Goal: Communication & Community: Share content

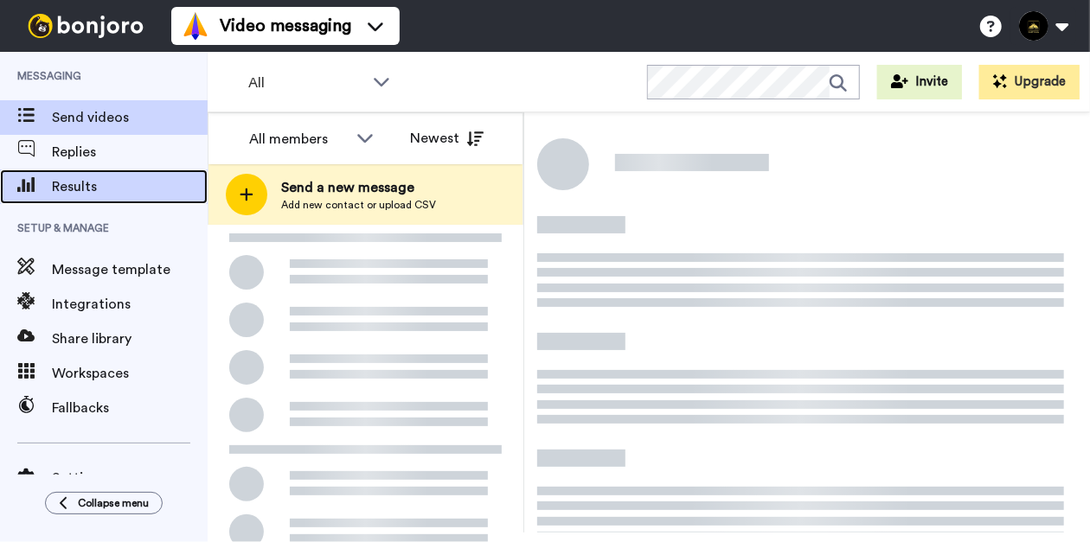
click at [76, 190] on span "Results" at bounding box center [130, 186] width 156 height 21
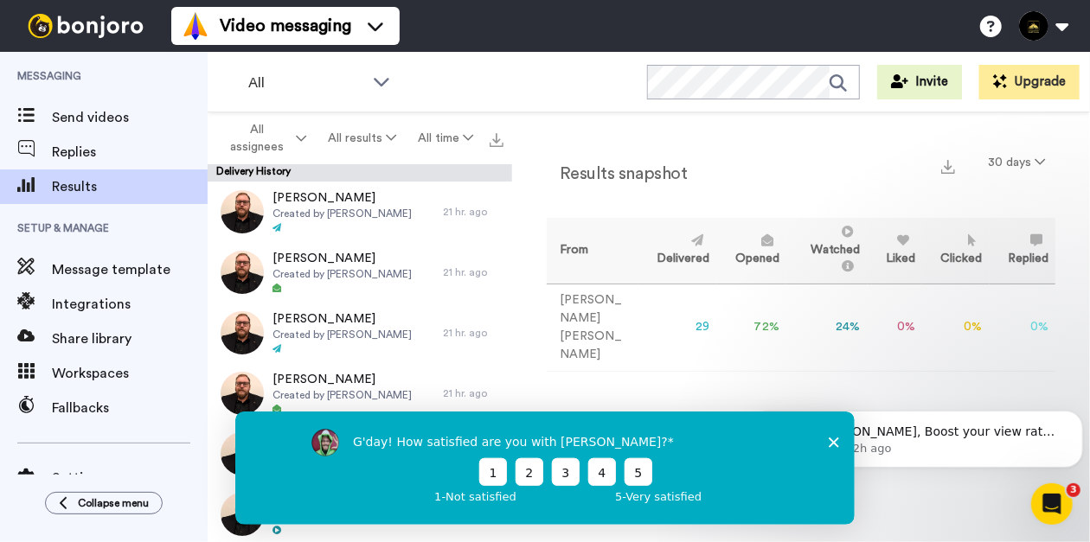
click at [830, 443] on polygon "Close survey" at bounding box center [833, 442] width 10 height 10
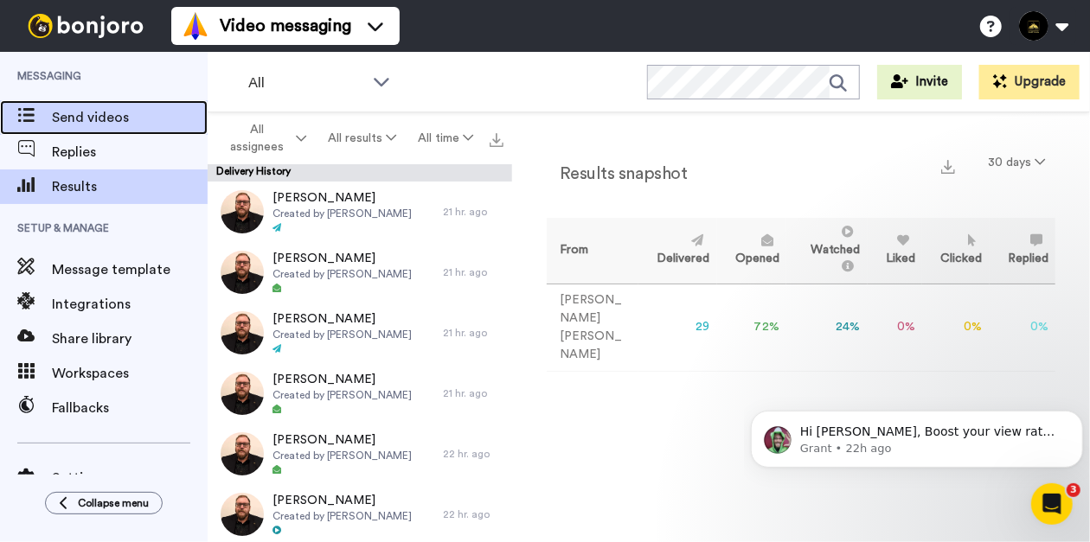
click at [103, 114] on span "Send videos" at bounding box center [130, 117] width 156 height 21
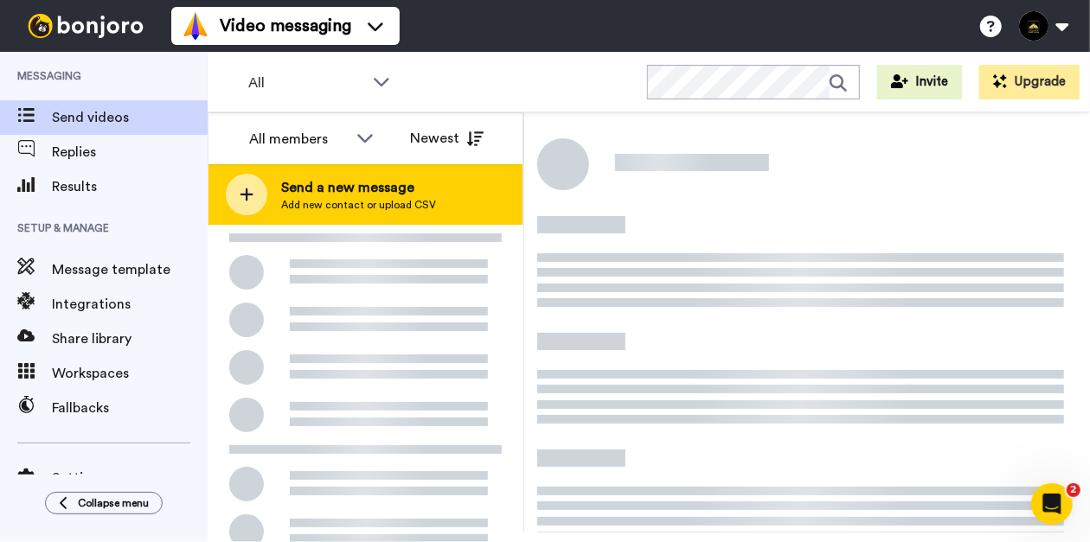
click at [388, 192] on span "Send a new message" at bounding box center [358, 187] width 155 height 21
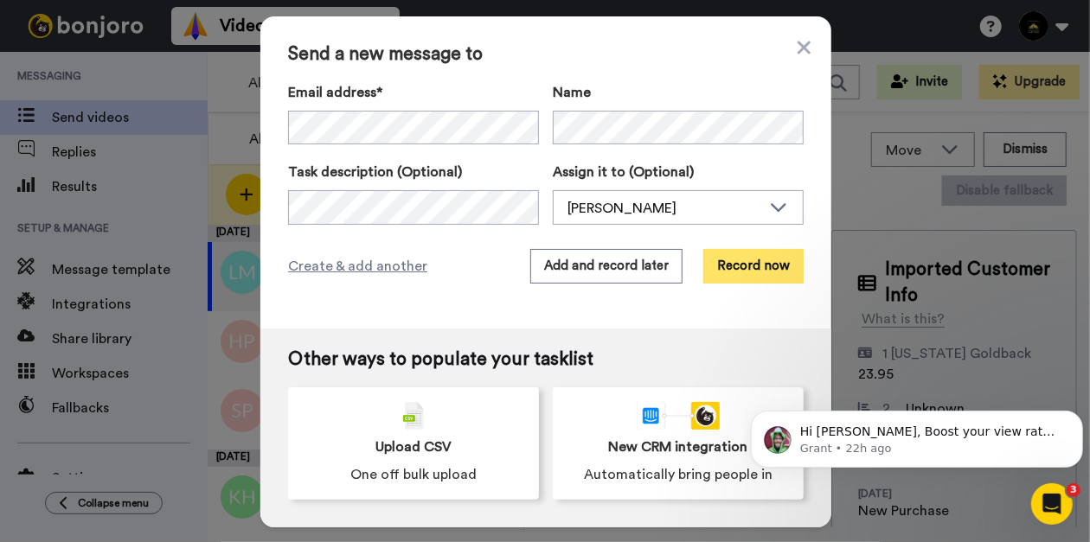
click at [736, 280] on button "Record now" at bounding box center [753, 266] width 100 height 35
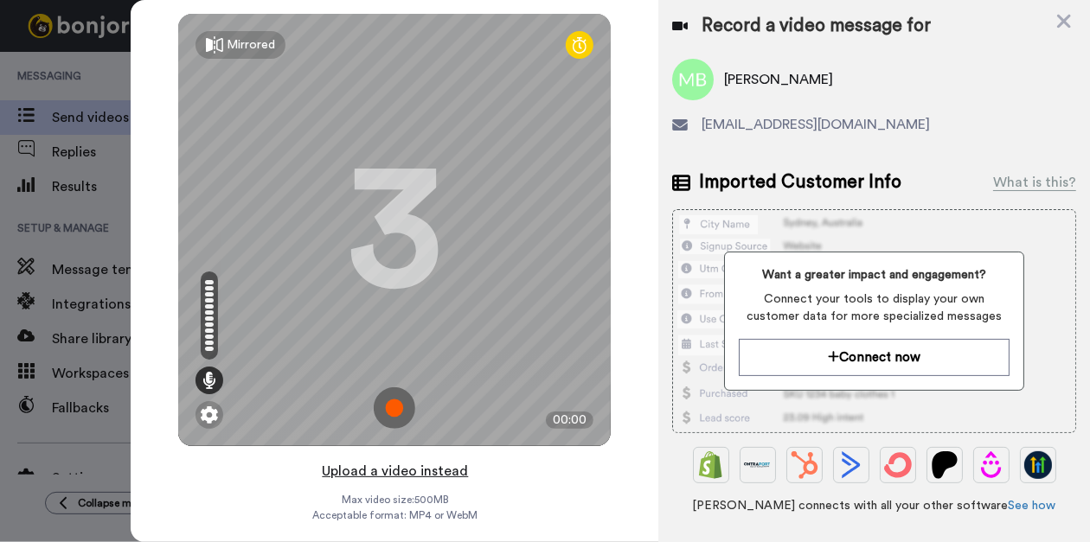
click at [352, 470] on button "Upload a video instead" at bounding box center [395, 471] width 157 height 22
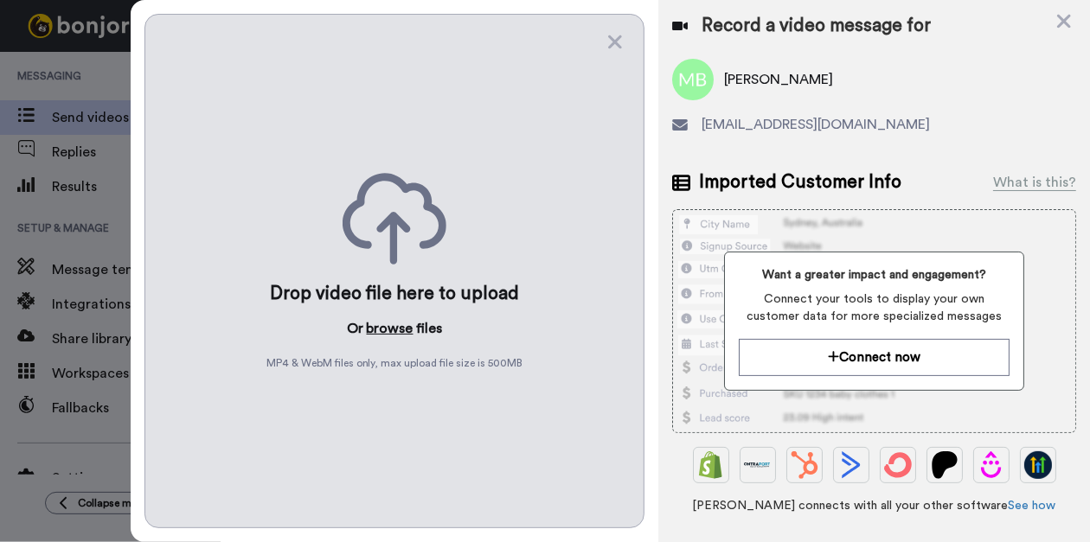
click at [392, 323] on button "browse" at bounding box center [390, 328] width 47 height 21
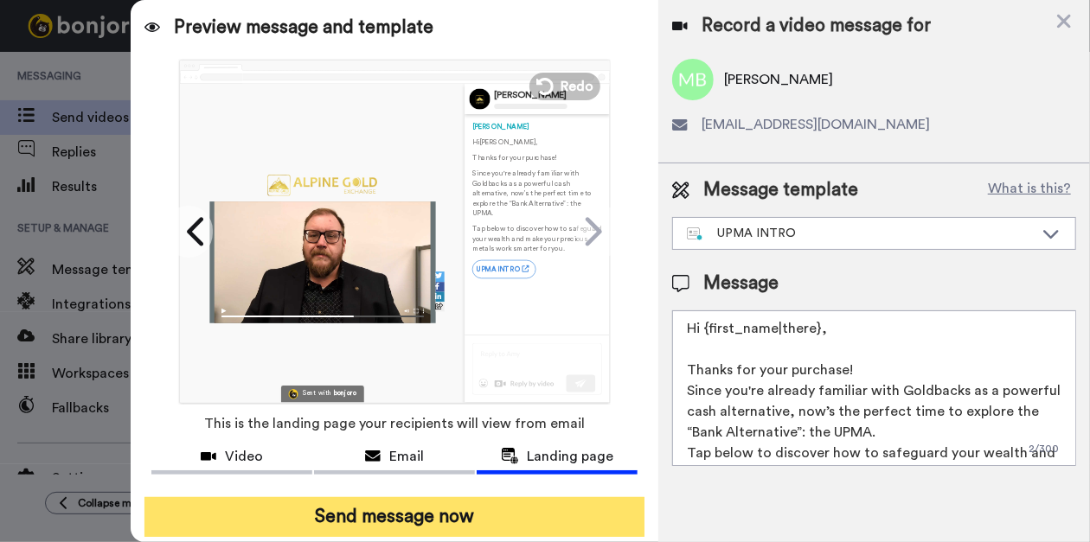
click at [375, 526] on button "Send message now" at bounding box center [394, 517] width 500 height 40
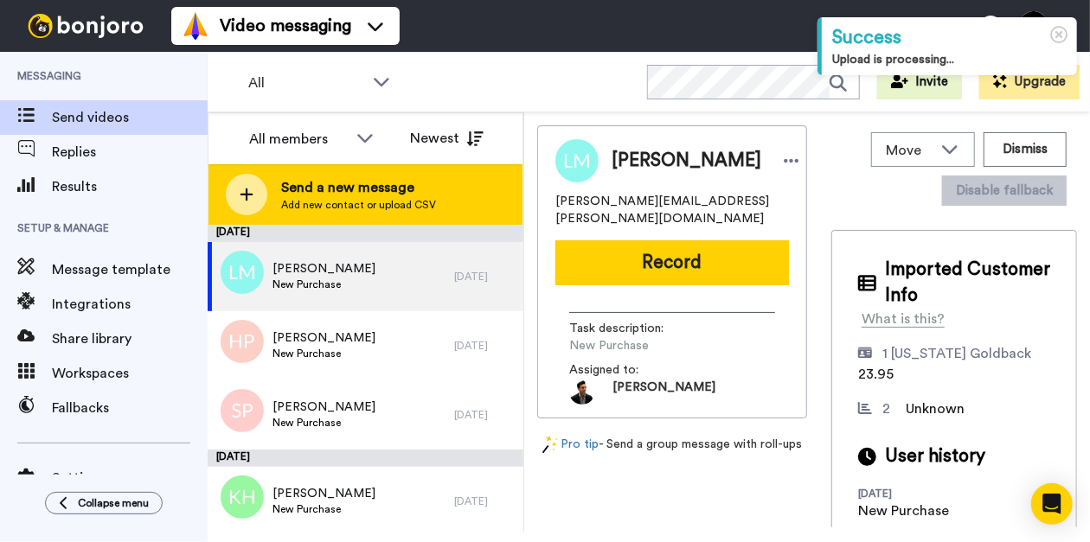
click at [275, 220] on div "Send a new message Add new contact or upload CSV" at bounding box center [365, 194] width 314 height 61
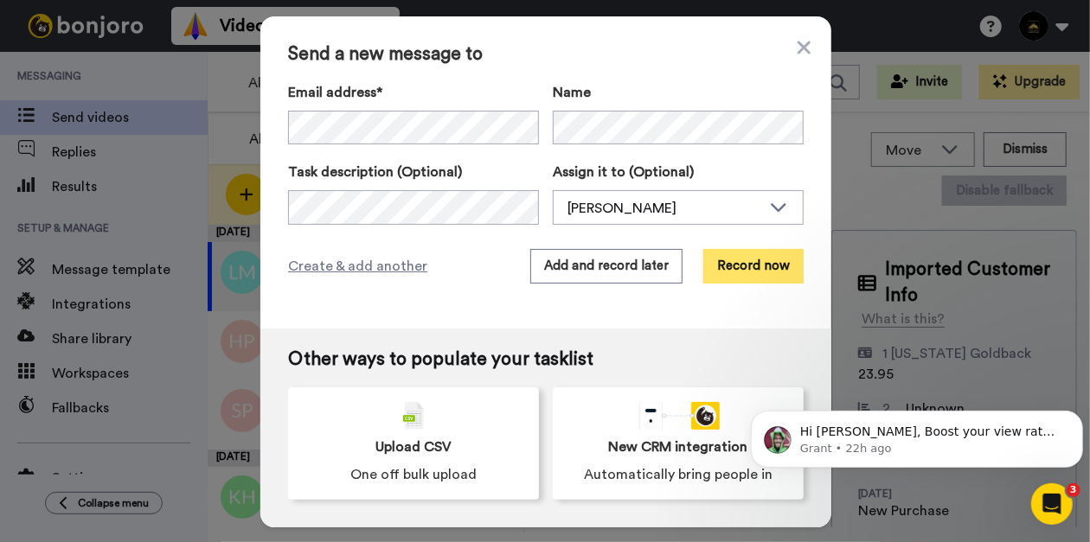
click at [758, 260] on button "Record now" at bounding box center [753, 266] width 100 height 35
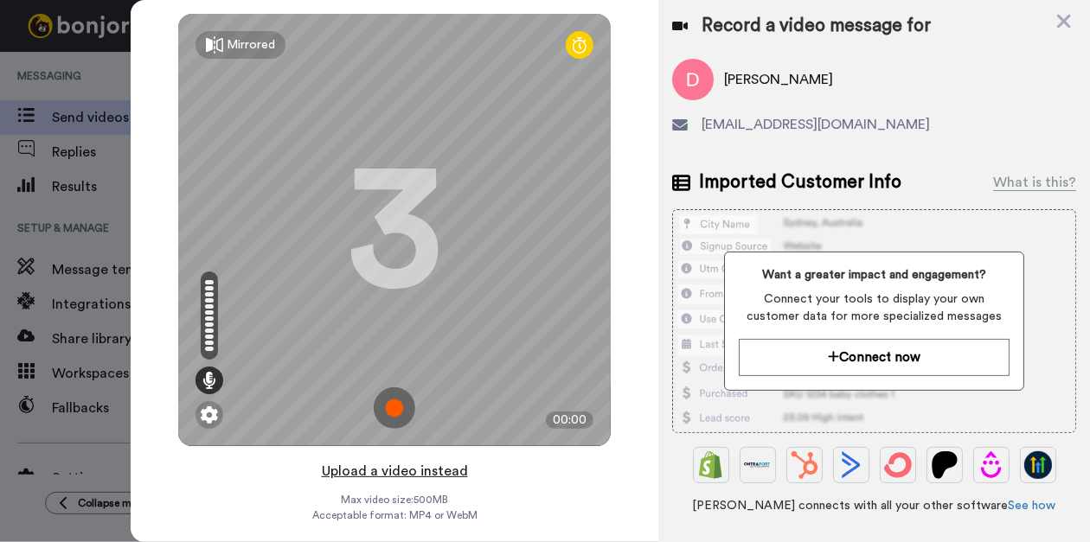
click at [439, 468] on button "Upload a video instead" at bounding box center [395, 471] width 157 height 22
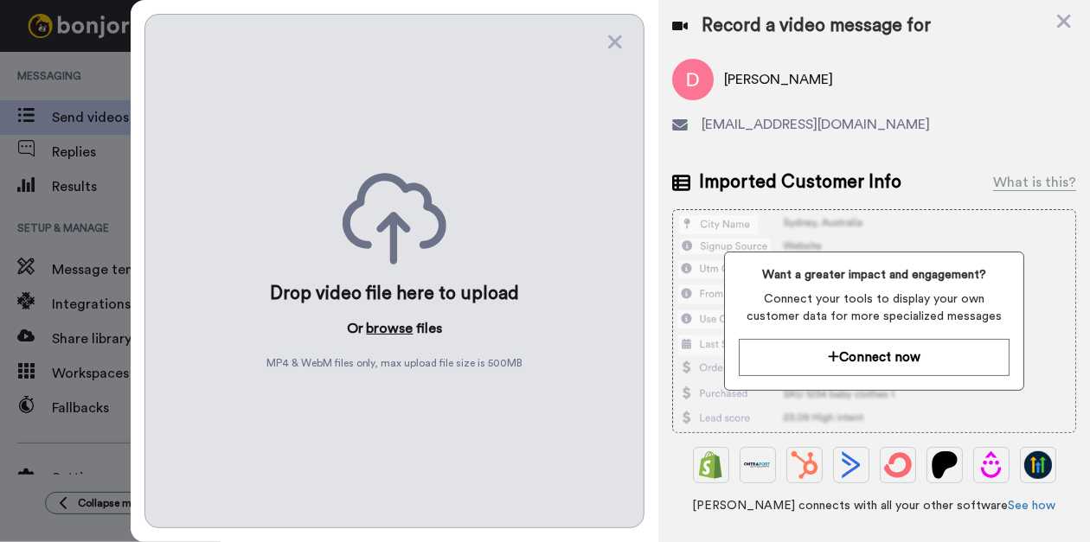
click at [387, 318] on button "browse" at bounding box center [390, 328] width 47 height 21
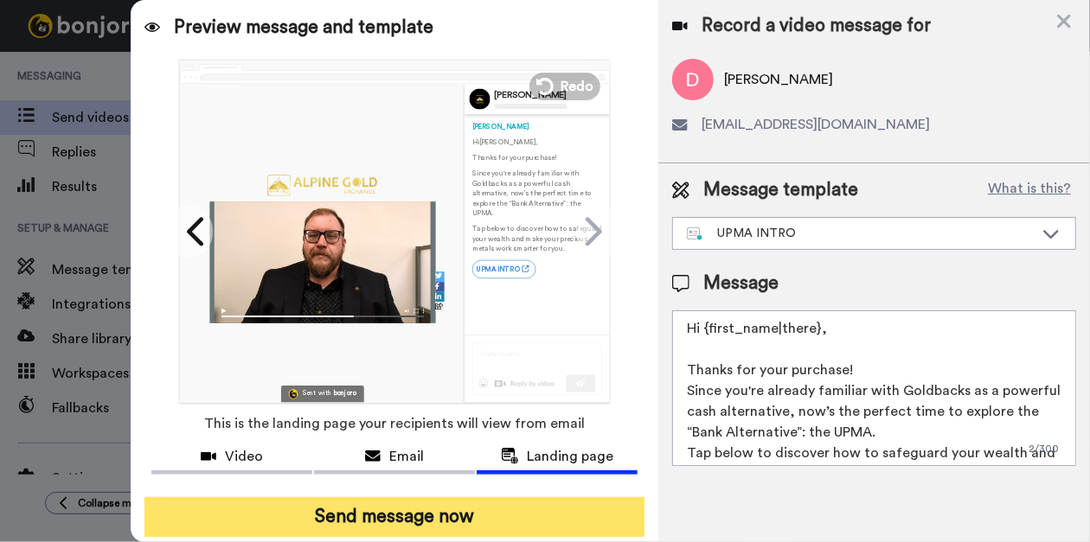
click at [400, 511] on button "Send message now" at bounding box center [394, 517] width 500 height 40
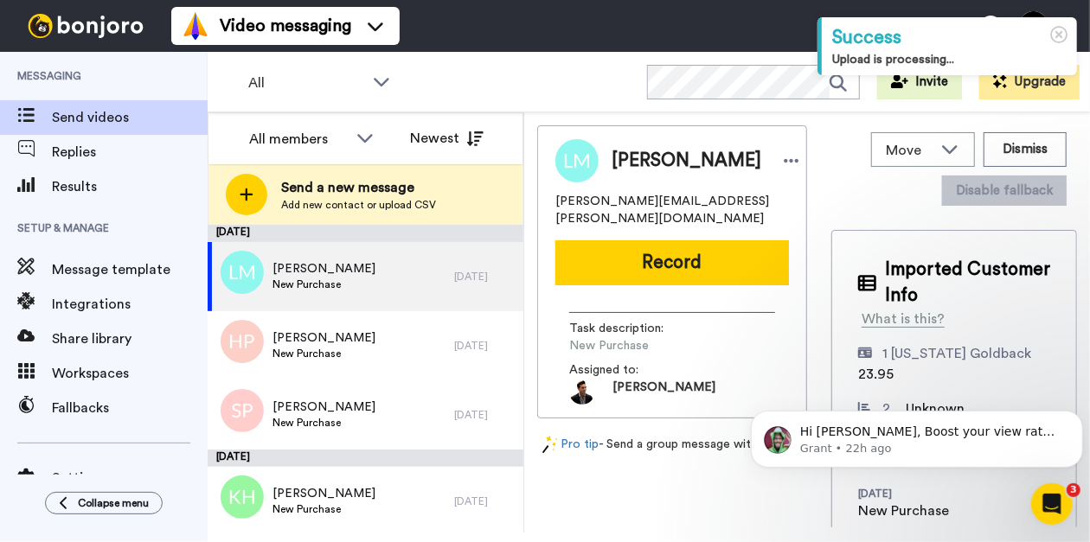
click at [425, 196] on span "Send a new message" at bounding box center [358, 187] width 155 height 21
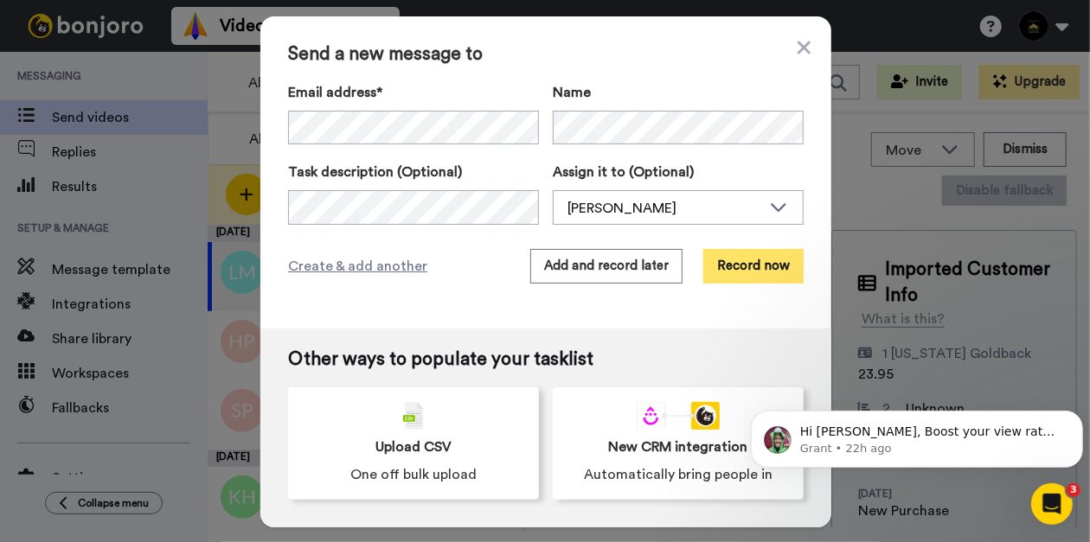
click at [753, 272] on button "Record now" at bounding box center [753, 266] width 100 height 35
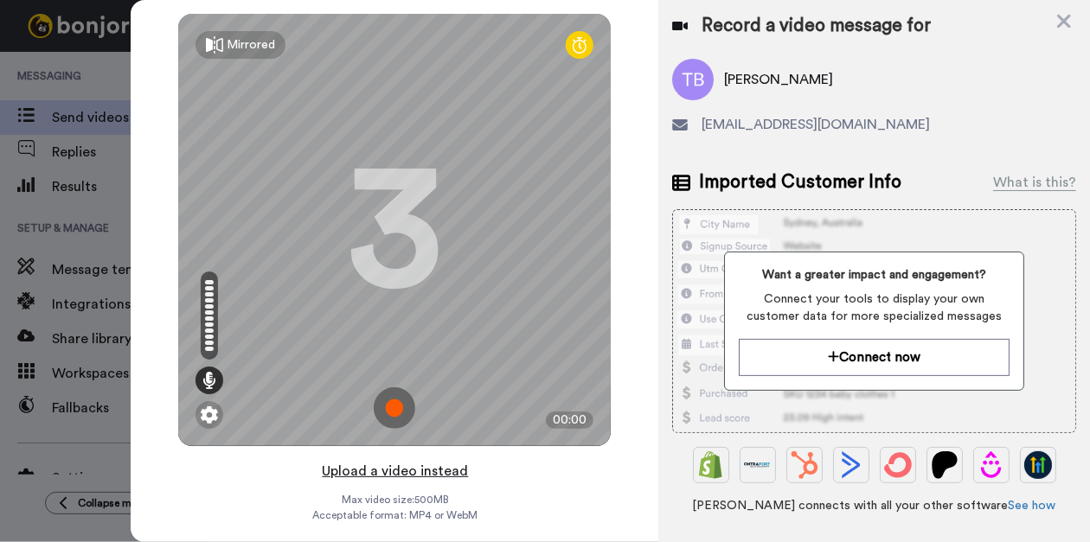
click at [387, 475] on button "Upload a video instead" at bounding box center [395, 471] width 157 height 22
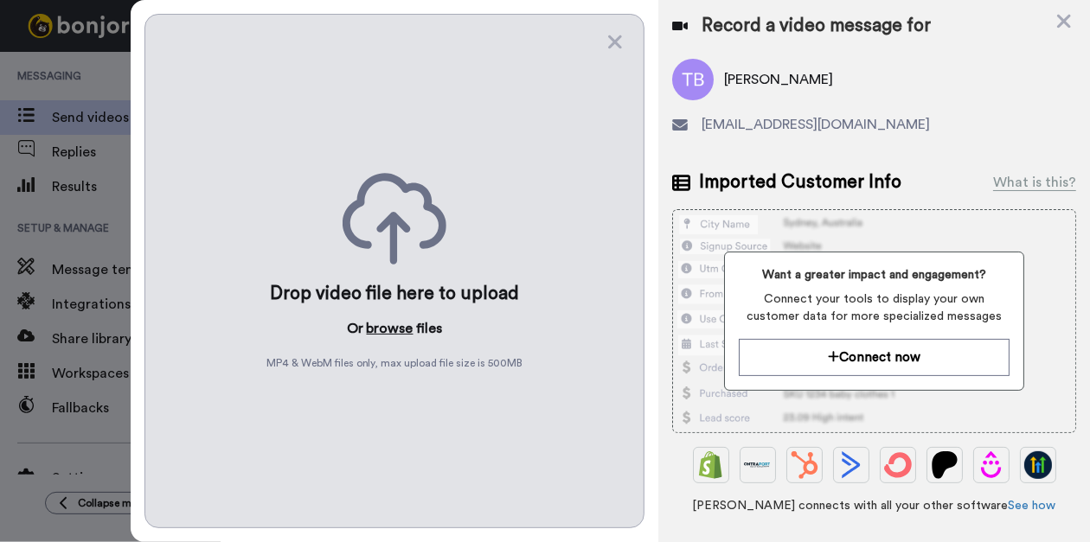
click at [382, 326] on button "browse" at bounding box center [390, 328] width 47 height 21
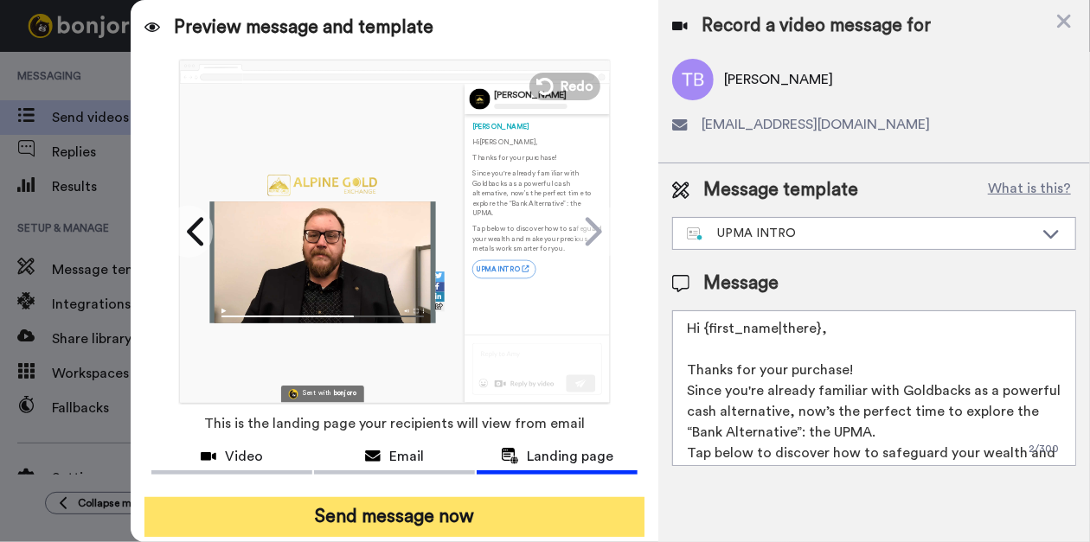
click at [397, 514] on button "Send message now" at bounding box center [394, 517] width 500 height 40
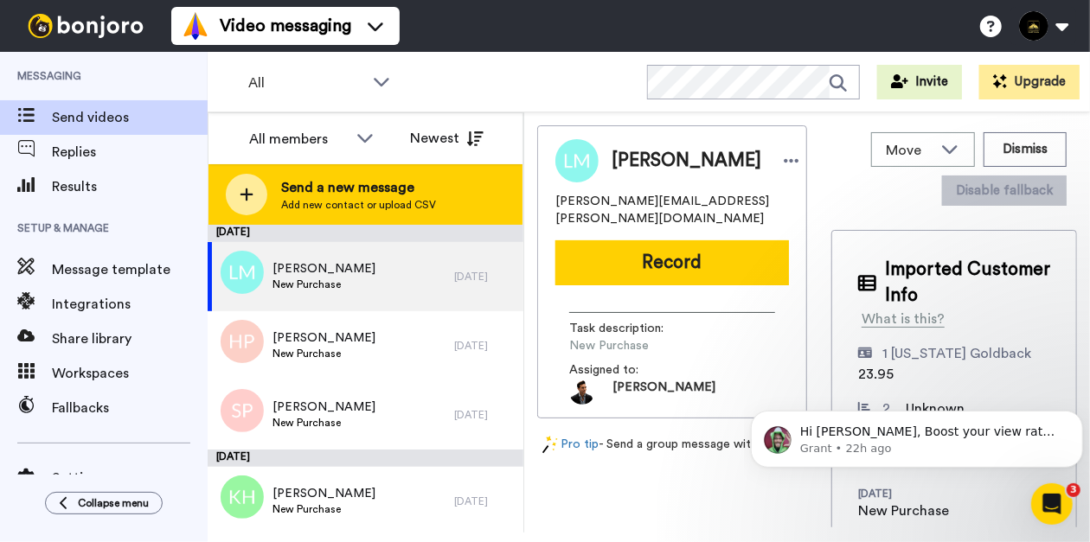
click at [332, 195] on span "Send a new message" at bounding box center [358, 187] width 155 height 21
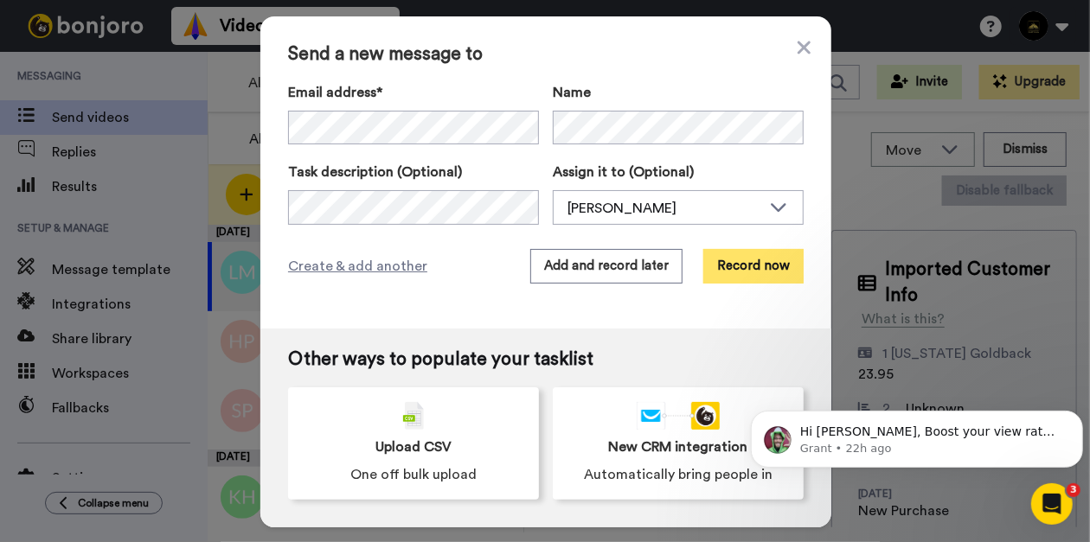
click at [756, 271] on button "Record now" at bounding box center [753, 266] width 100 height 35
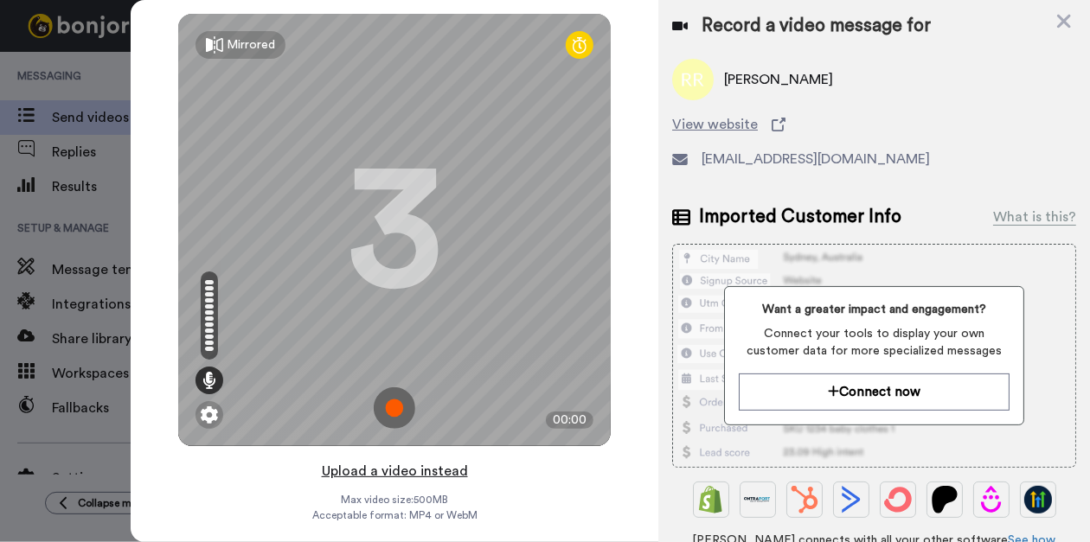
click at [428, 468] on button "Upload a video instead" at bounding box center [395, 471] width 157 height 22
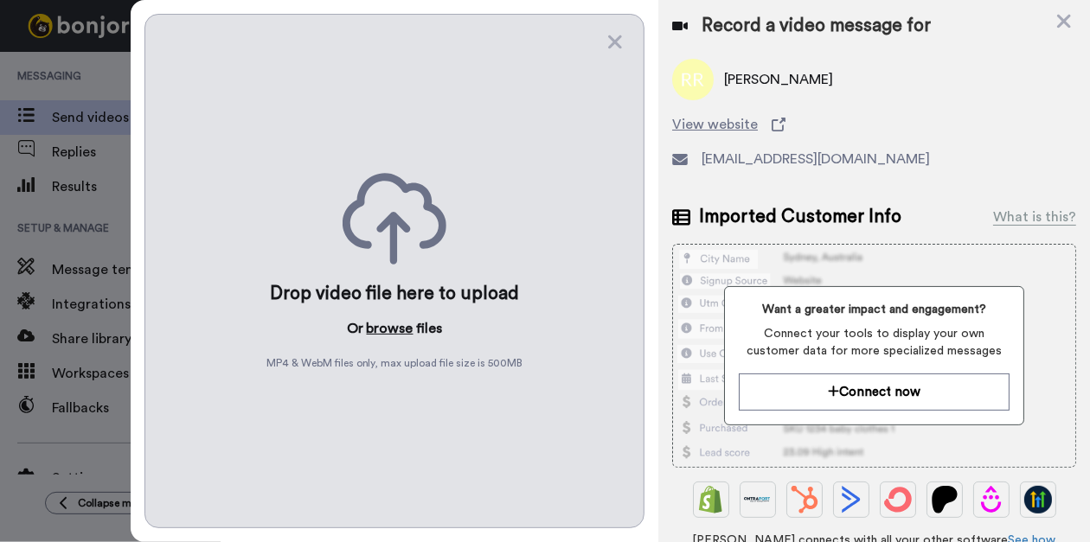
click at [374, 327] on button "browse" at bounding box center [390, 328] width 47 height 21
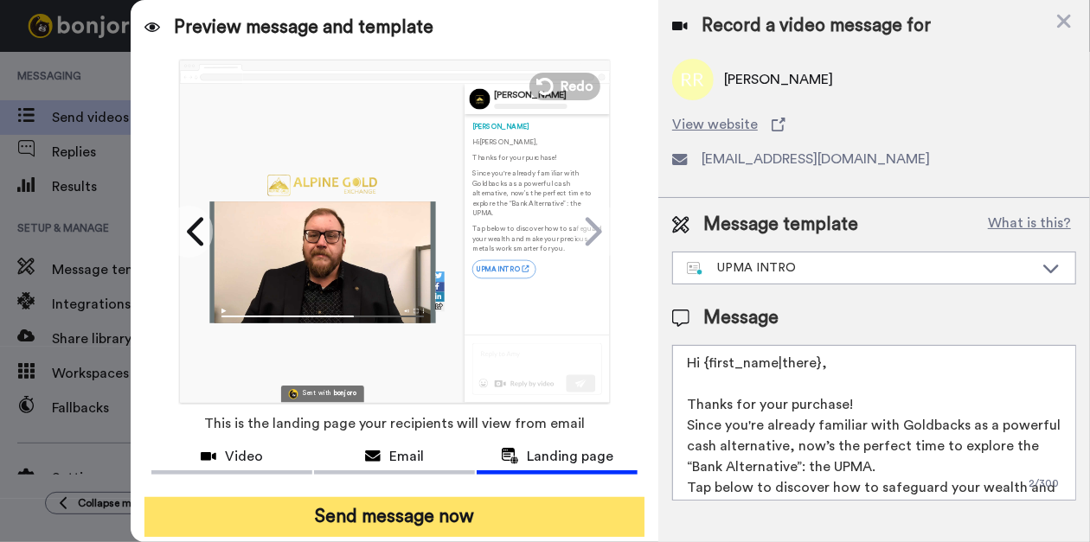
click at [342, 514] on button "Send message now" at bounding box center [394, 517] width 500 height 40
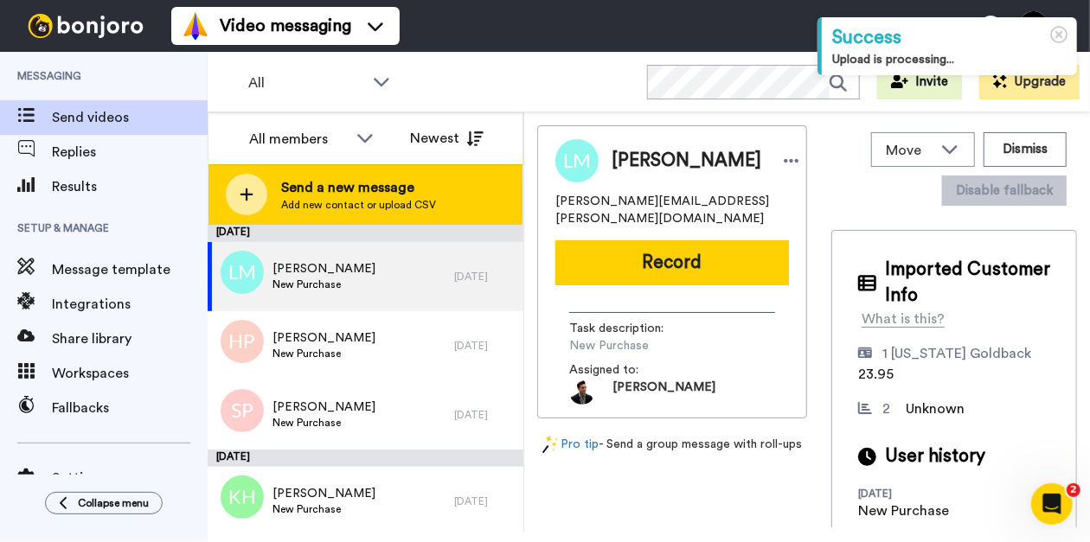
click at [328, 195] on span "Send a new message" at bounding box center [358, 187] width 155 height 21
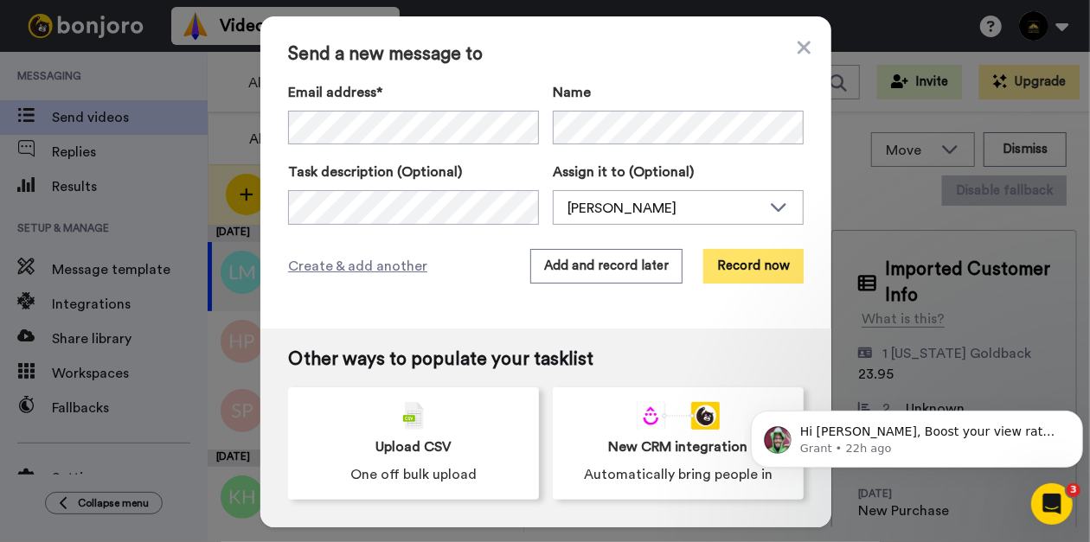
click at [751, 278] on button "Record now" at bounding box center [753, 266] width 100 height 35
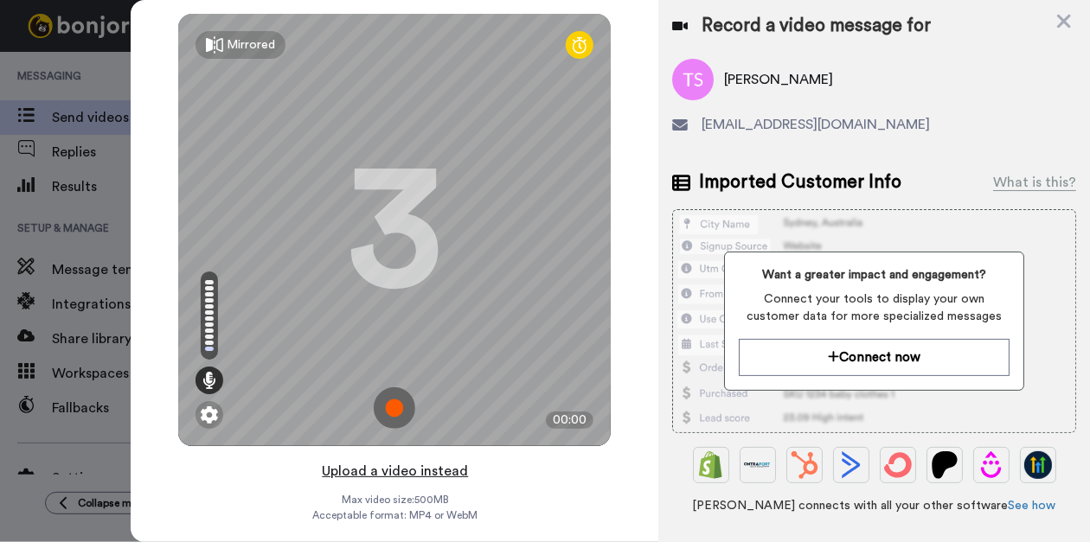
click at [372, 474] on button "Upload a video instead" at bounding box center [395, 471] width 157 height 22
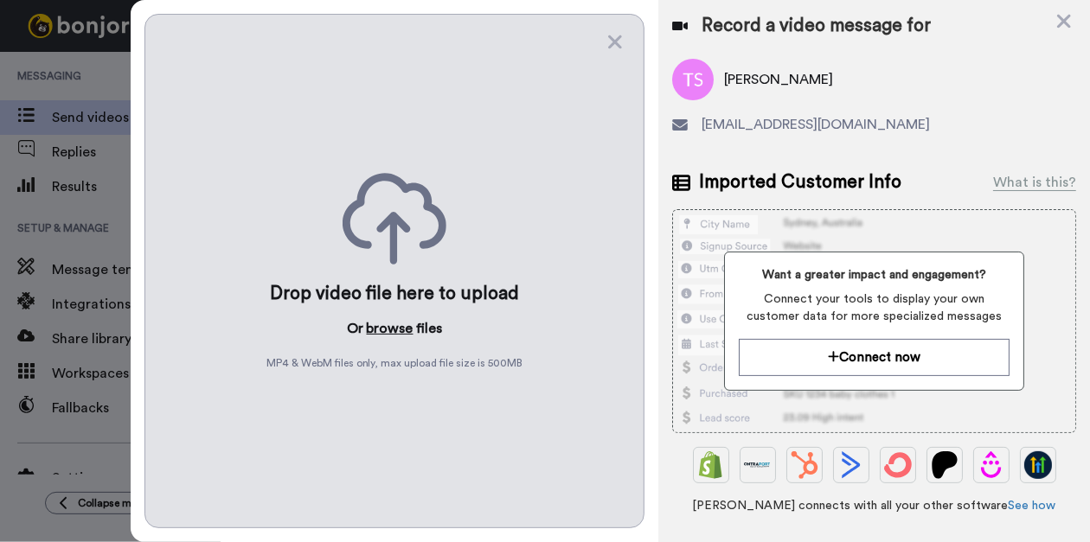
click at [393, 323] on button "browse" at bounding box center [390, 328] width 47 height 21
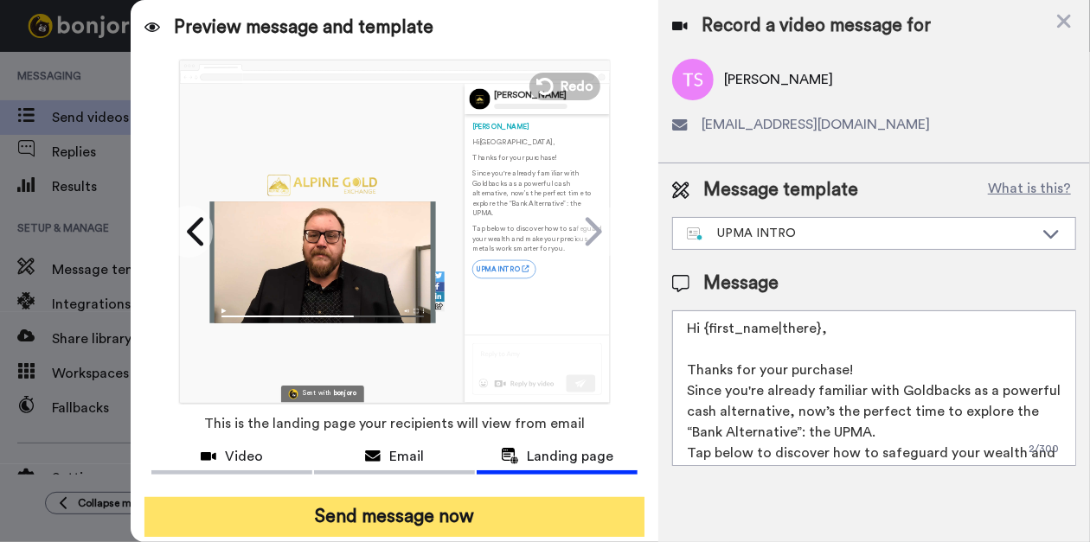
click at [379, 517] on button "Send message now" at bounding box center [394, 517] width 500 height 40
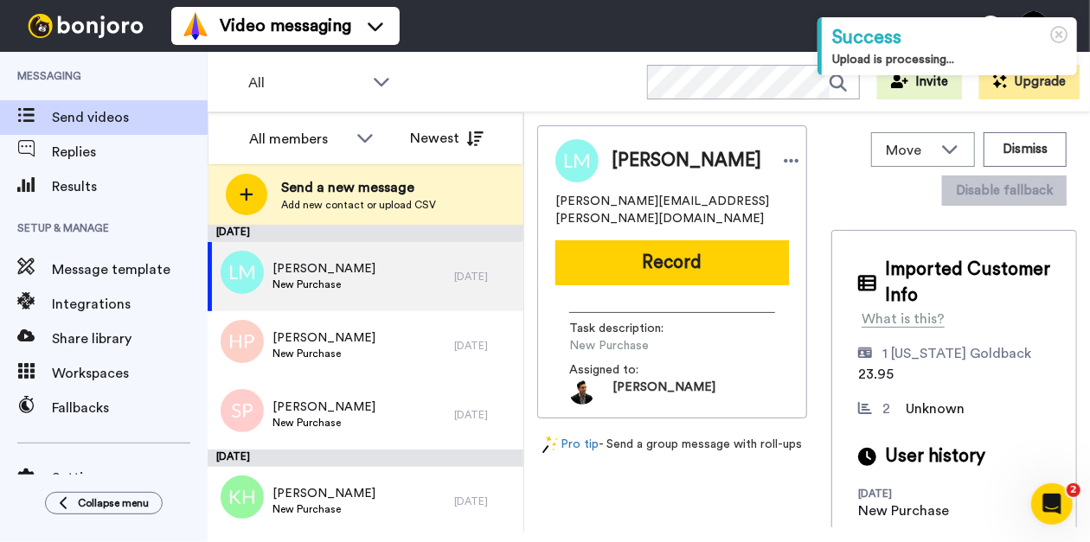
click at [359, 205] on span "Add new contact or upload CSV" at bounding box center [358, 205] width 155 height 14
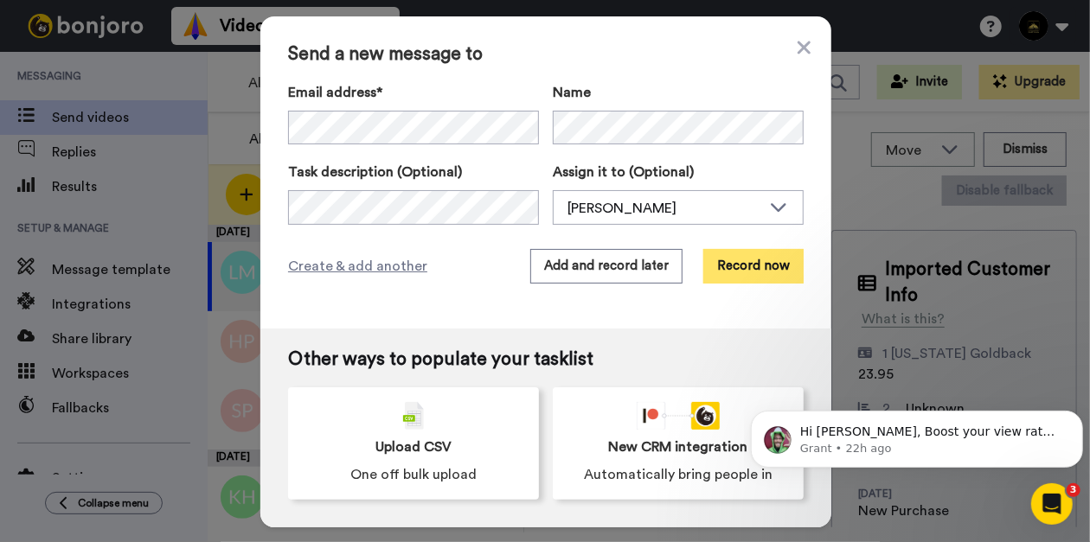
click at [734, 278] on button "Record now" at bounding box center [753, 266] width 100 height 35
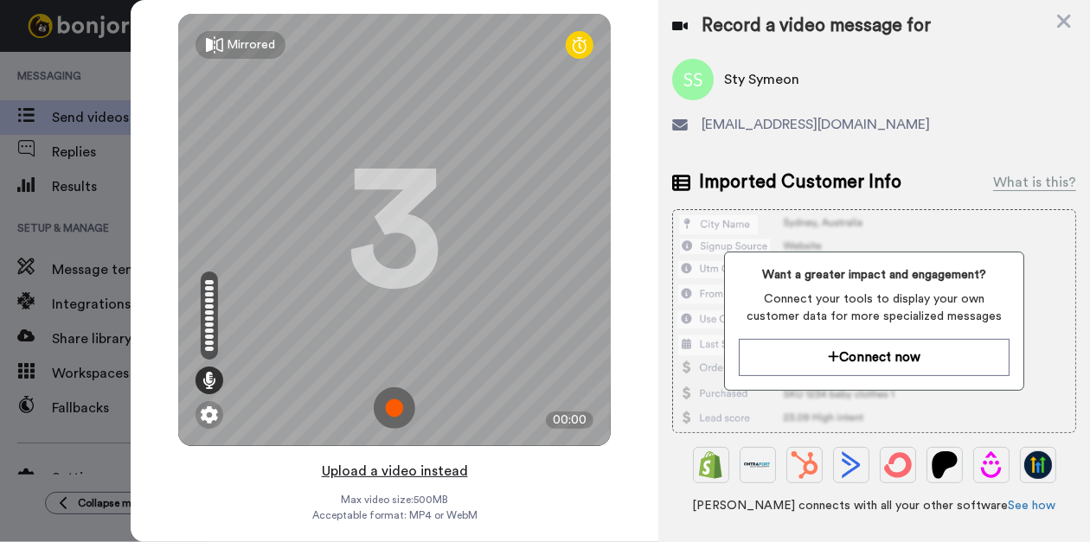
click at [387, 474] on button "Upload a video instead" at bounding box center [395, 471] width 157 height 22
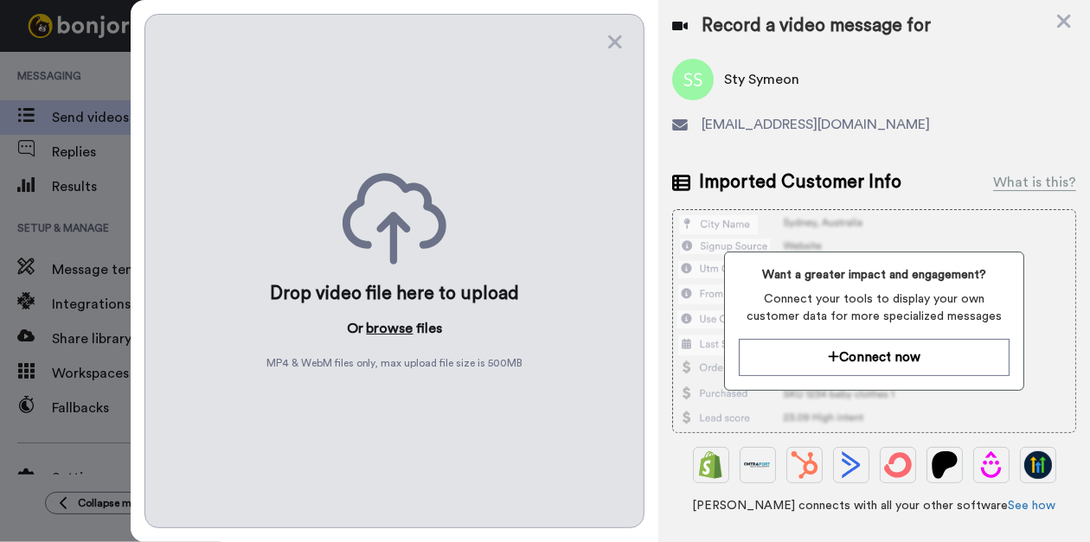
click at [394, 328] on button "browse" at bounding box center [390, 328] width 47 height 21
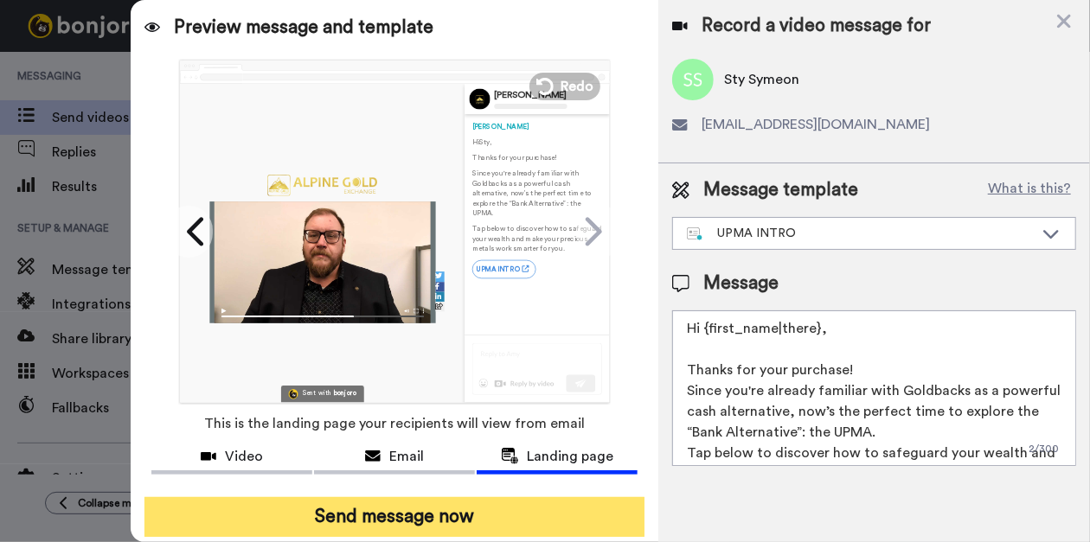
click at [408, 516] on button "Send message now" at bounding box center [394, 517] width 500 height 40
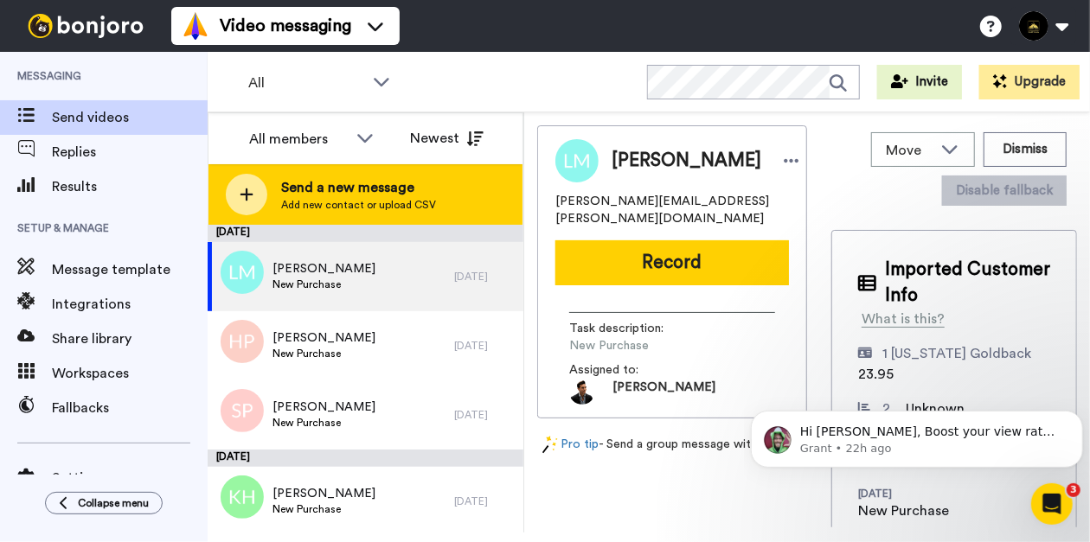
click at [397, 208] on span "Add new contact or upload CSV" at bounding box center [358, 205] width 155 height 14
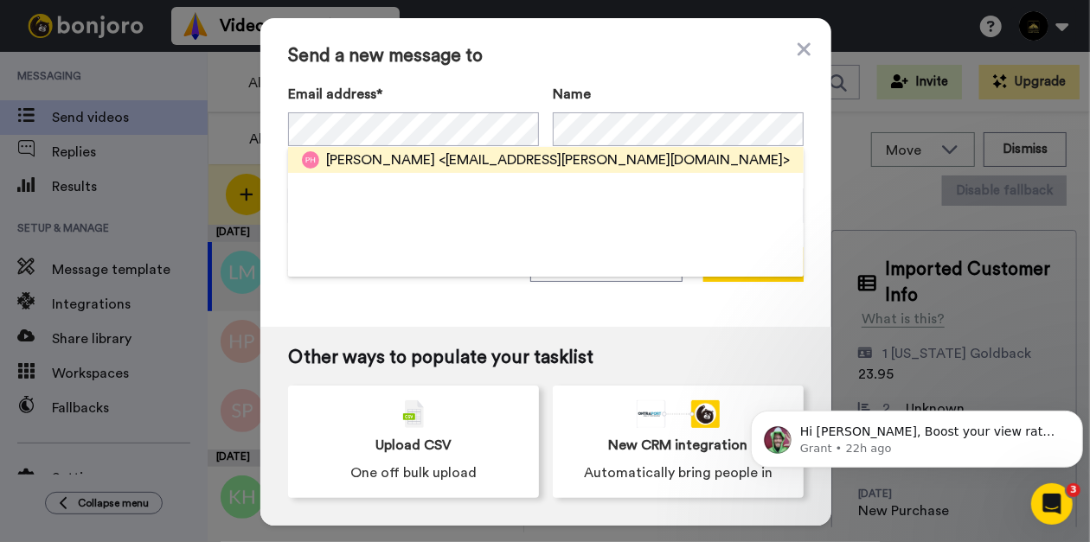
click at [520, 158] on span "<plheineman@cox.net>" at bounding box center [613, 160] width 351 height 21
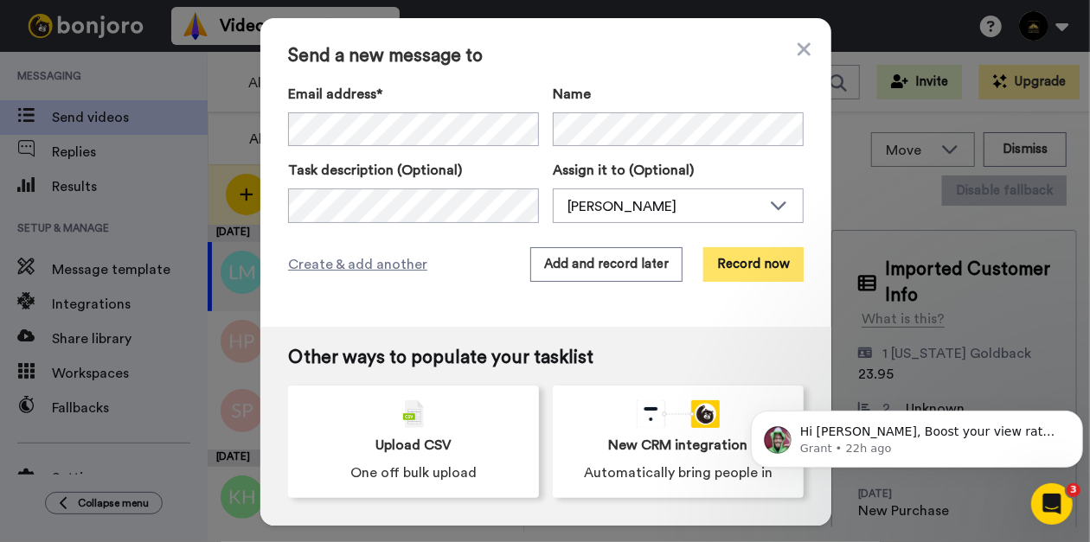
click at [724, 259] on button "Record now" at bounding box center [753, 264] width 100 height 35
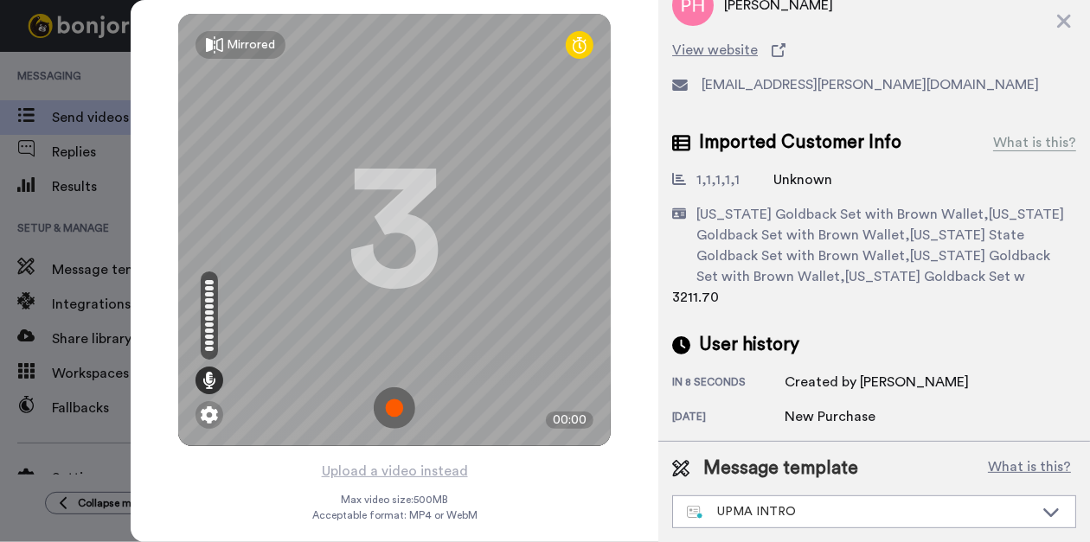
scroll to position [83, 0]
click at [373, 471] on button "Upload a video instead" at bounding box center [395, 471] width 157 height 22
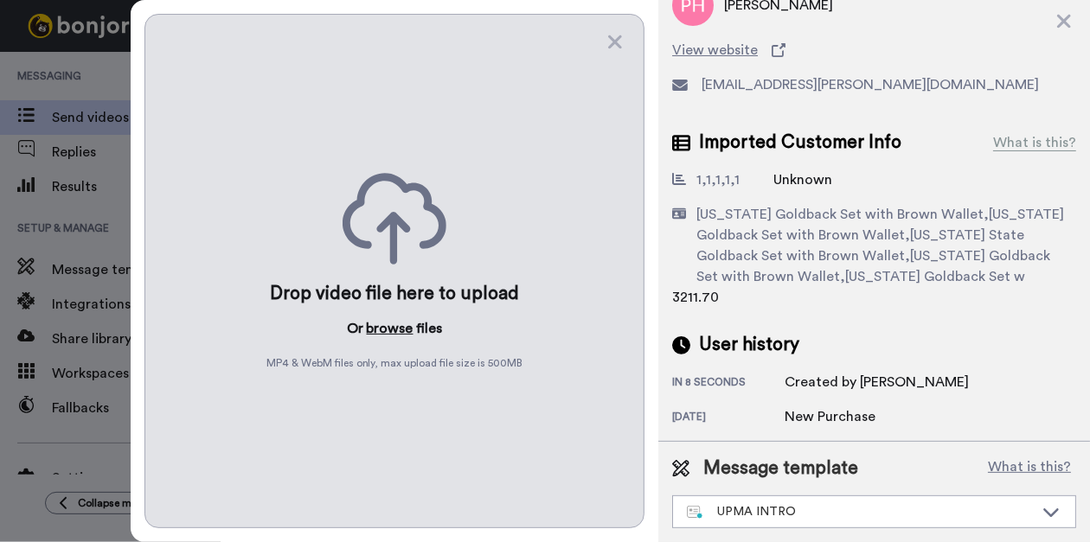
click at [380, 318] on button "browse" at bounding box center [390, 328] width 47 height 21
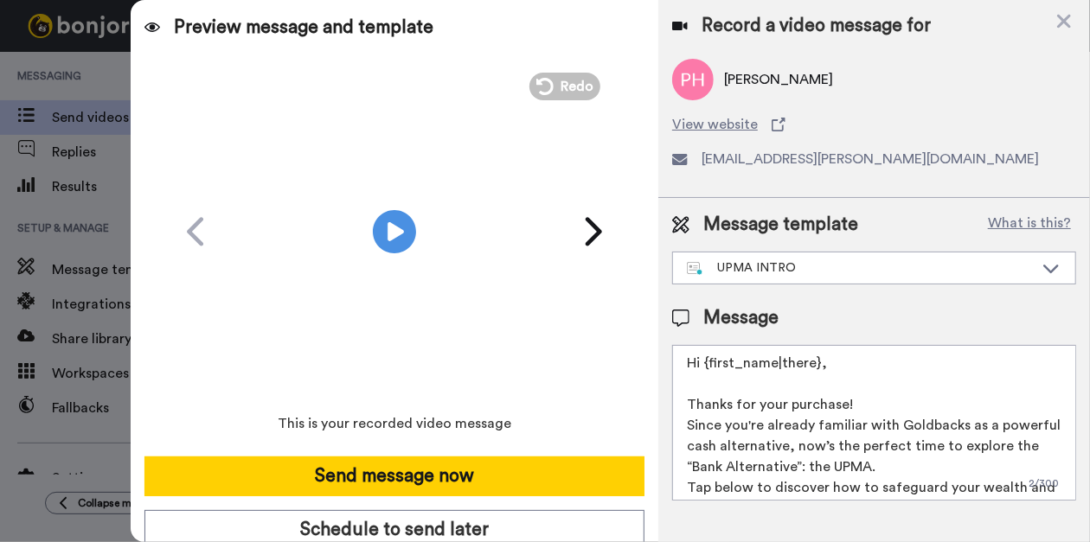
scroll to position [0, 0]
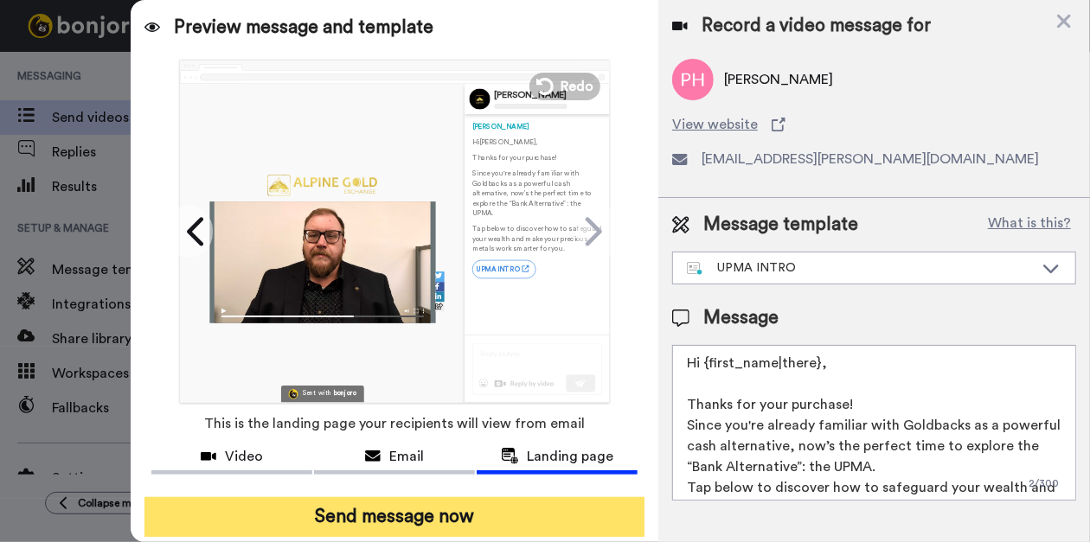
drag, startPoint x: 401, startPoint y: 528, endPoint x: 340, endPoint y: 515, distance: 62.8
click at [340, 515] on button "Send message now" at bounding box center [394, 517] width 500 height 40
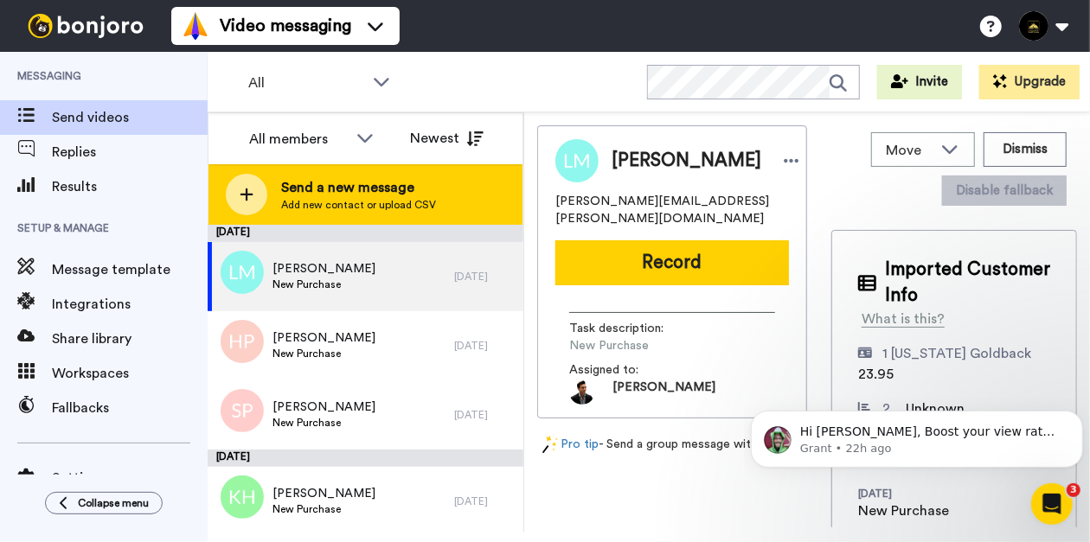
click at [315, 201] on span "Add new contact or upload CSV" at bounding box center [358, 205] width 155 height 14
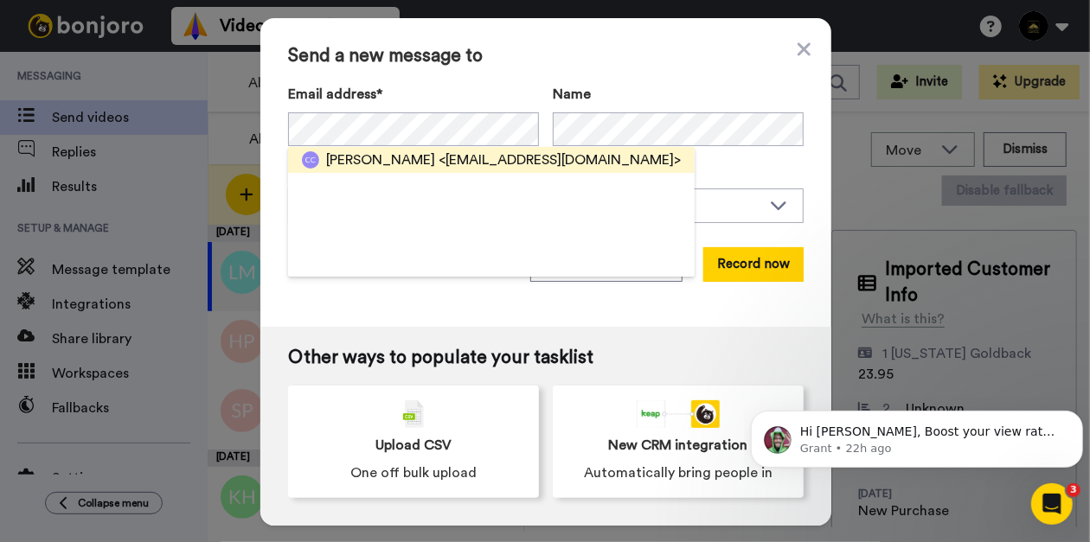
click at [451, 157] on span "<[EMAIL_ADDRESS][DOMAIN_NAME]>" at bounding box center [559, 160] width 242 height 21
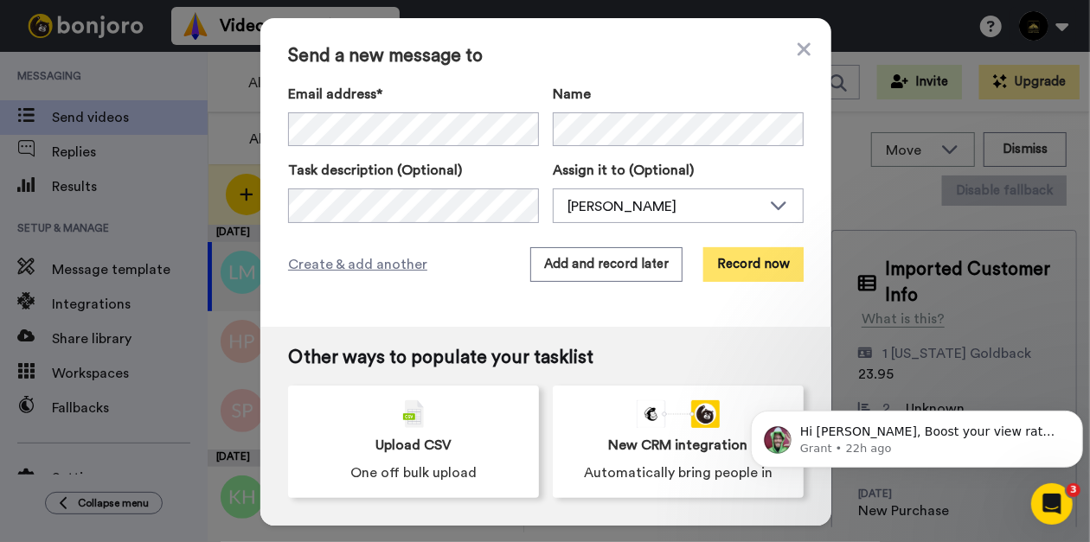
click at [750, 275] on button "Record now" at bounding box center [753, 264] width 100 height 35
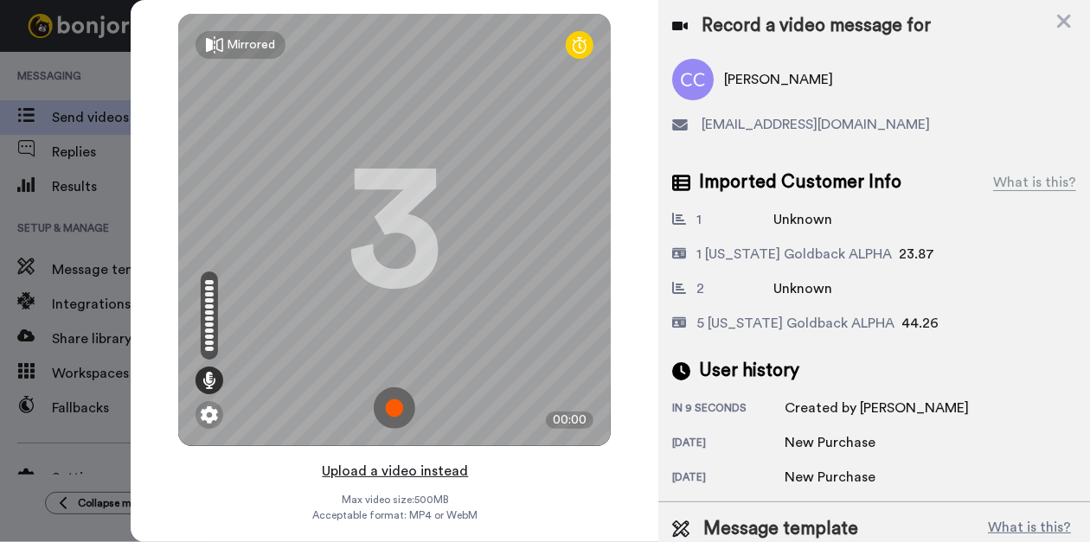
click at [400, 466] on button "Upload a video instead" at bounding box center [395, 471] width 157 height 22
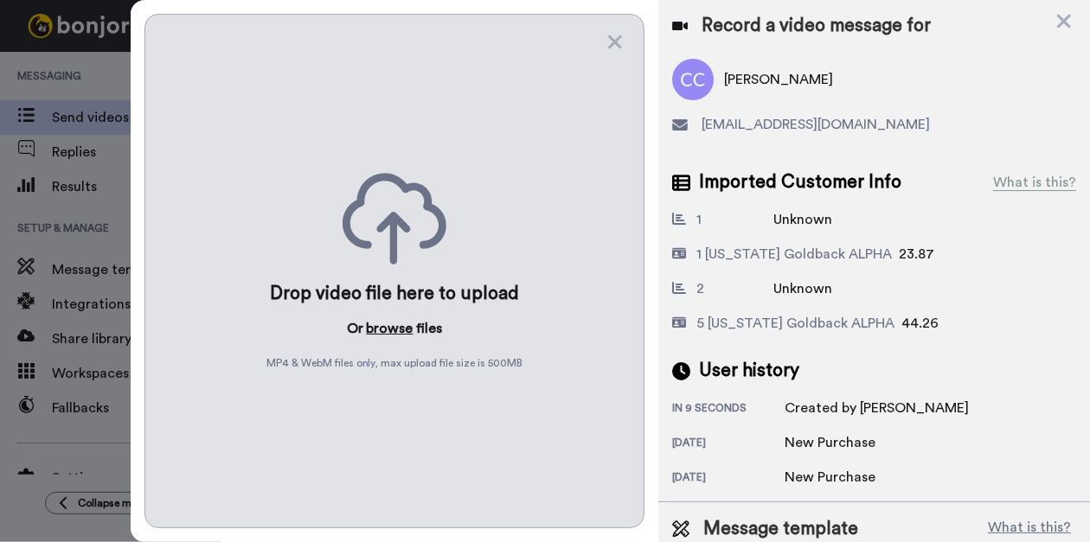
click at [385, 327] on button "browse" at bounding box center [390, 328] width 47 height 21
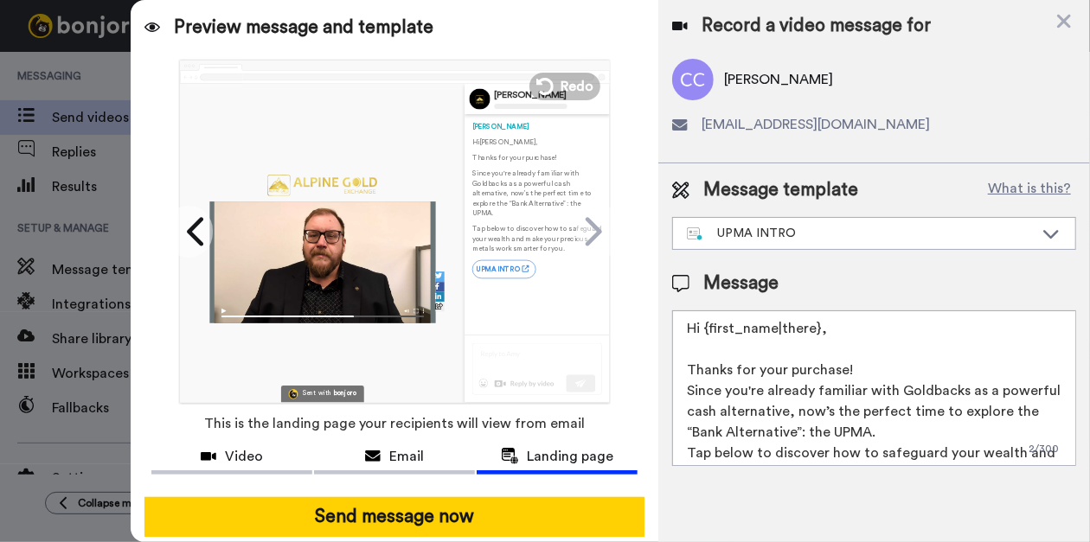
scroll to position [141, 0]
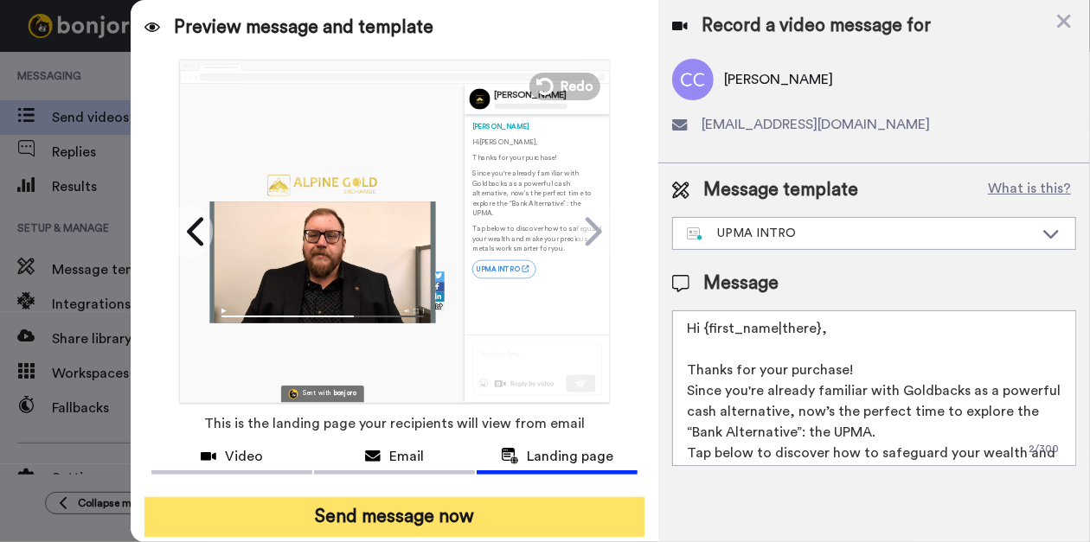
click at [450, 514] on button "Send message now" at bounding box center [394, 517] width 500 height 40
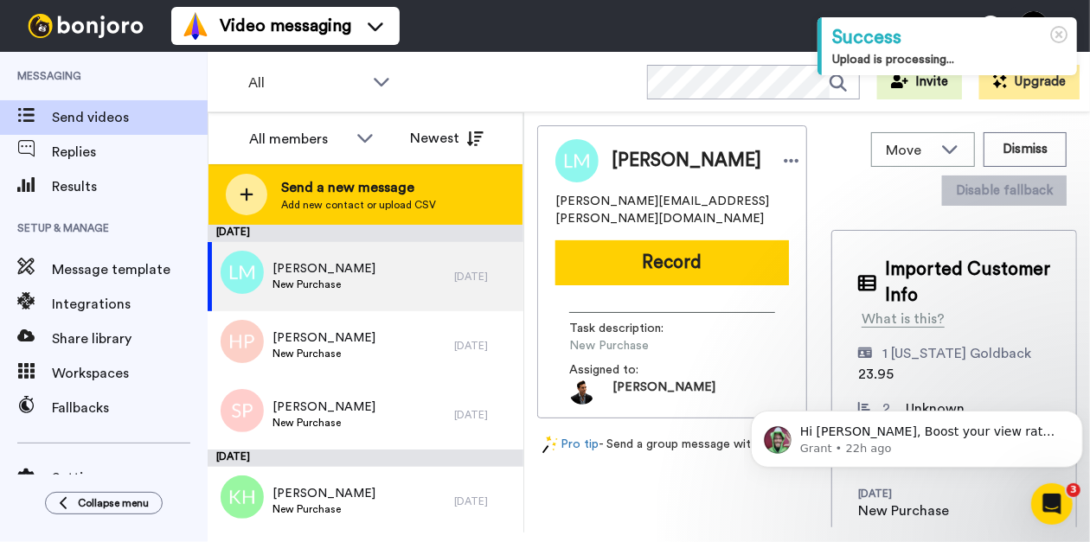
click at [368, 199] on span "Add new contact or upload CSV" at bounding box center [358, 205] width 155 height 14
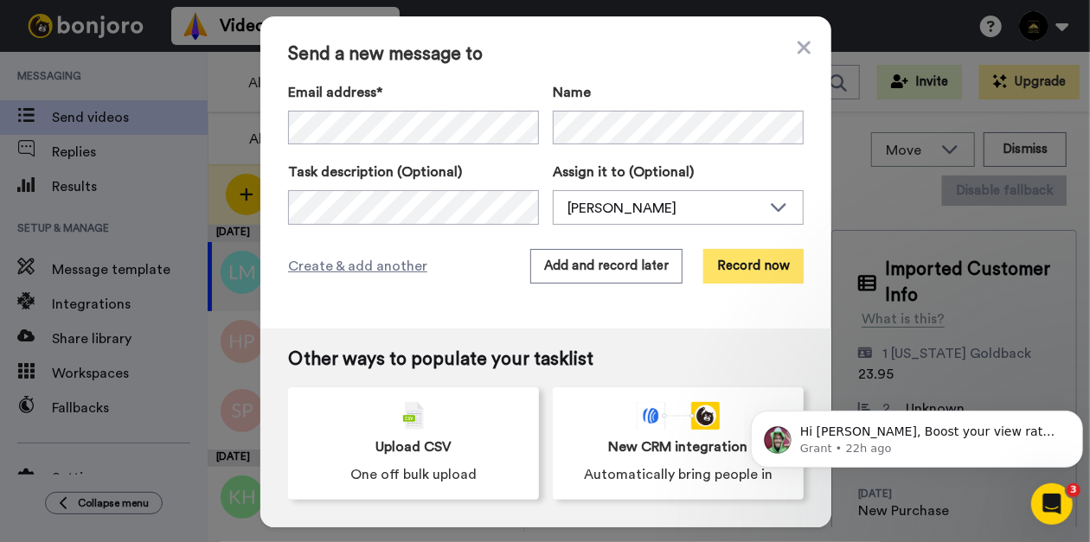
click at [738, 266] on button "Record now" at bounding box center [753, 266] width 100 height 35
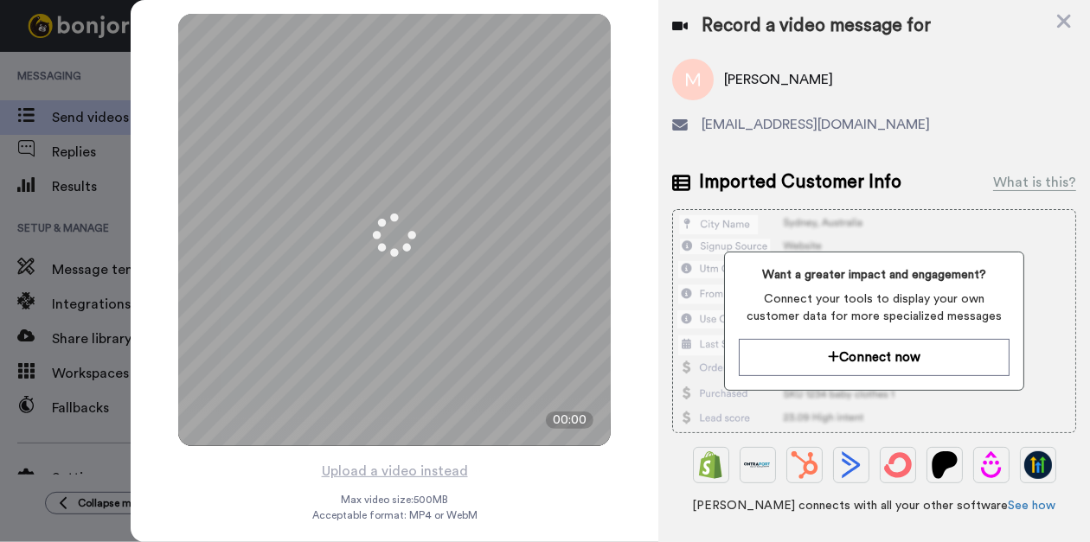
scroll to position [10, 0]
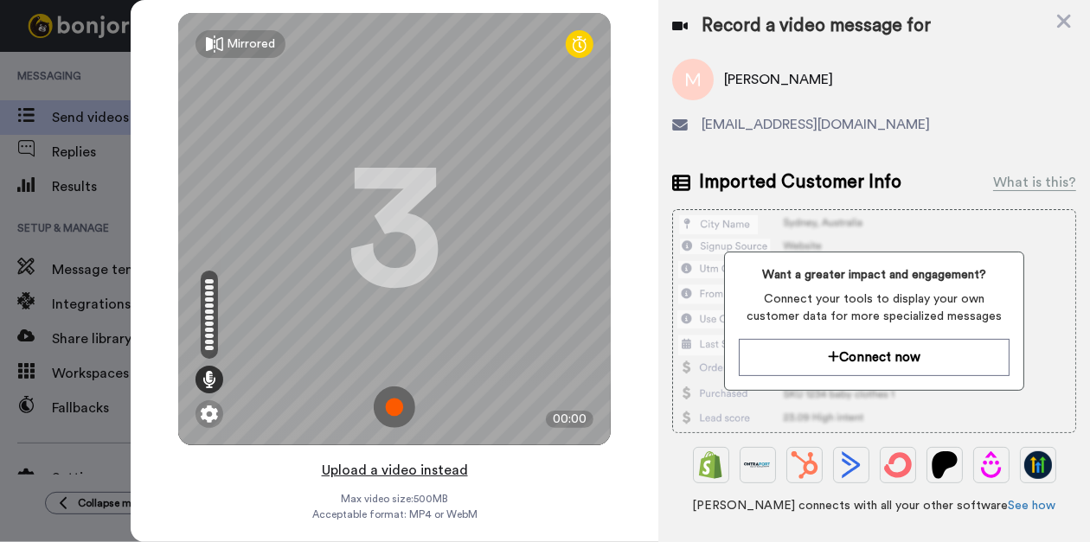
click at [412, 463] on button "Upload a video instead" at bounding box center [395, 470] width 157 height 22
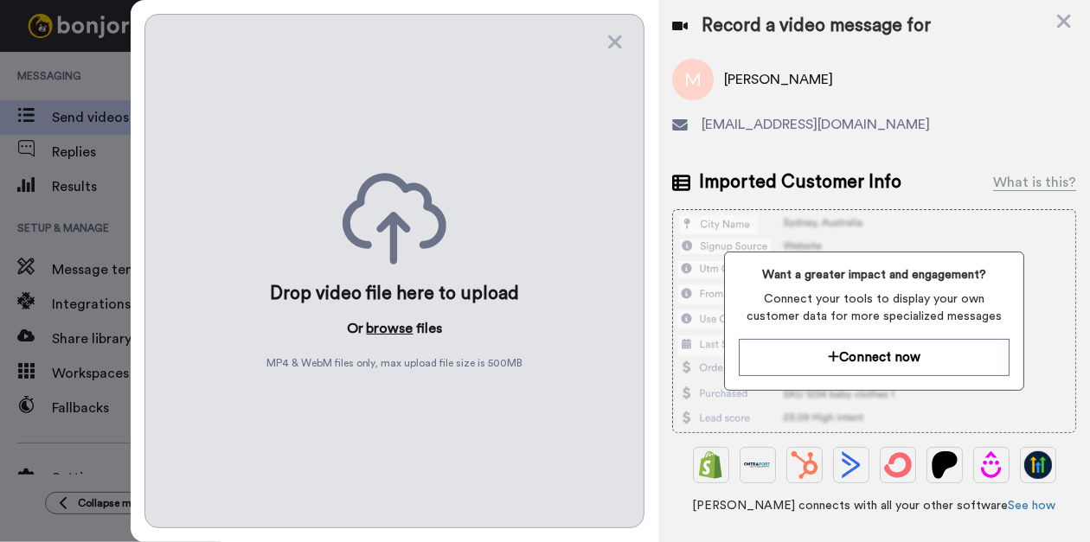
click at [388, 318] on button "browse" at bounding box center [390, 328] width 47 height 21
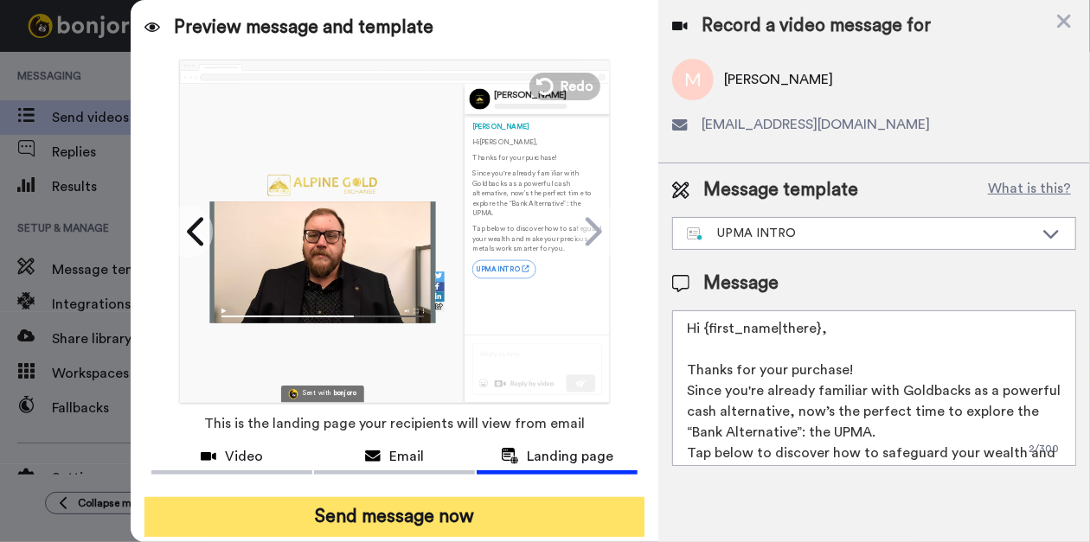
click at [440, 522] on button "Send message now" at bounding box center [394, 517] width 500 height 40
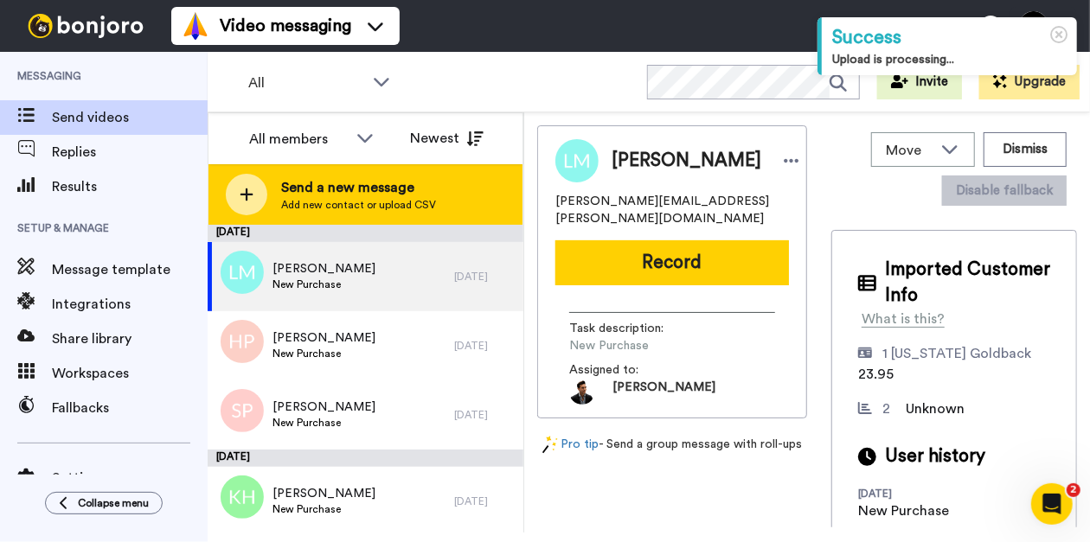
click at [344, 198] on span "Add new contact or upload CSV" at bounding box center [358, 205] width 155 height 14
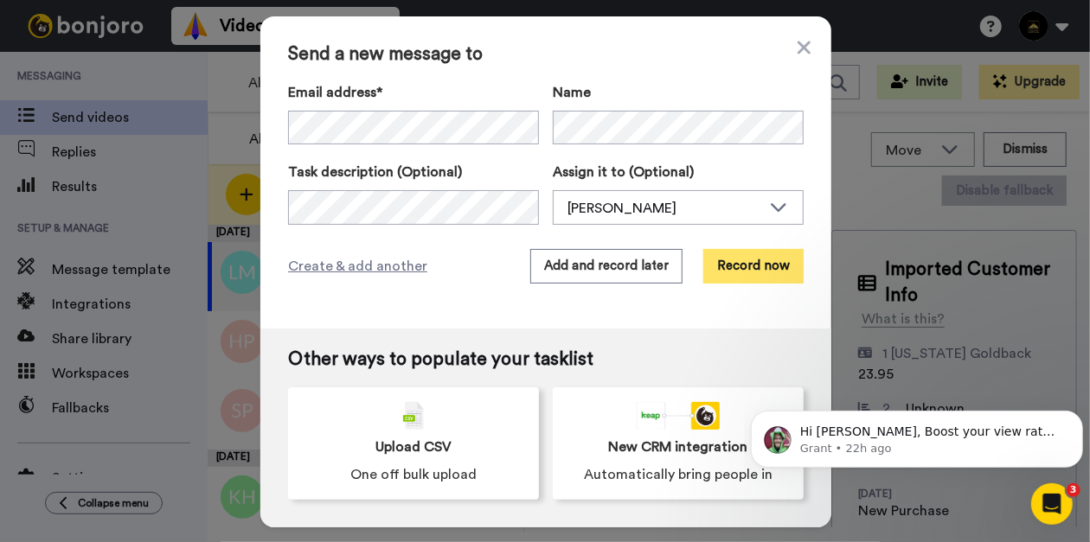
click at [739, 265] on button "Record now" at bounding box center [753, 266] width 100 height 35
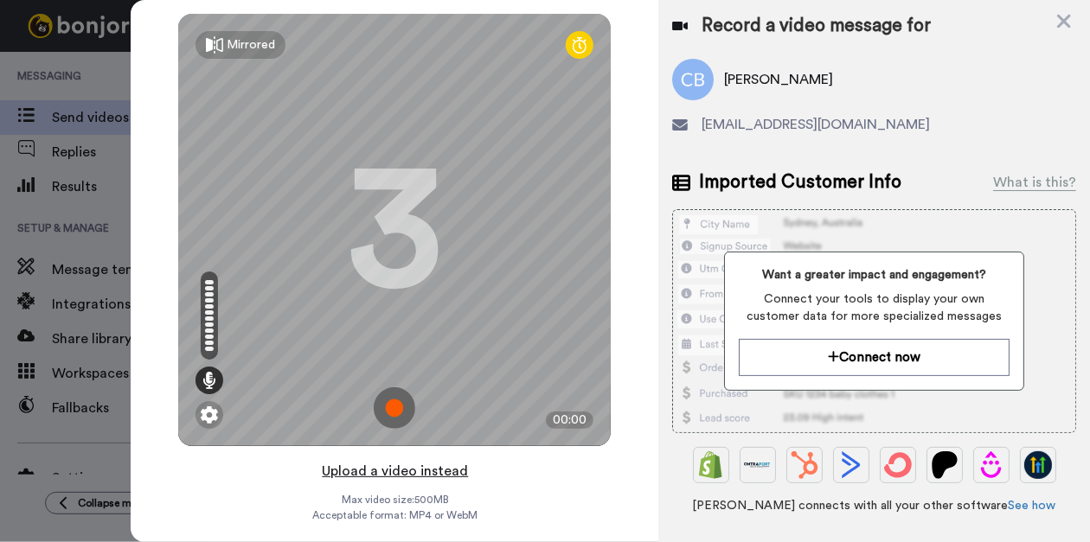
click at [417, 476] on button "Upload a video instead" at bounding box center [395, 471] width 157 height 22
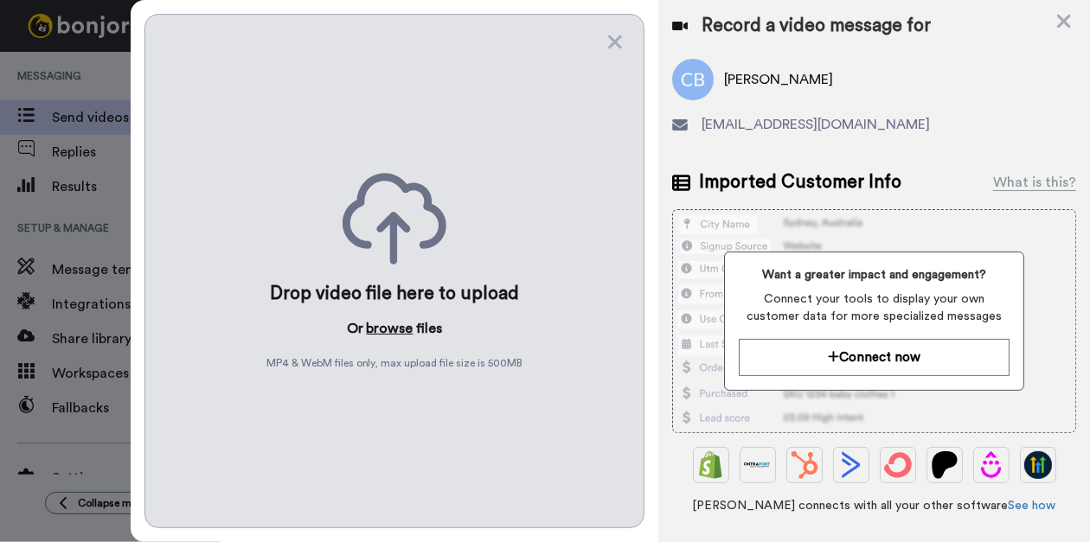
click at [382, 322] on button "browse" at bounding box center [390, 328] width 47 height 21
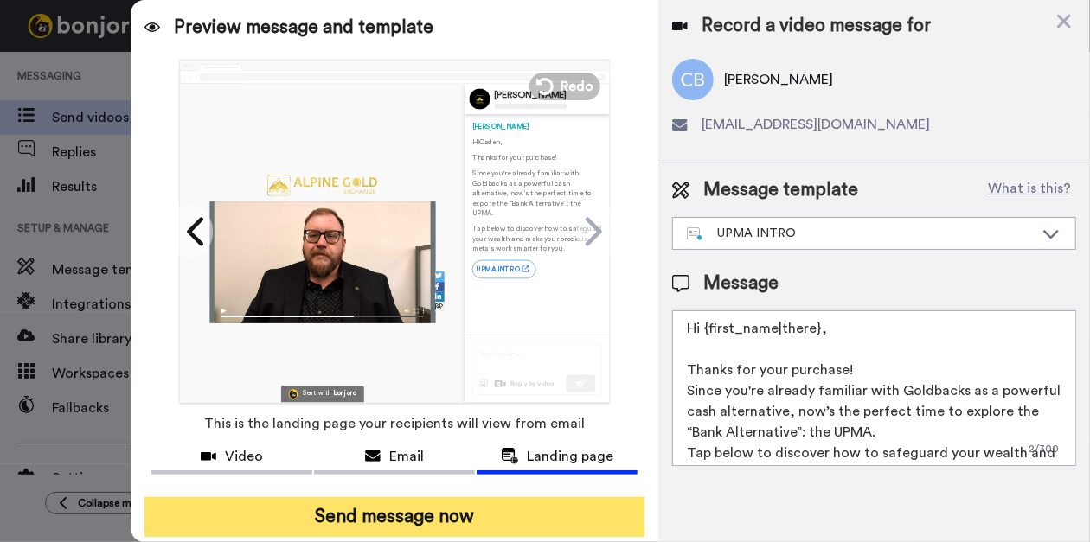
click at [541, 515] on button "Send message now" at bounding box center [394, 517] width 500 height 40
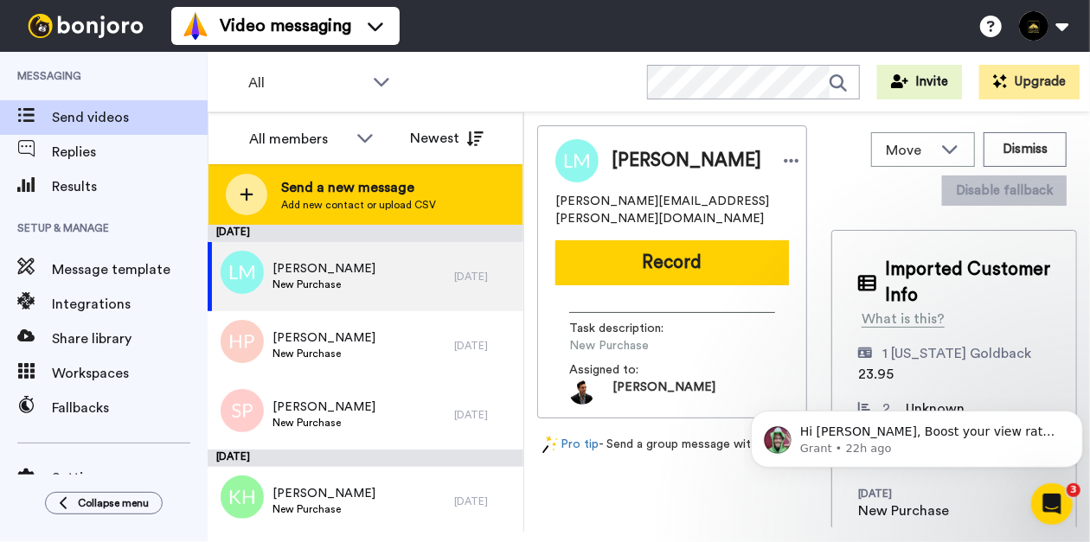
click at [412, 195] on span "Send a new message" at bounding box center [358, 187] width 155 height 21
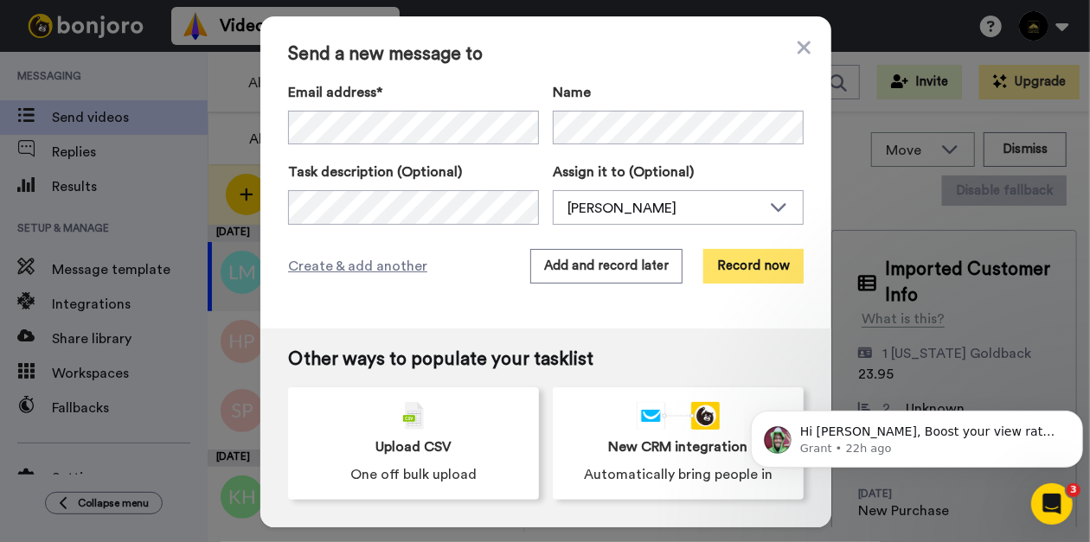
click at [764, 274] on button "Record now" at bounding box center [753, 266] width 100 height 35
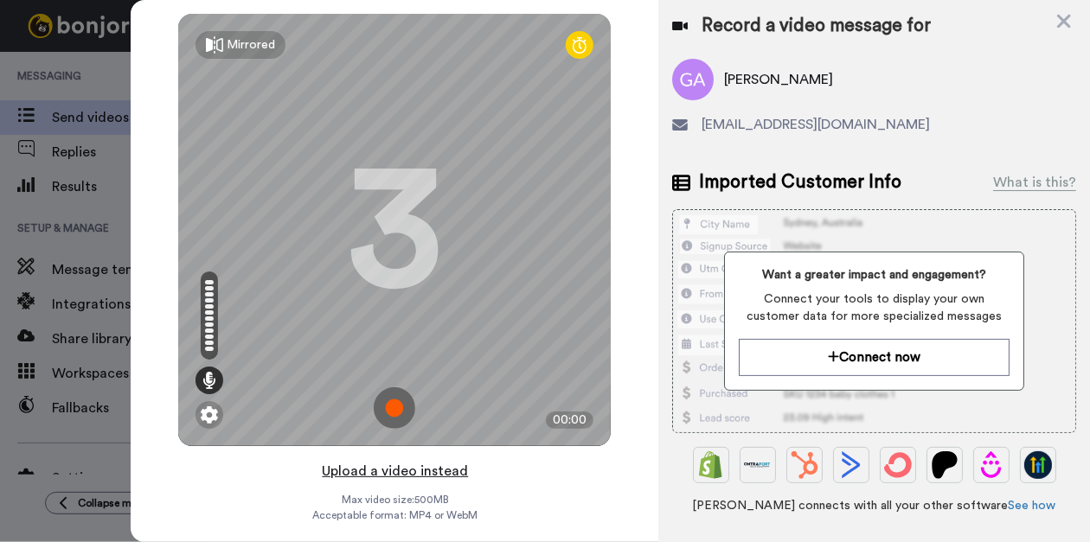
scroll to position [4, 0]
click at [365, 467] on button "Upload a video instead" at bounding box center [395, 470] width 157 height 22
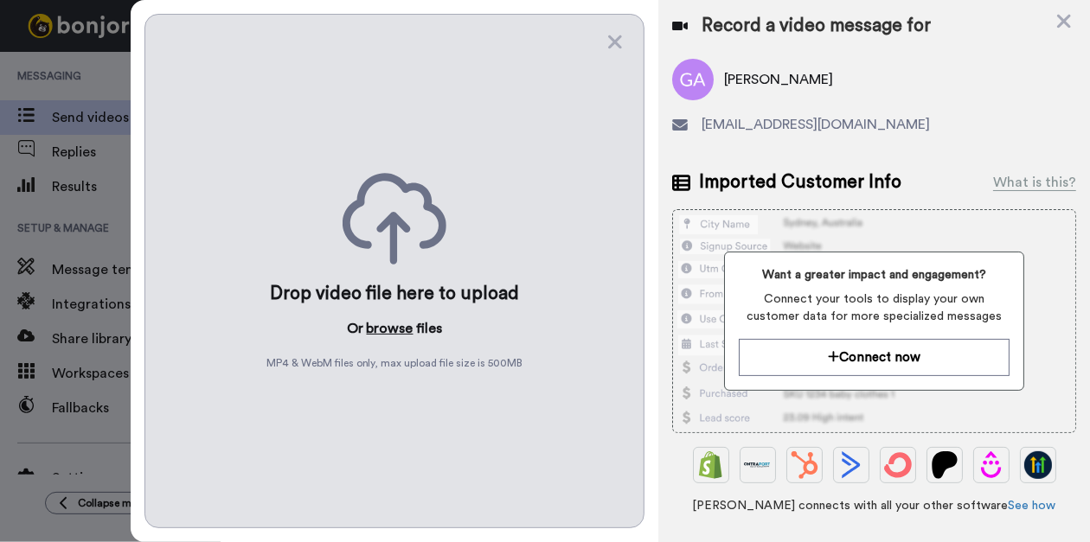
click at [391, 318] on button "browse" at bounding box center [390, 328] width 47 height 21
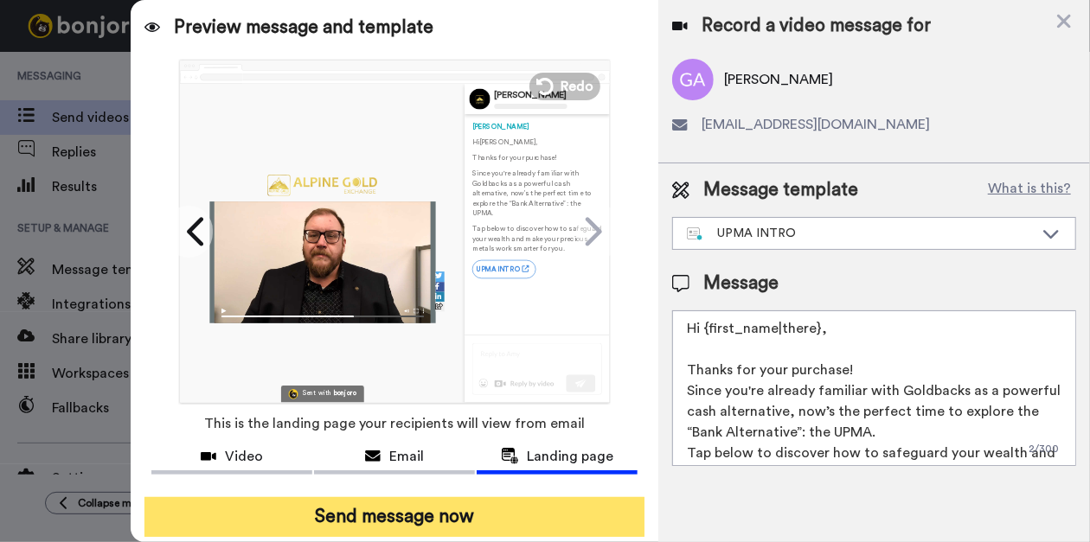
click at [395, 509] on button "Send message now" at bounding box center [394, 517] width 500 height 40
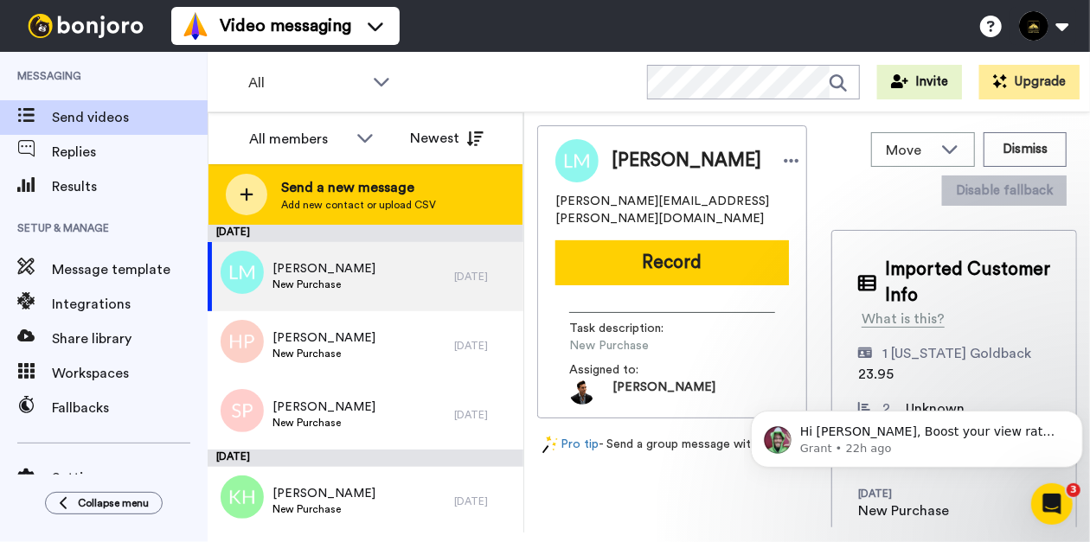
click at [326, 195] on span "Send a new message" at bounding box center [358, 187] width 155 height 21
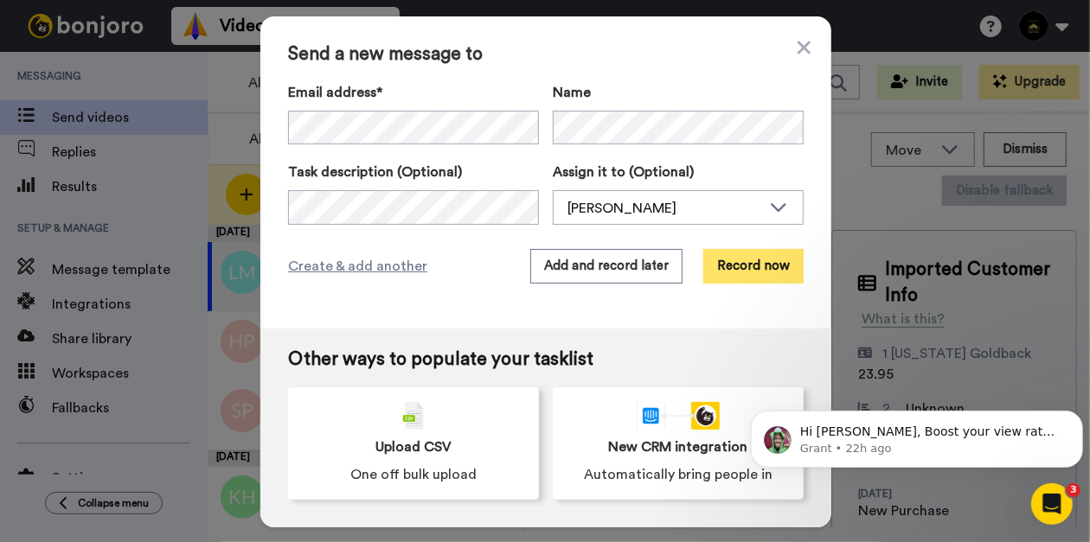
click at [744, 275] on button "Record now" at bounding box center [753, 266] width 100 height 35
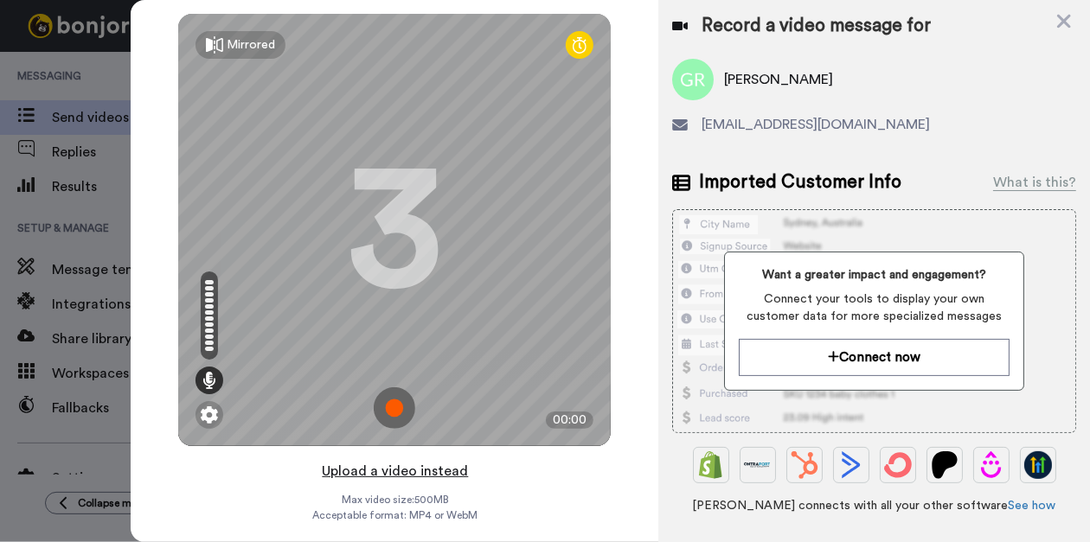
click at [435, 475] on button "Upload a video instead" at bounding box center [395, 471] width 157 height 22
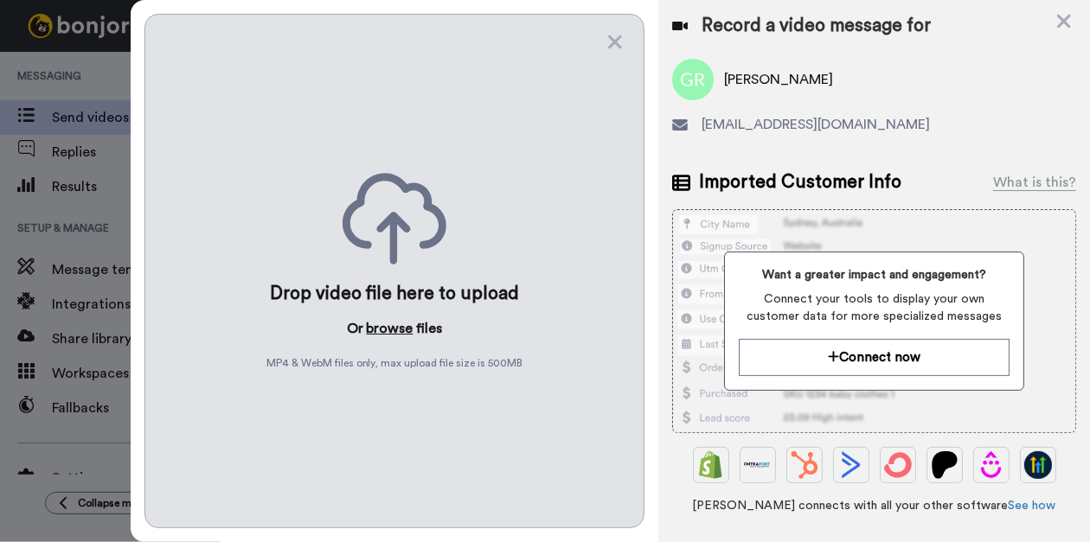
click at [398, 318] on button "browse" at bounding box center [390, 328] width 47 height 21
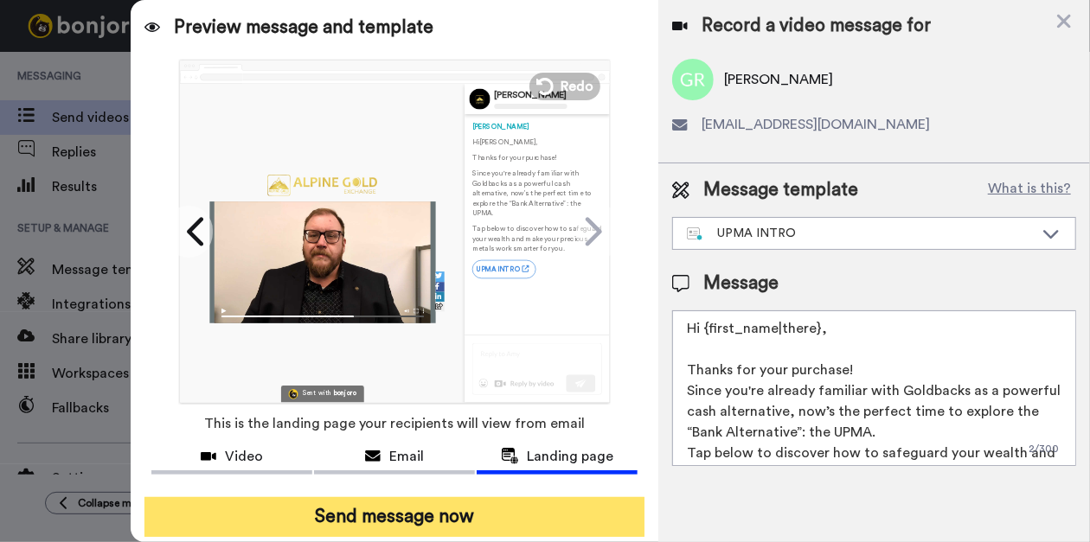
click at [391, 515] on button "Send message now" at bounding box center [394, 517] width 500 height 40
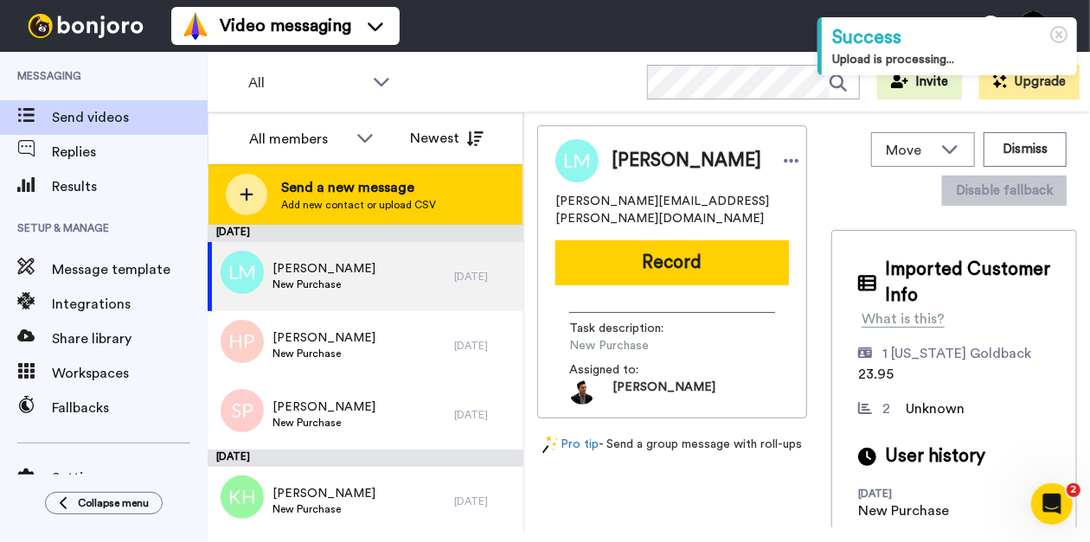
click at [316, 201] on span "Add new contact or upload CSV" at bounding box center [358, 205] width 155 height 14
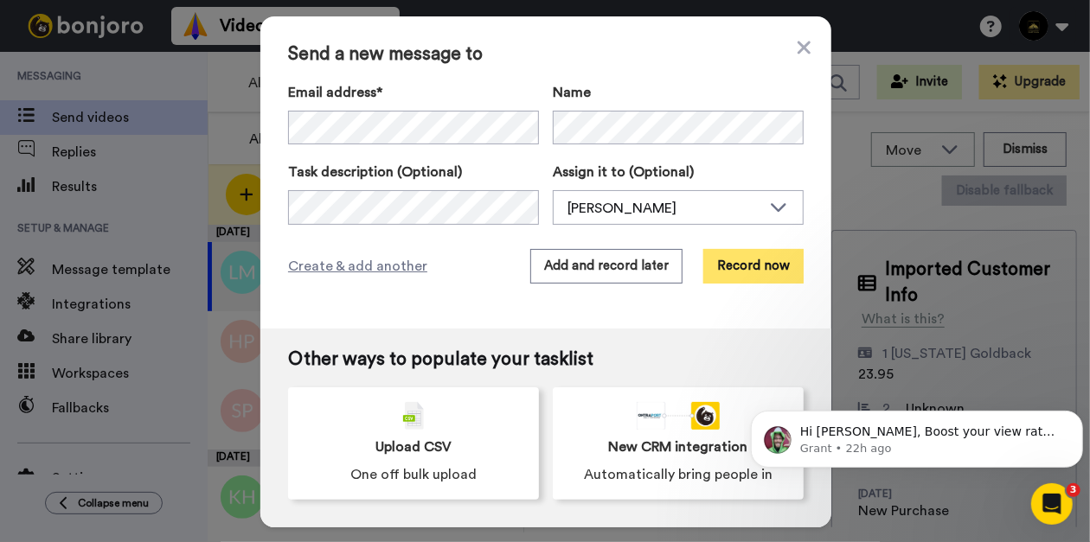
click at [745, 253] on button "Record now" at bounding box center [753, 266] width 100 height 35
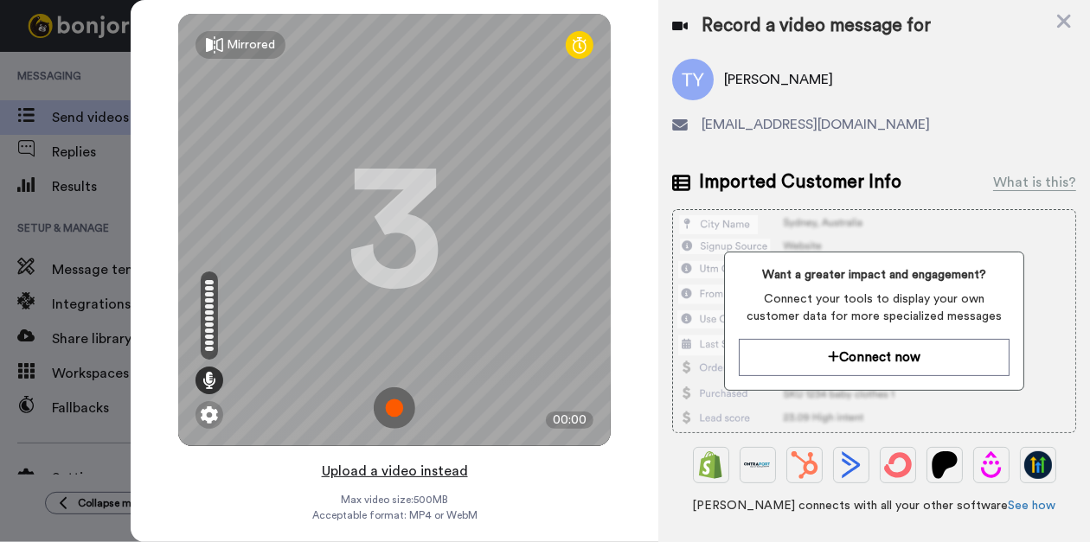
click at [414, 467] on button "Upload a video instead" at bounding box center [395, 471] width 157 height 22
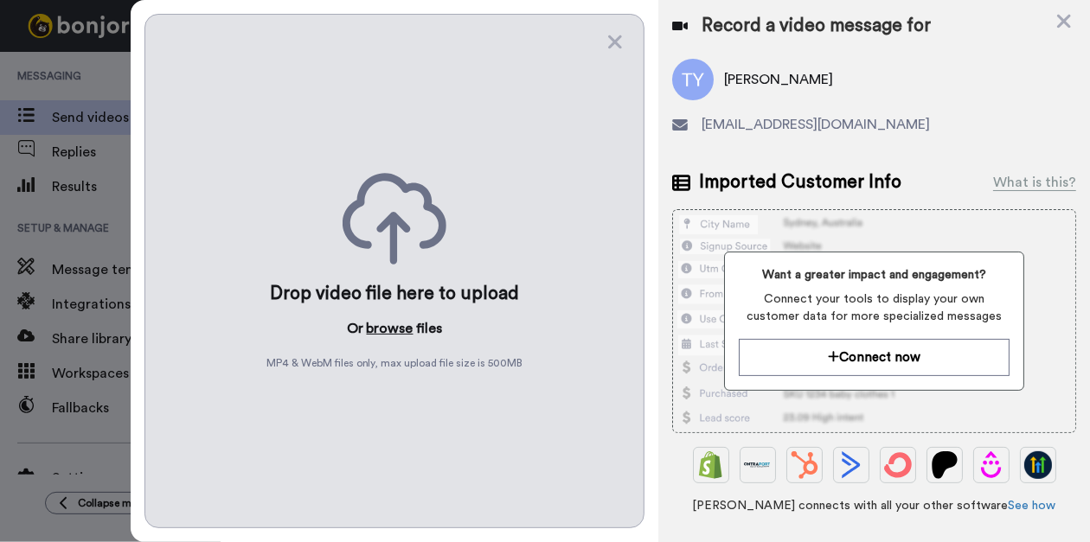
click at [382, 323] on button "browse" at bounding box center [390, 328] width 47 height 21
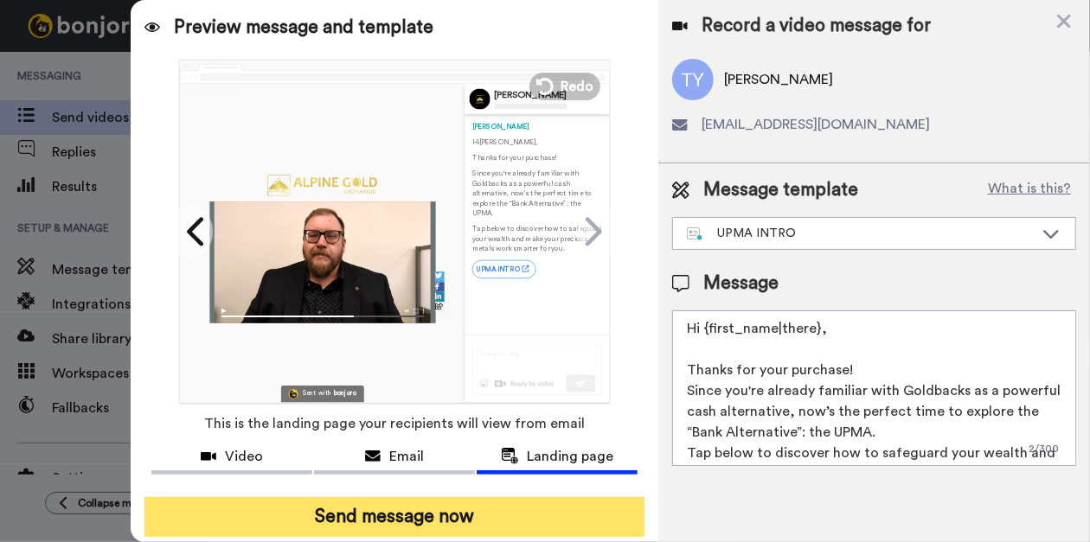
click at [448, 521] on button "Send message now" at bounding box center [394, 517] width 500 height 40
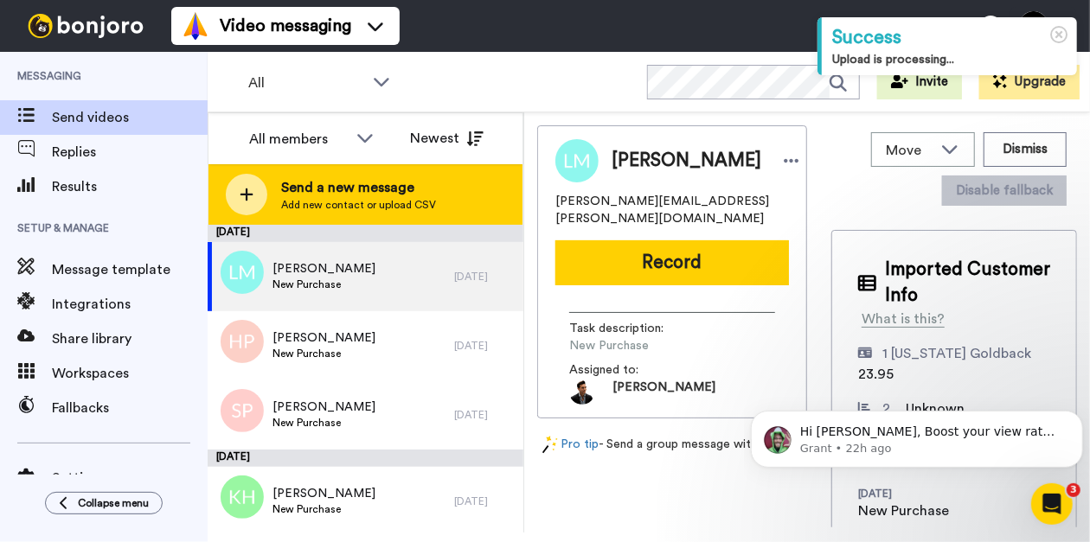
click at [334, 190] on span "Send a new message" at bounding box center [358, 187] width 155 height 21
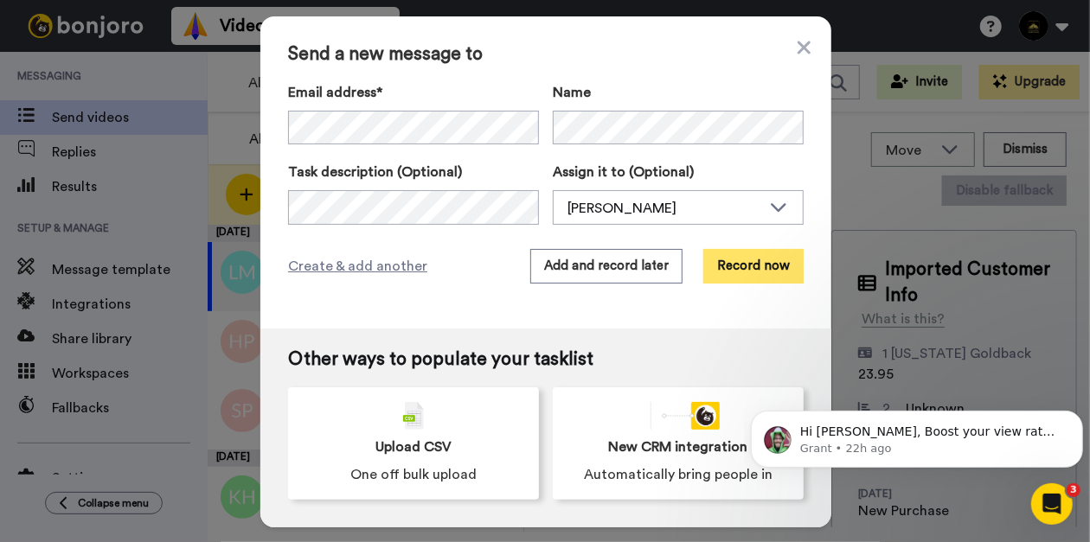
click at [745, 276] on button "Record now" at bounding box center [753, 266] width 100 height 35
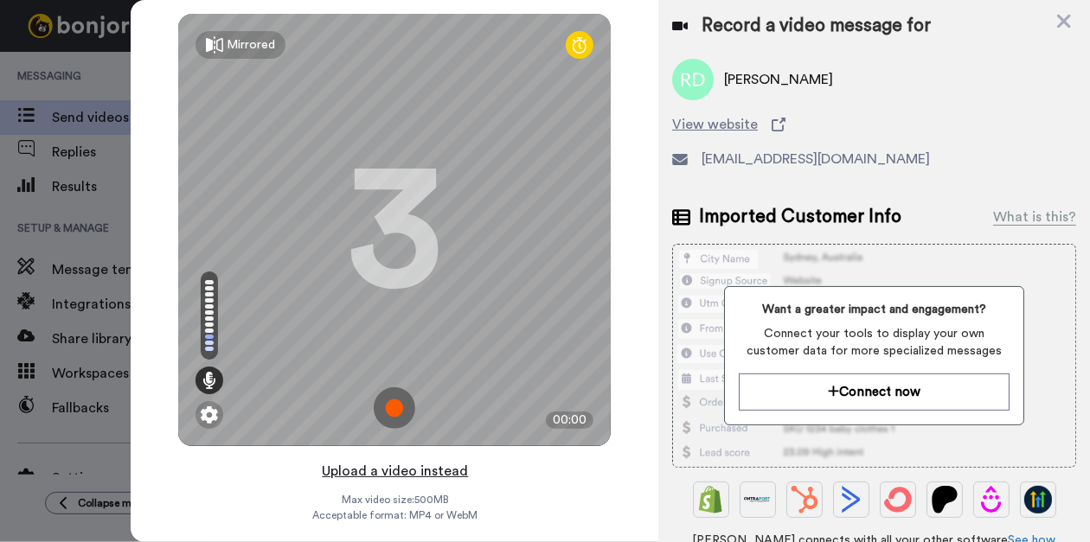
scroll to position [1, 0]
click at [369, 466] on button "Upload a video instead" at bounding box center [395, 470] width 157 height 22
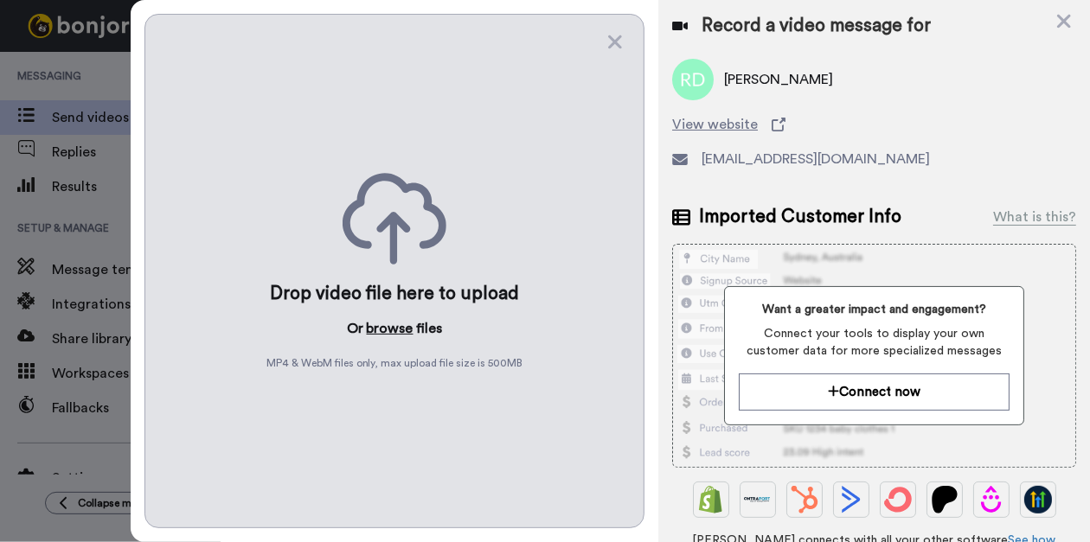
click at [389, 325] on button "browse" at bounding box center [390, 328] width 47 height 21
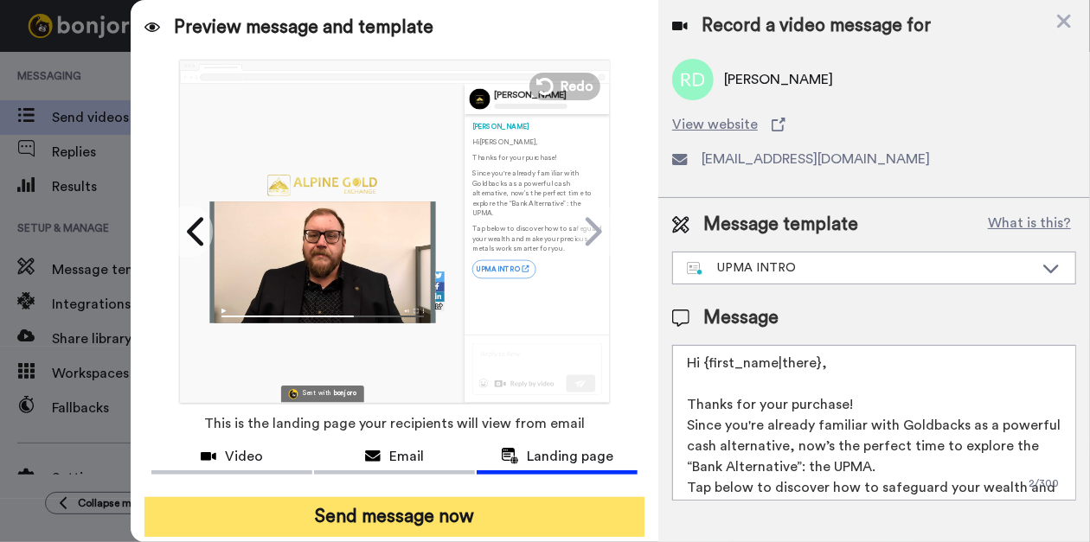
click at [328, 508] on button "Send message now" at bounding box center [394, 517] width 500 height 40
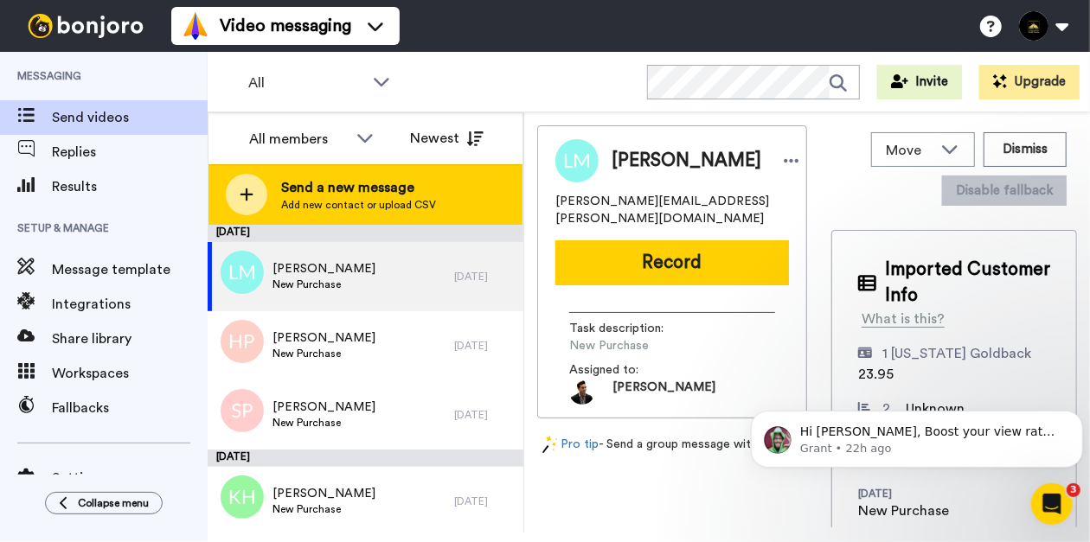
click at [270, 197] on div "Send a new message Add new contact or upload CSV" at bounding box center [365, 194] width 314 height 61
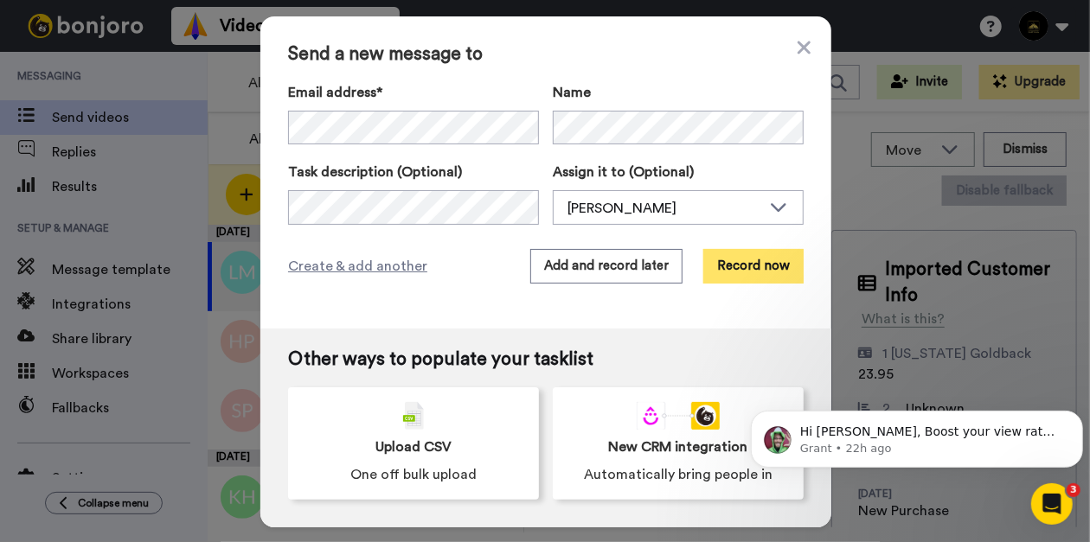
click at [732, 269] on button "Record now" at bounding box center [753, 266] width 100 height 35
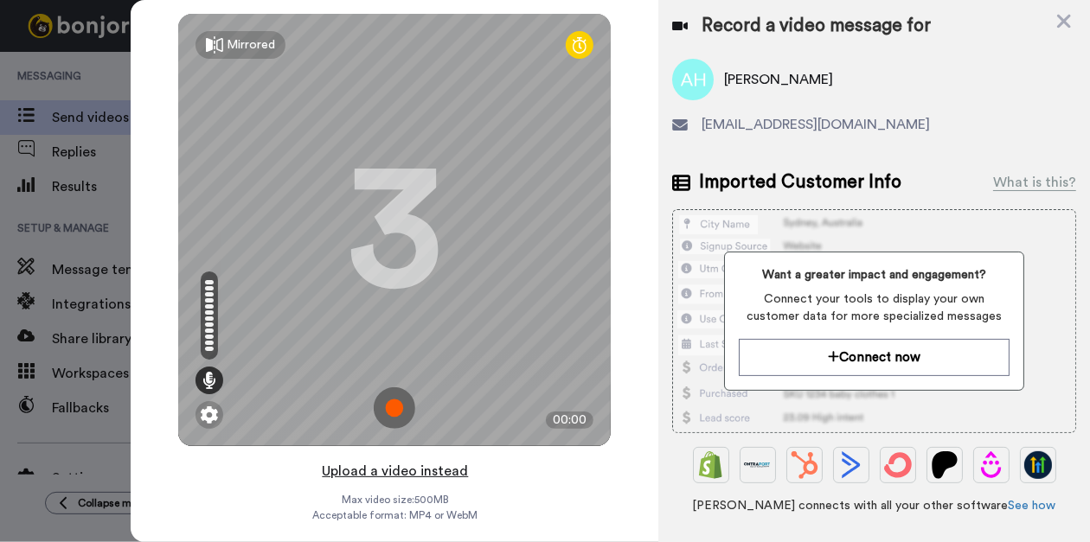
click at [357, 470] on button "Upload a video instead" at bounding box center [395, 471] width 157 height 22
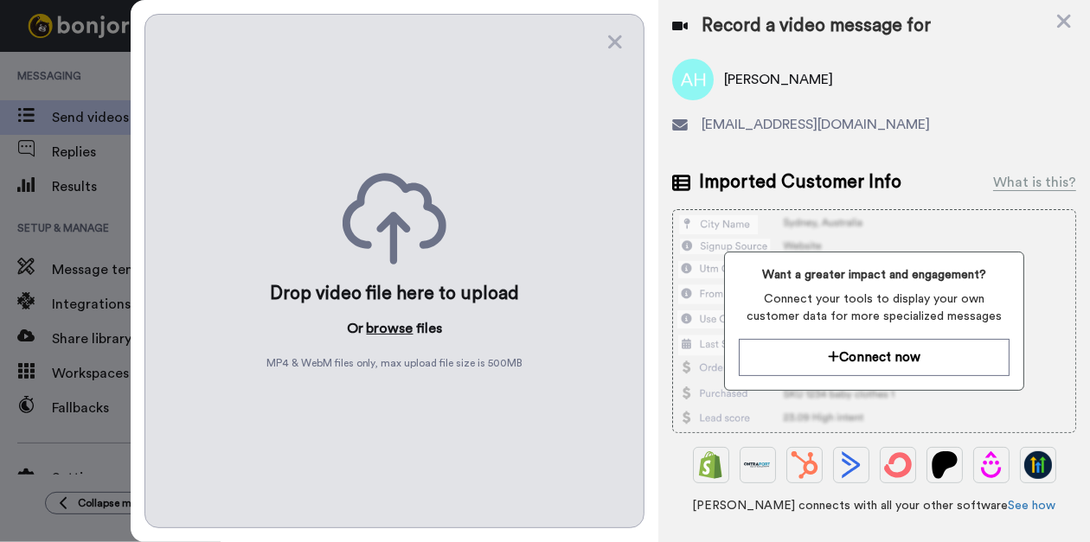
click at [384, 325] on button "browse" at bounding box center [390, 328] width 47 height 21
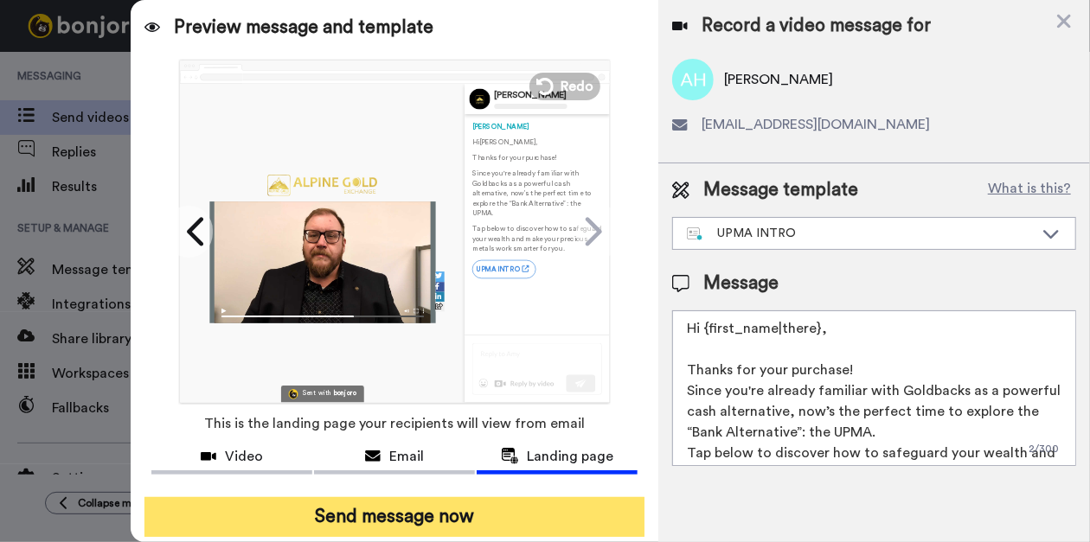
click at [378, 518] on button "Send message now" at bounding box center [394, 517] width 500 height 40
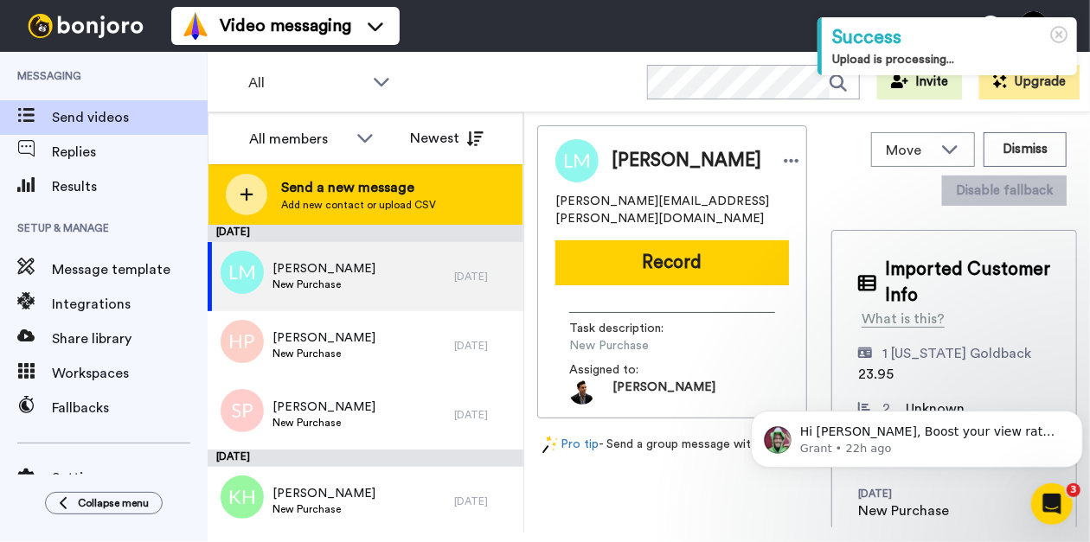
click at [317, 203] on span "Add new contact or upload CSV" at bounding box center [358, 205] width 155 height 14
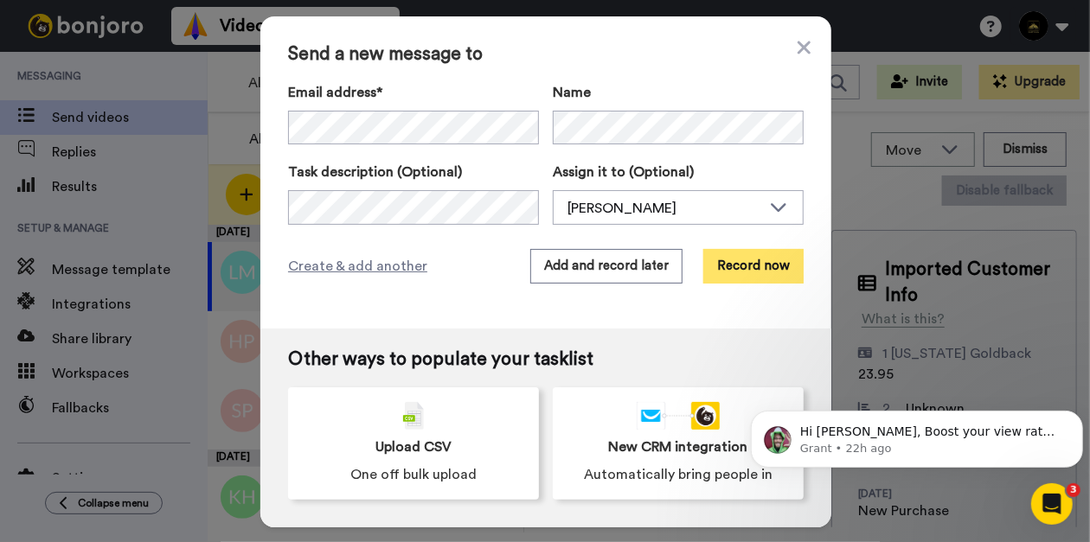
click at [764, 270] on button "Record now" at bounding box center [753, 266] width 100 height 35
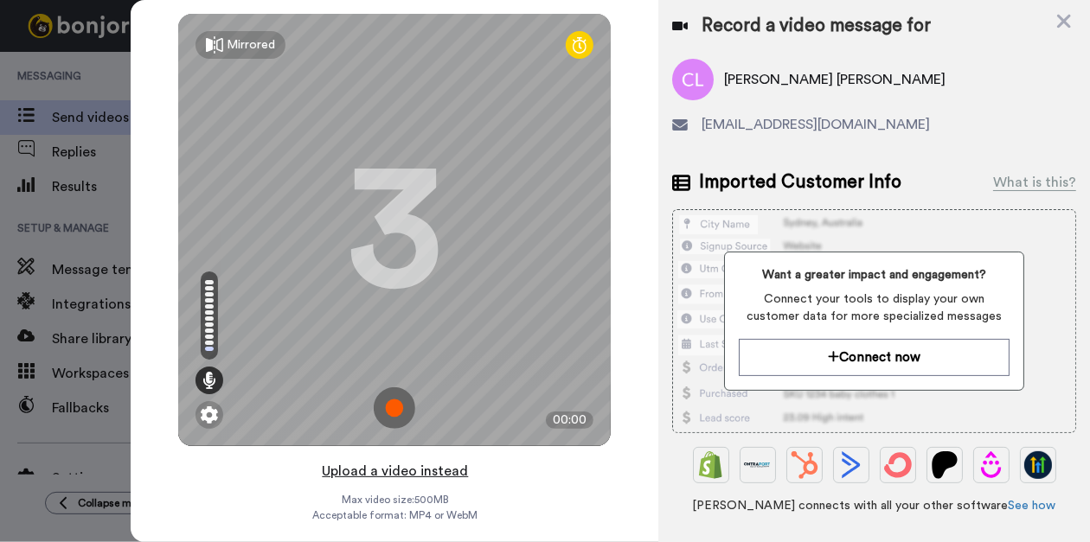
click at [420, 479] on button "Upload a video instead" at bounding box center [395, 471] width 157 height 22
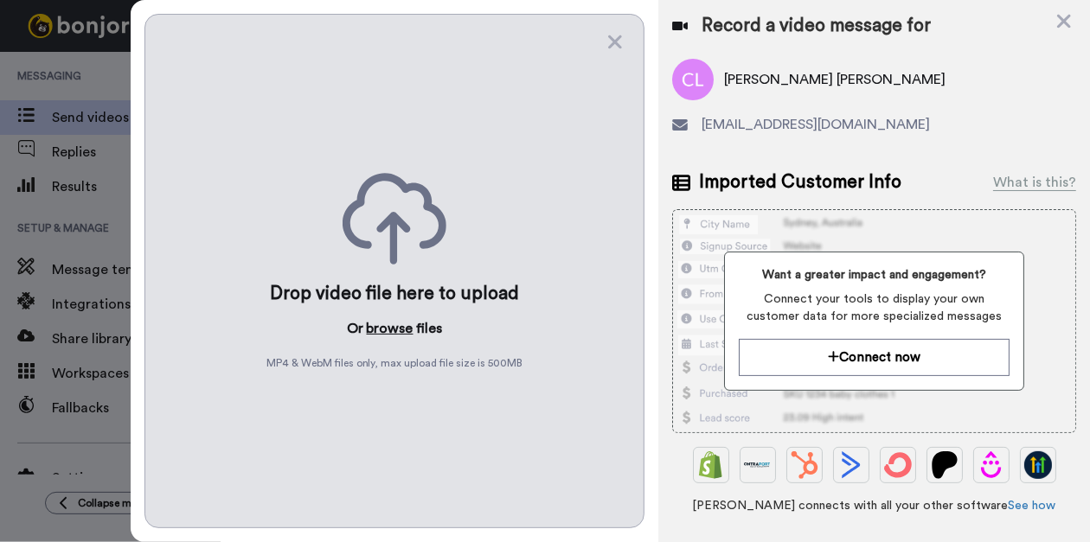
click at [374, 322] on button "browse" at bounding box center [390, 328] width 47 height 21
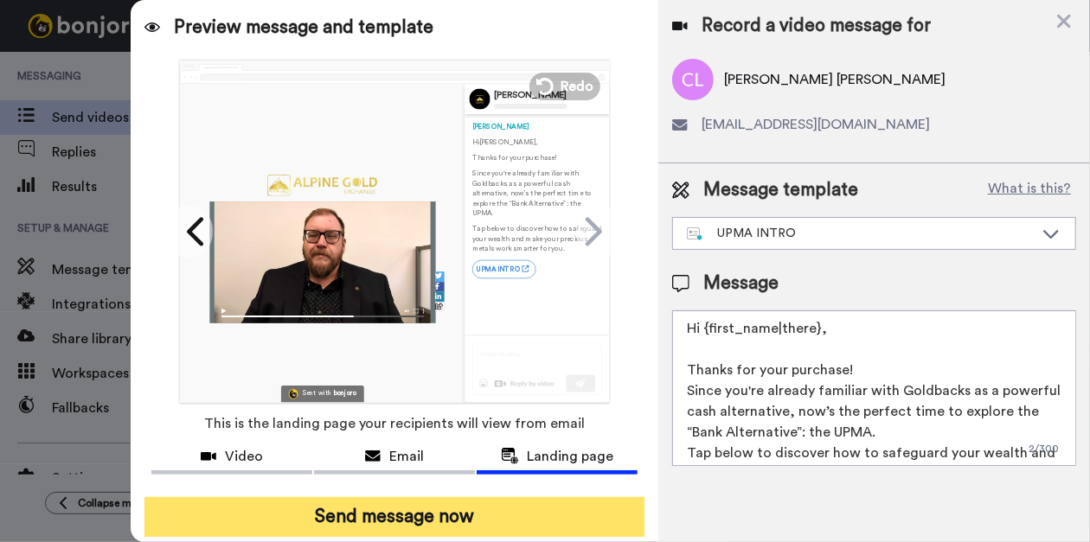
click at [381, 528] on button "Send message now" at bounding box center [394, 517] width 500 height 40
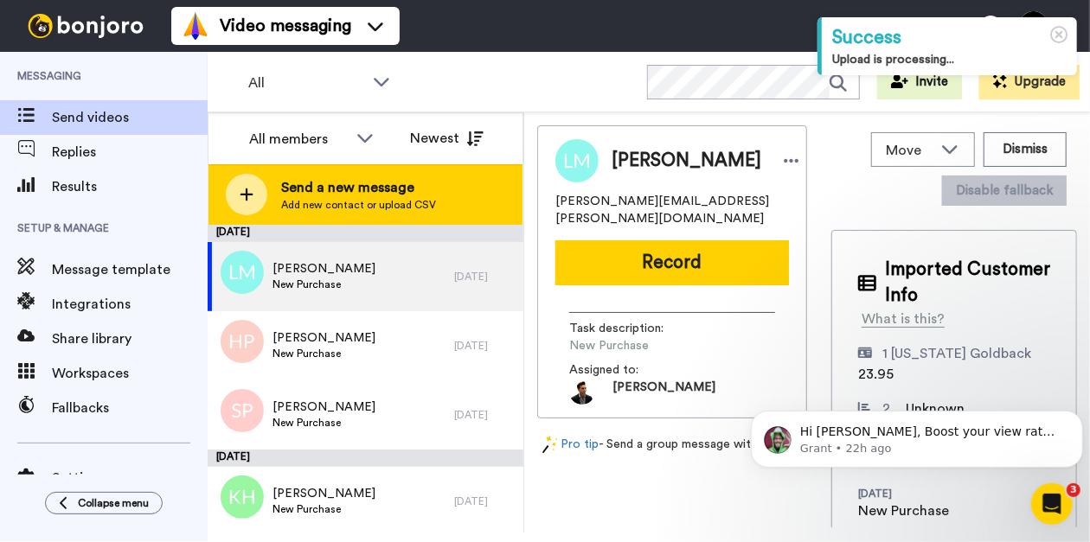
drag, startPoint x: 317, startPoint y: 187, endPoint x: 267, endPoint y: 189, distance: 49.3
click at [267, 189] on div "Send a new message Add new contact or upload CSV" at bounding box center [365, 194] width 314 height 61
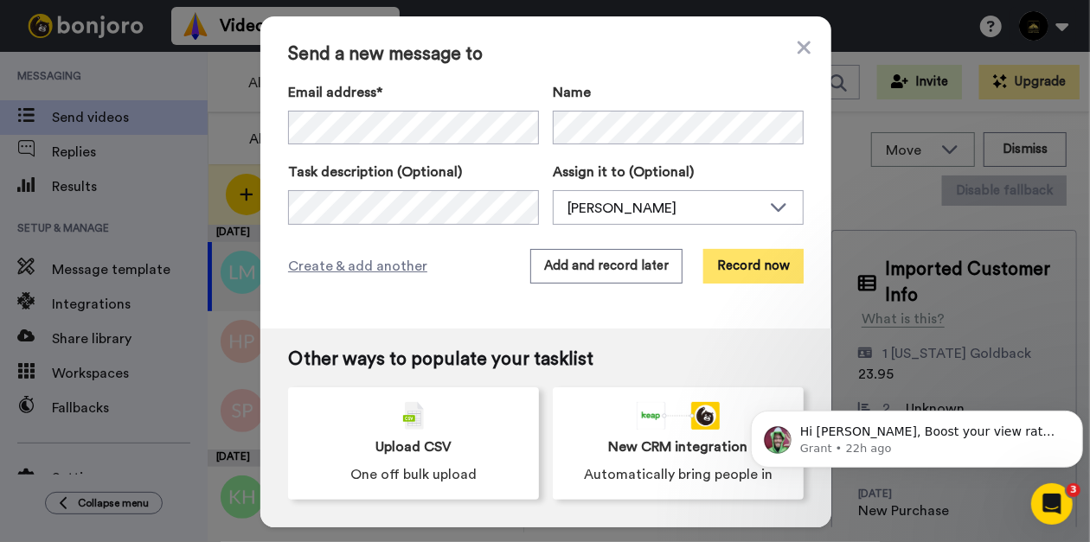
click at [732, 278] on button "Record now" at bounding box center [753, 266] width 100 height 35
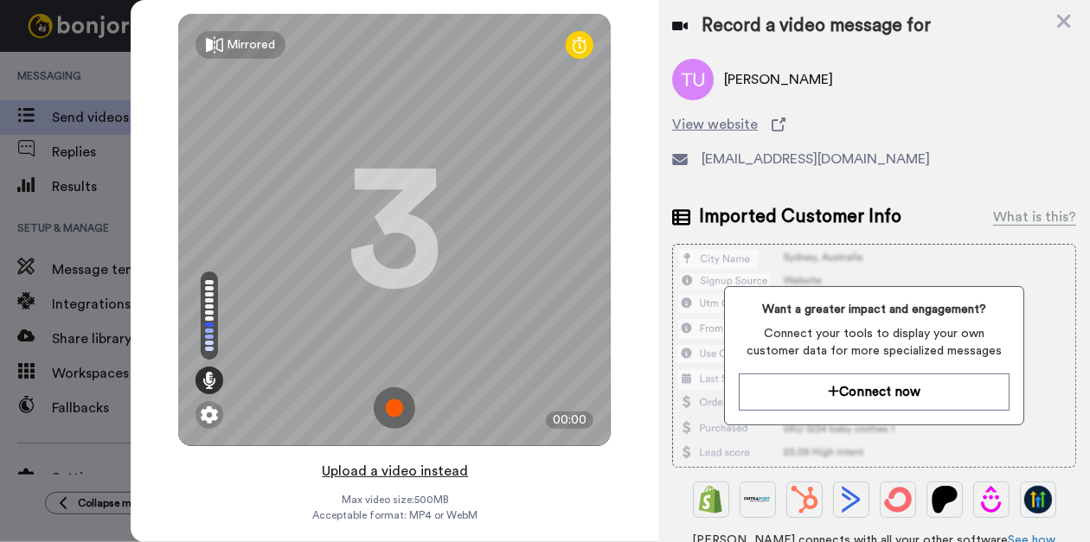
click at [397, 470] on button "Upload a video instead" at bounding box center [395, 471] width 157 height 22
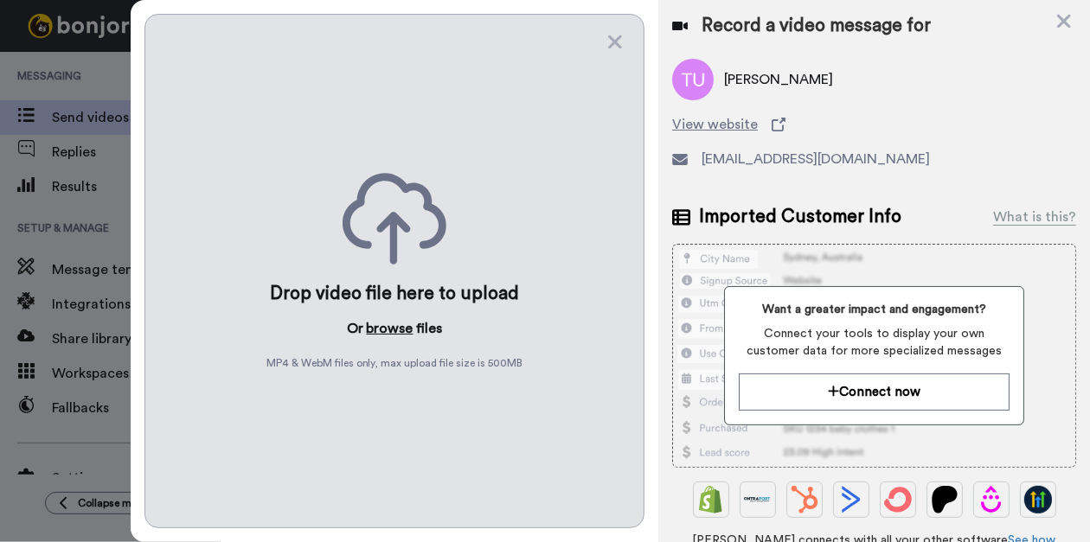
click at [379, 324] on button "browse" at bounding box center [390, 328] width 47 height 21
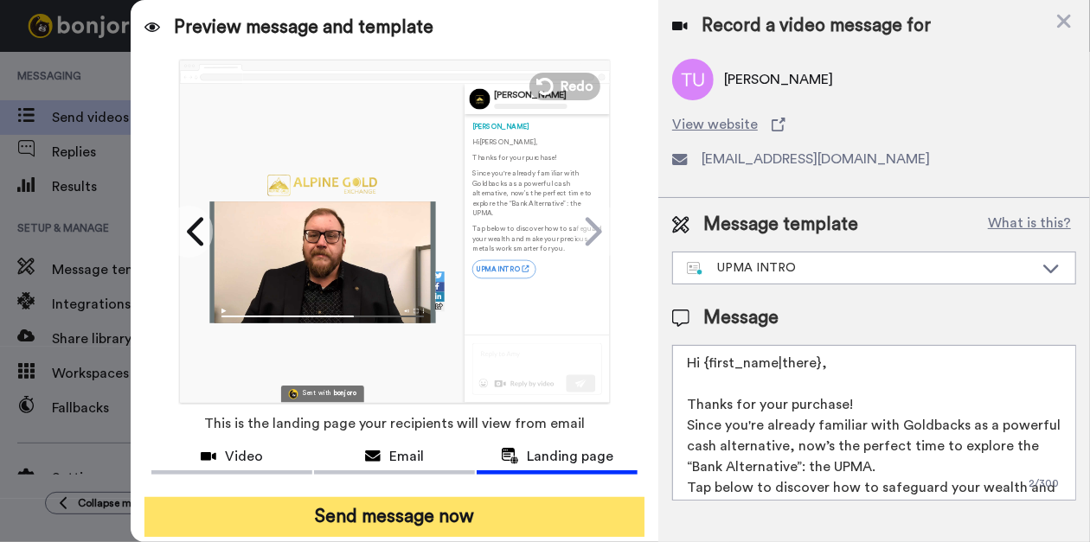
click at [488, 532] on button "Send message now" at bounding box center [394, 517] width 500 height 40
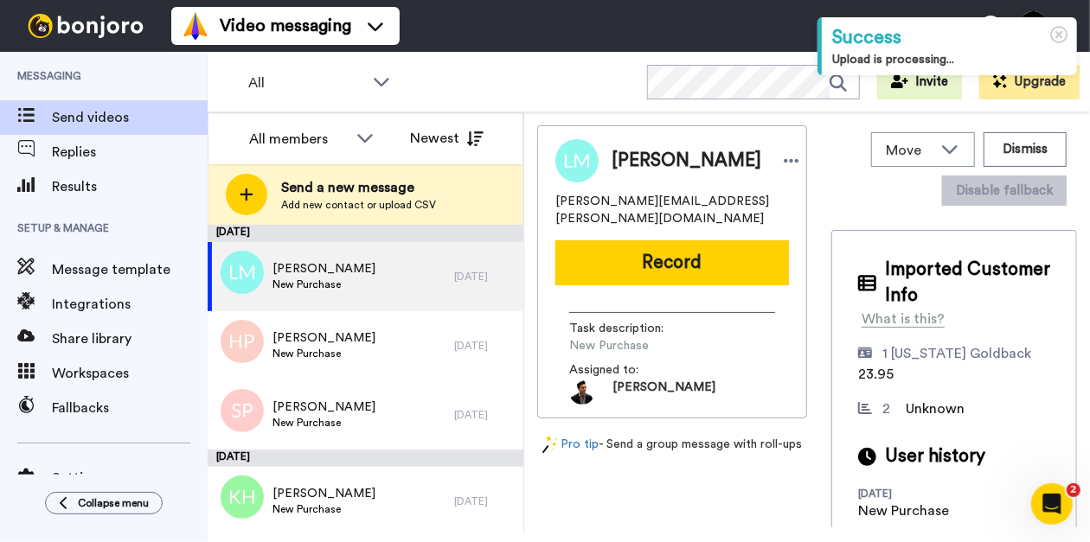
click at [348, 187] on span "Send a new message" at bounding box center [358, 187] width 155 height 21
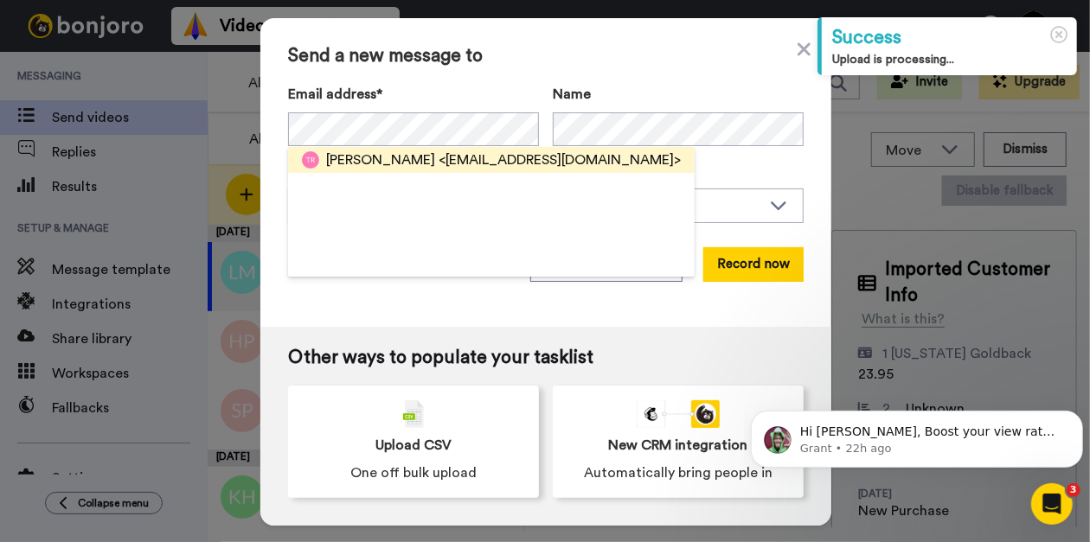
click at [438, 162] on span "<smr415@protonmail.com>" at bounding box center [559, 160] width 242 height 21
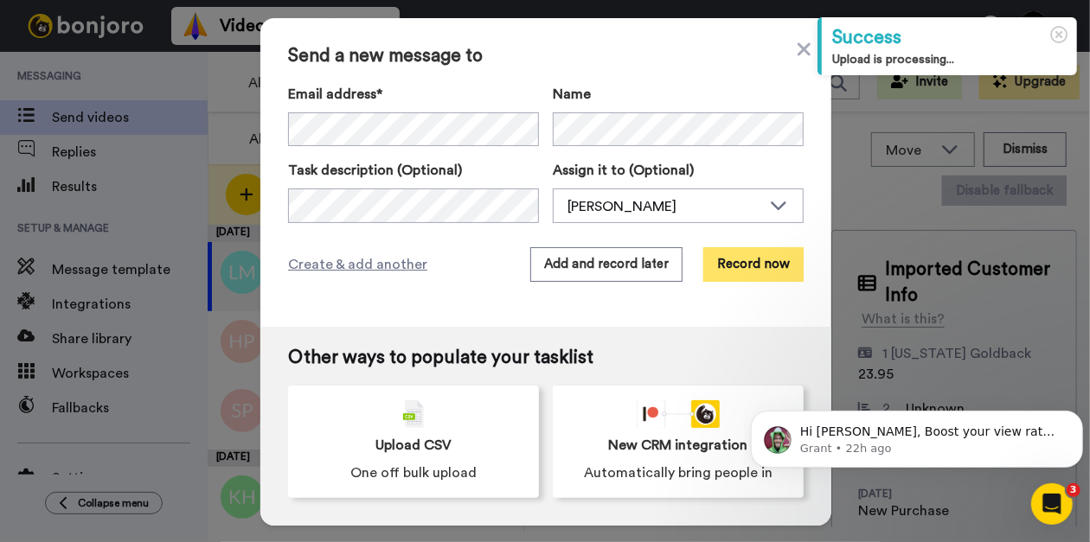
click at [756, 271] on button "Record now" at bounding box center [753, 264] width 100 height 35
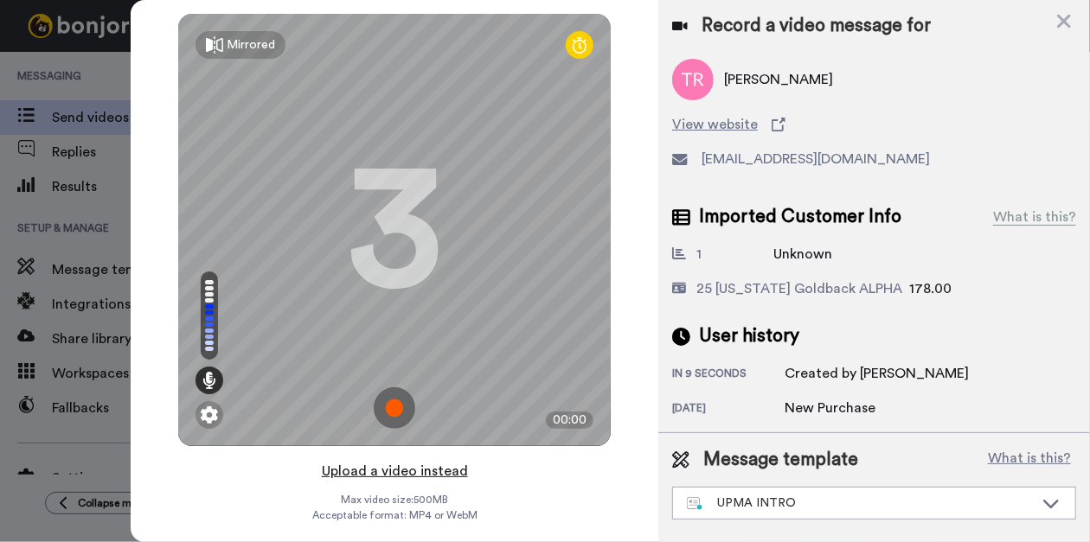
click at [418, 469] on button "Upload a video instead" at bounding box center [395, 471] width 157 height 22
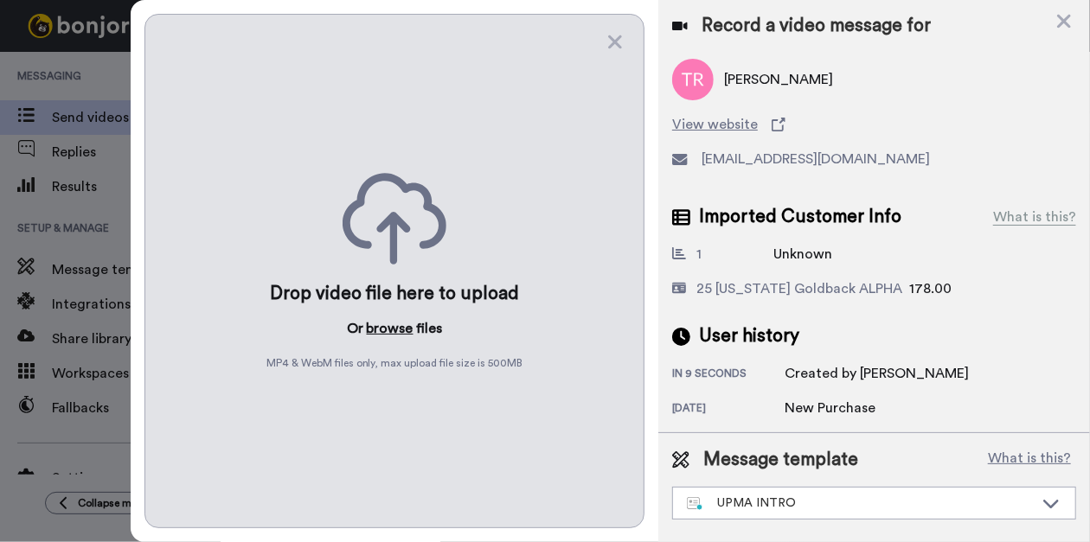
click at [392, 318] on button "browse" at bounding box center [390, 328] width 47 height 21
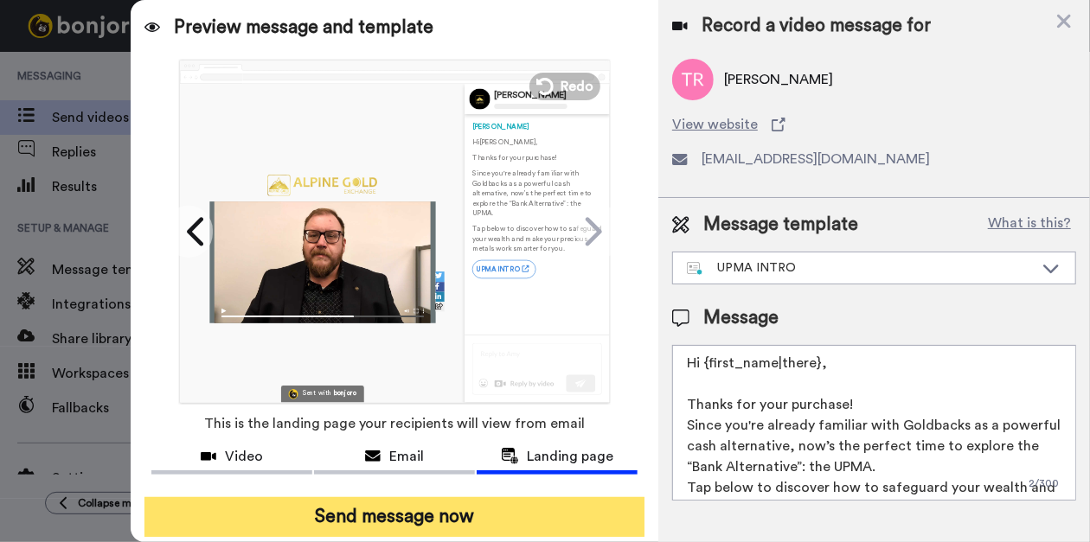
click at [393, 504] on button "Send message now" at bounding box center [394, 517] width 500 height 40
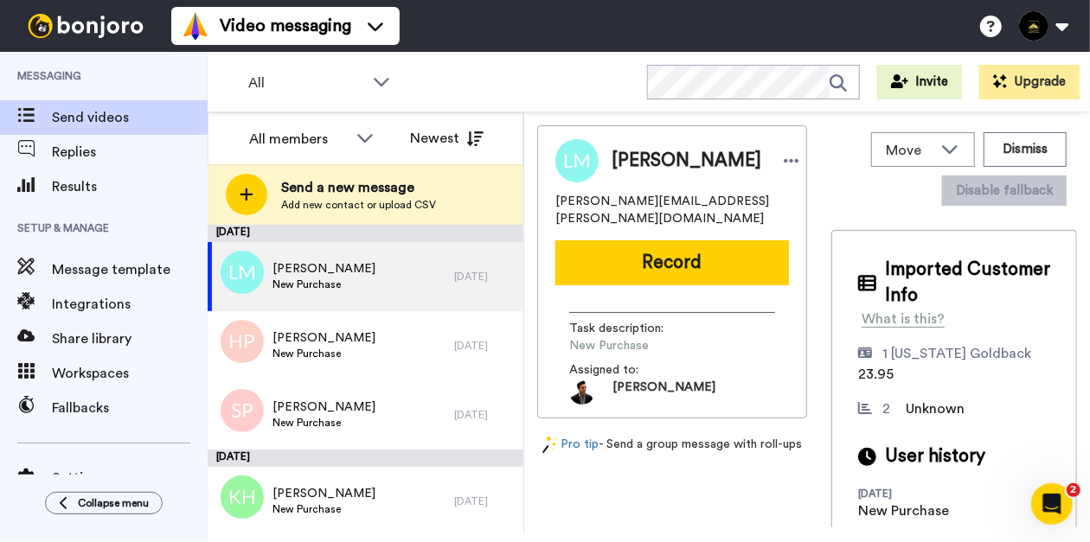
click at [321, 196] on span "Send a new message" at bounding box center [358, 187] width 155 height 21
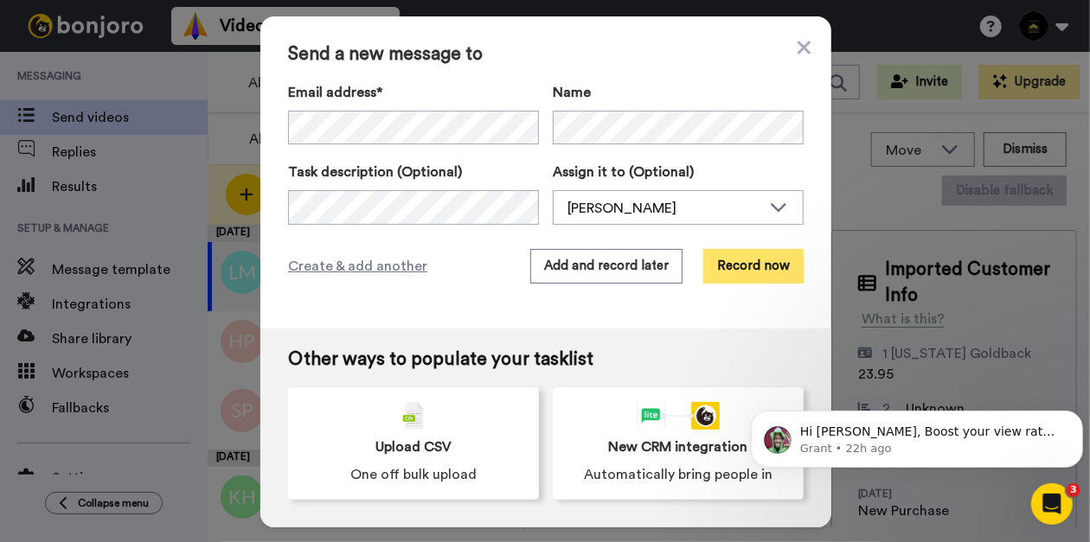
click at [772, 274] on button "Record now" at bounding box center [753, 266] width 100 height 35
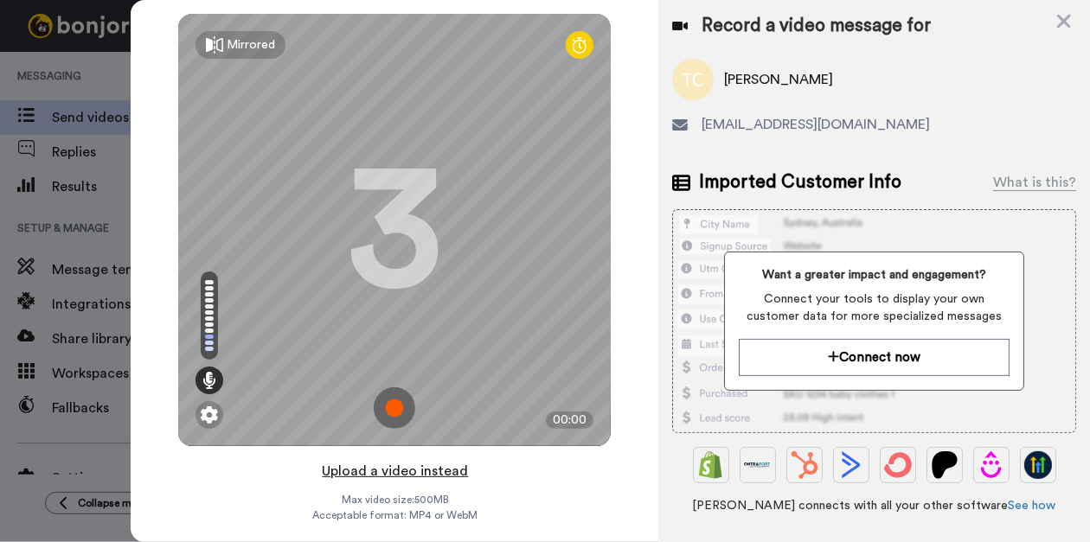
click at [383, 470] on button "Upload a video instead" at bounding box center [395, 471] width 157 height 22
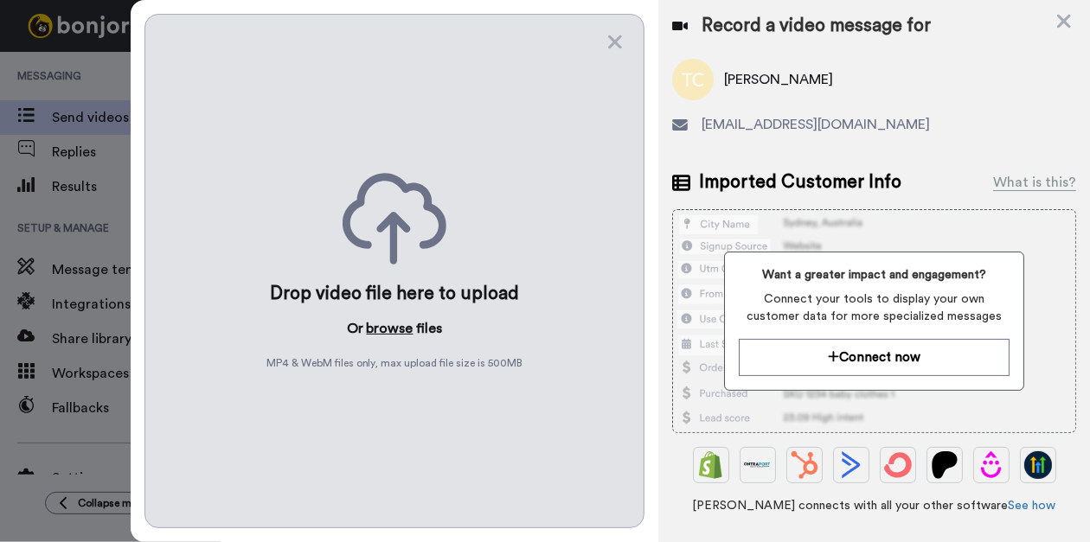
click at [383, 327] on button "browse" at bounding box center [390, 328] width 47 height 21
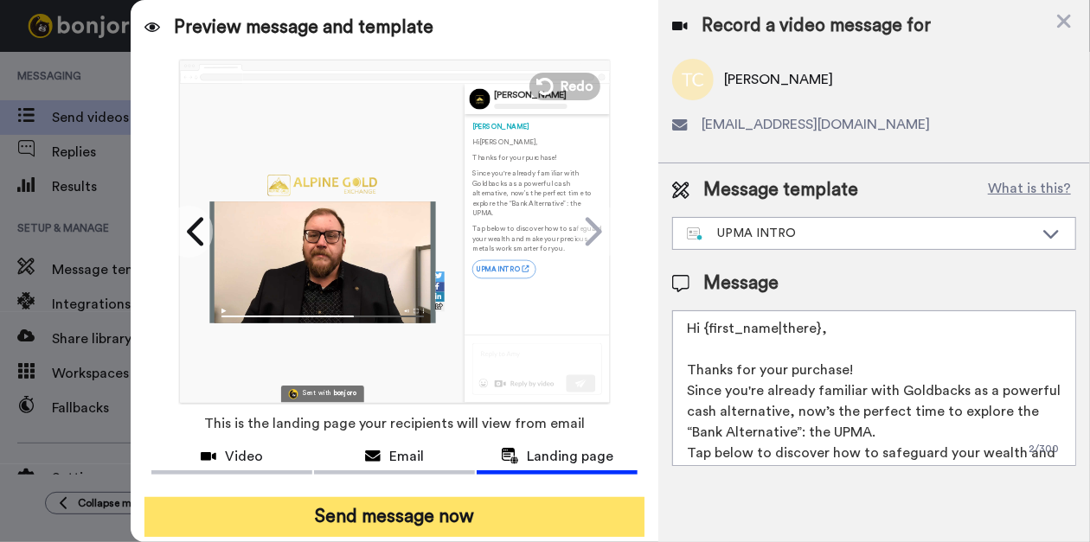
click at [379, 514] on button "Send message now" at bounding box center [394, 517] width 500 height 40
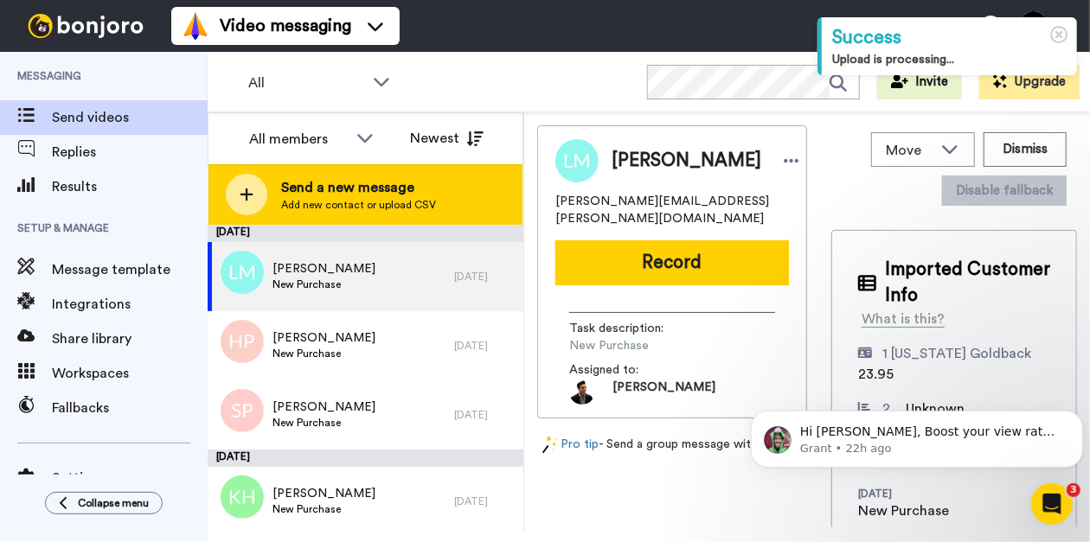
click at [294, 195] on span "Send a new message" at bounding box center [358, 187] width 155 height 21
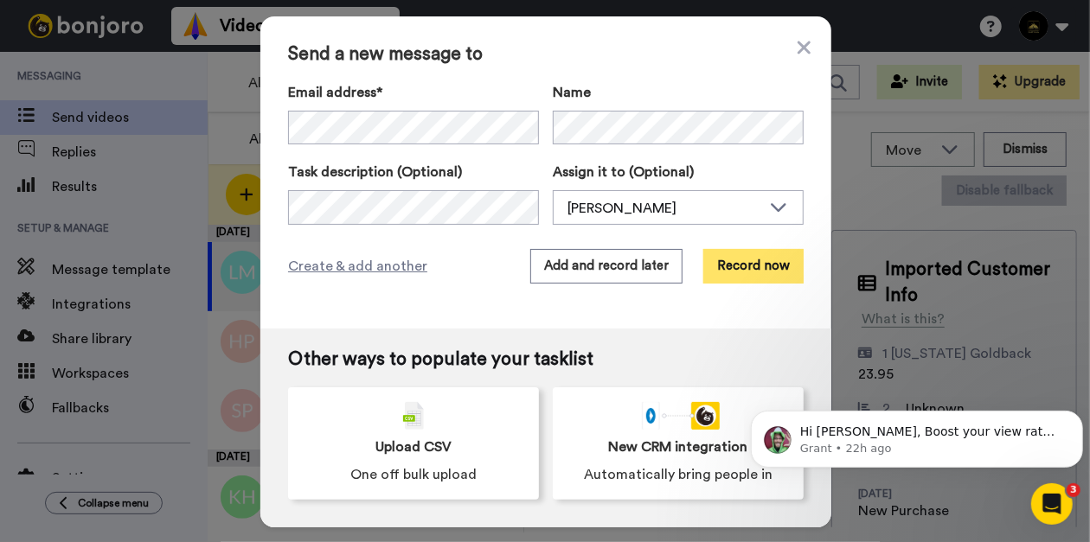
click at [741, 274] on button "Record now" at bounding box center [753, 266] width 100 height 35
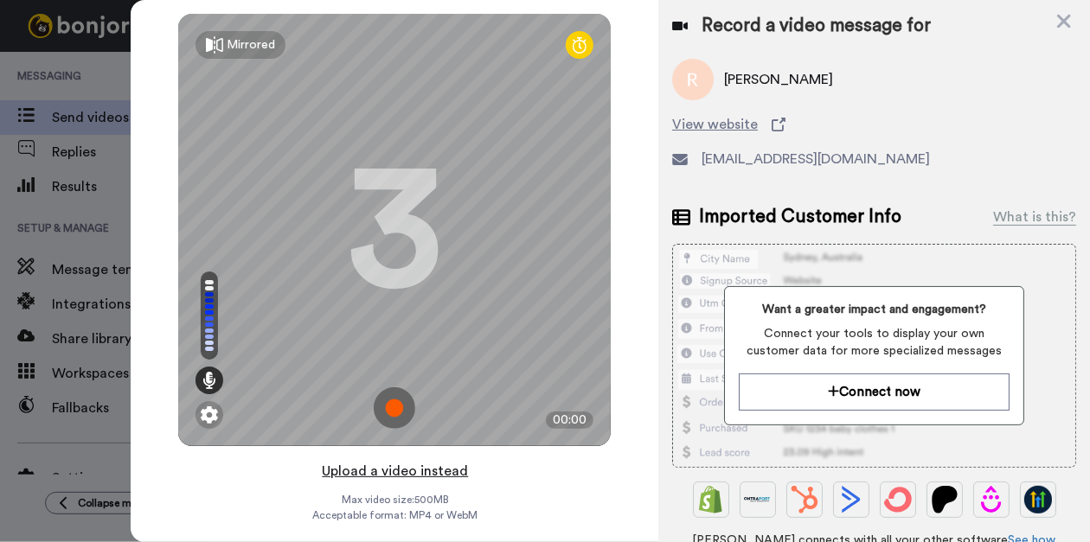
click at [361, 476] on button "Upload a video instead" at bounding box center [395, 471] width 157 height 22
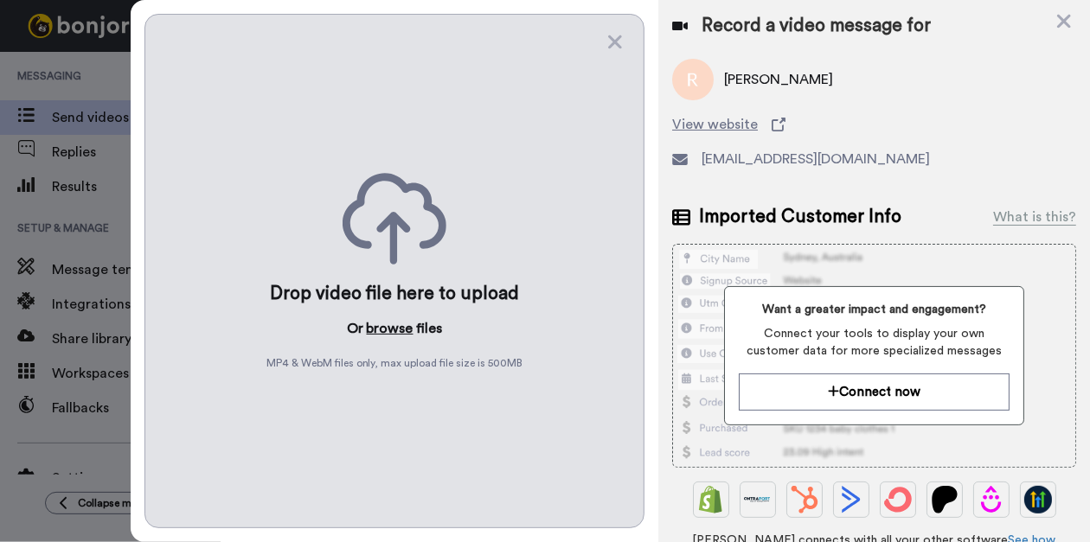
click at [399, 318] on button "browse" at bounding box center [390, 328] width 47 height 21
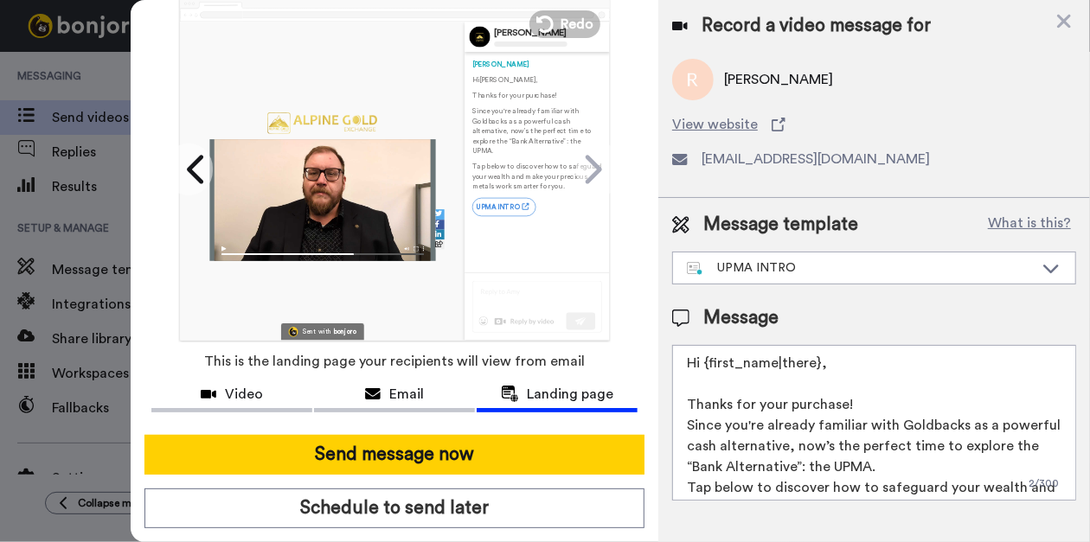
scroll to position [77, 0]
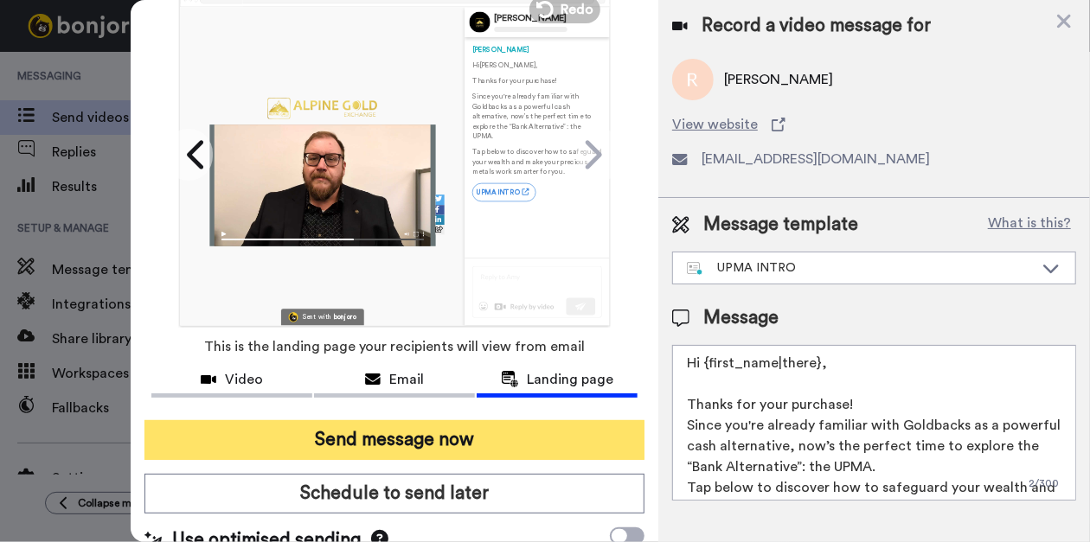
click at [425, 431] on button "Send message now" at bounding box center [394, 440] width 500 height 40
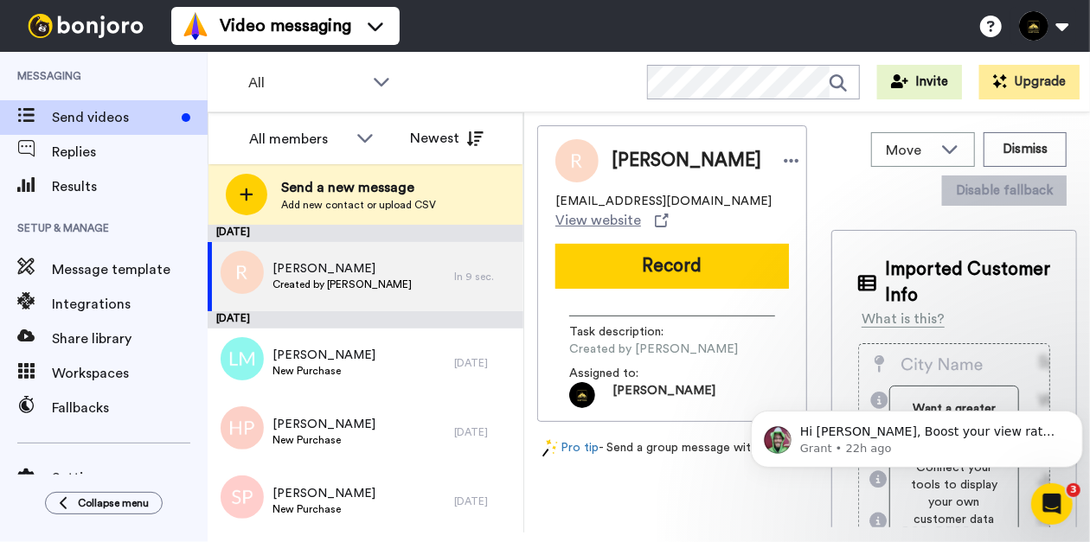
scroll to position [0, 0]
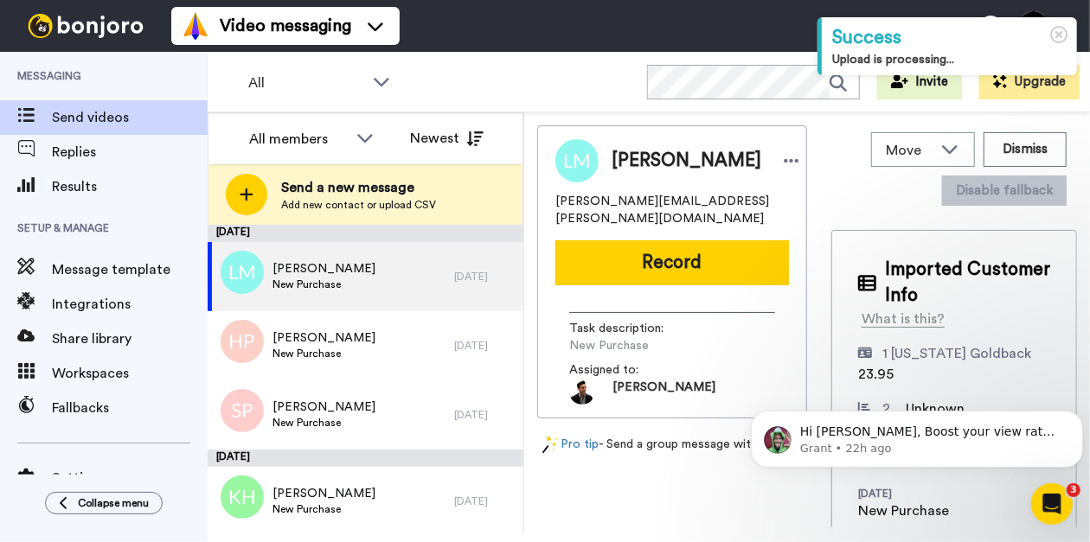
click at [381, 189] on span "Send a new message" at bounding box center [358, 187] width 155 height 21
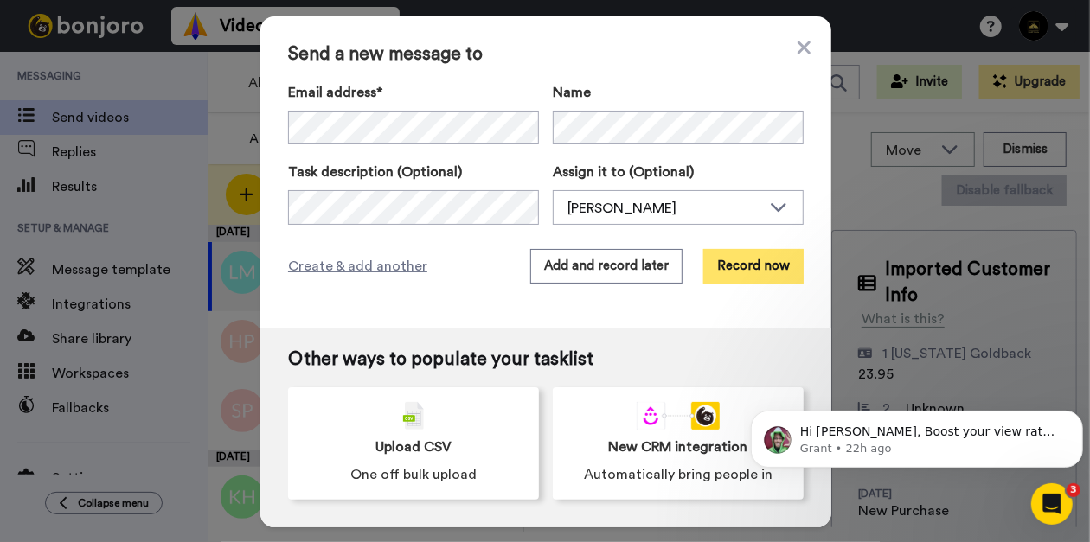
click at [732, 262] on button "Record now" at bounding box center [753, 266] width 100 height 35
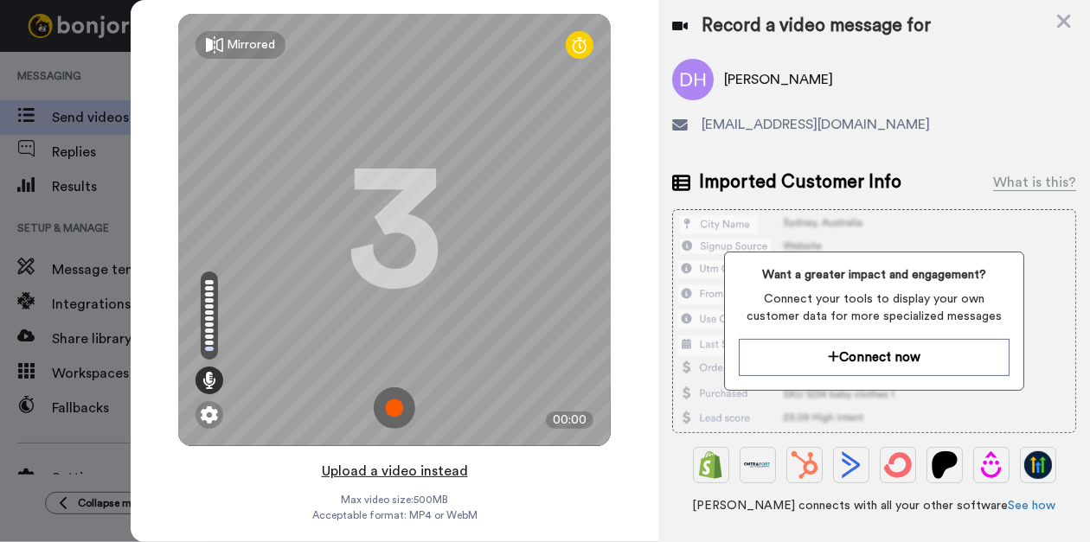
click at [383, 469] on button "Upload a video instead" at bounding box center [395, 471] width 157 height 22
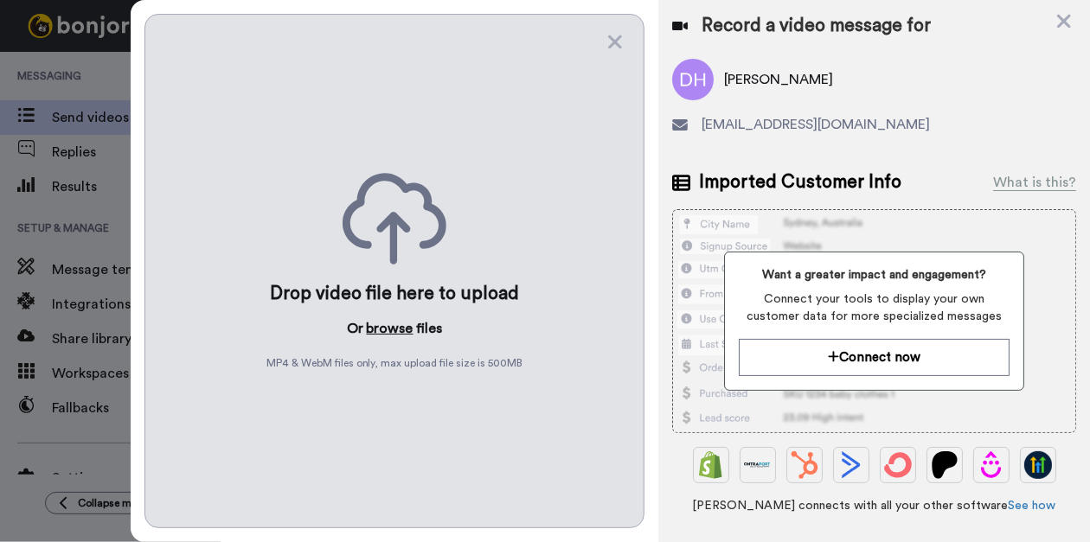
click at [381, 323] on button "browse" at bounding box center [390, 328] width 47 height 21
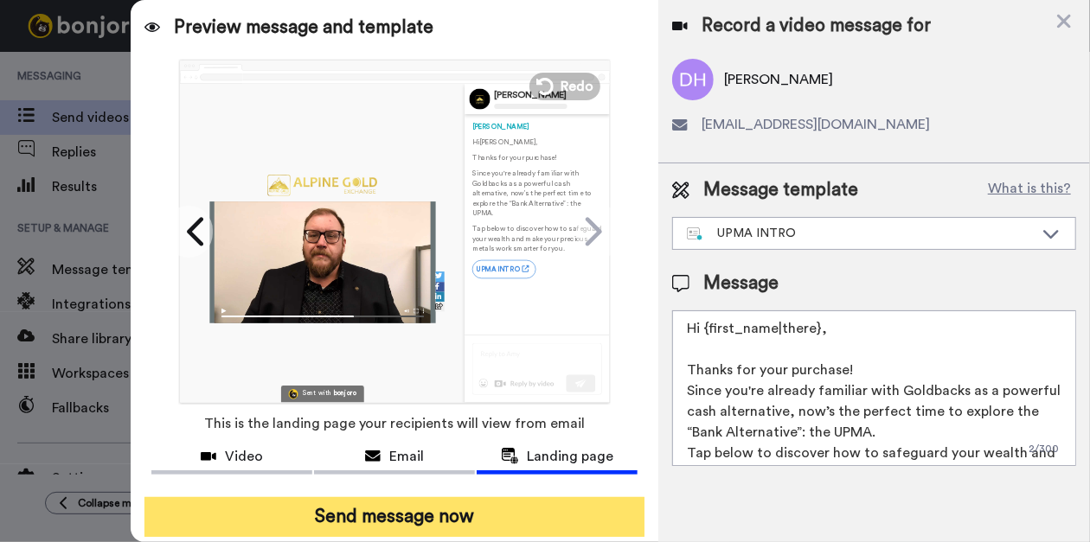
click at [419, 519] on button "Send message now" at bounding box center [394, 517] width 500 height 40
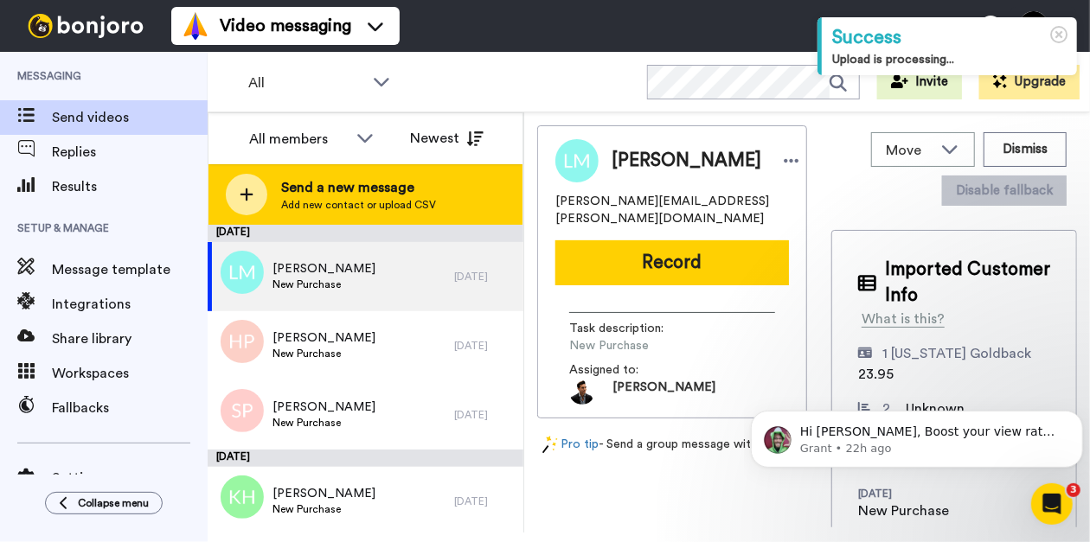
click at [285, 214] on div "Send a new message Add new contact or upload CSV" at bounding box center [365, 194] width 314 height 61
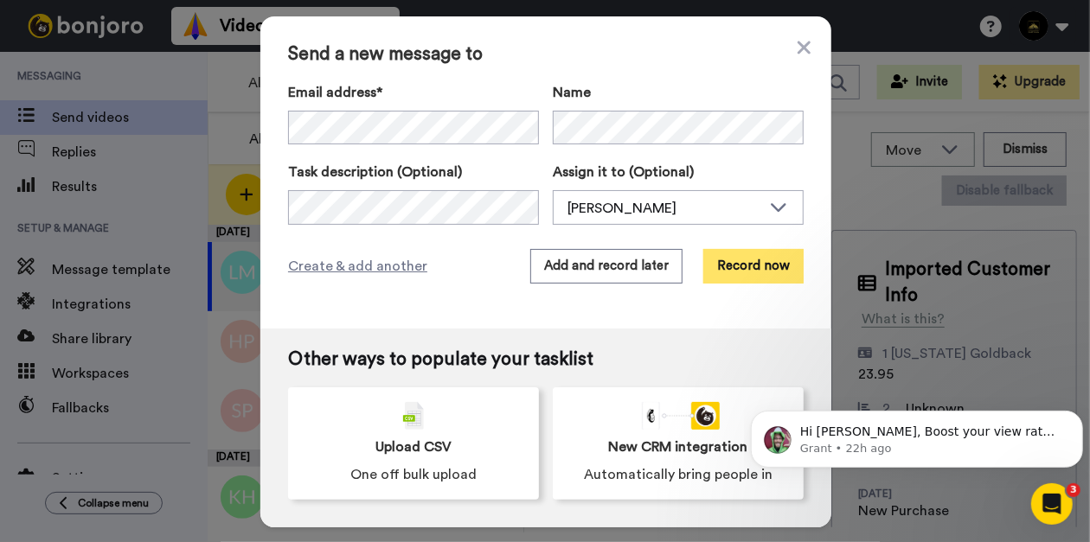
click at [744, 261] on button "Record now" at bounding box center [753, 266] width 100 height 35
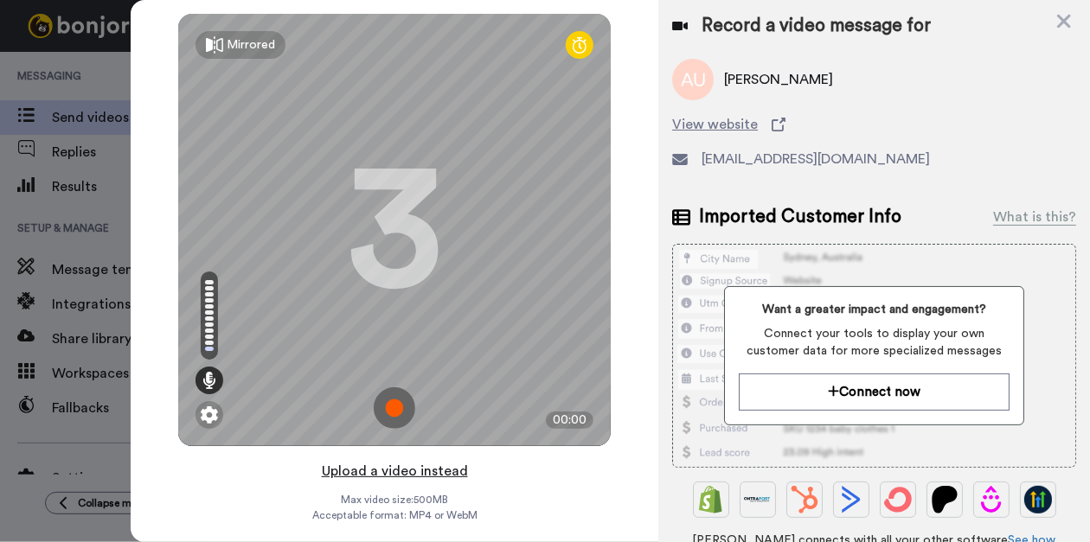
click at [355, 473] on button "Upload a video instead" at bounding box center [395, 471] width 157 height 22
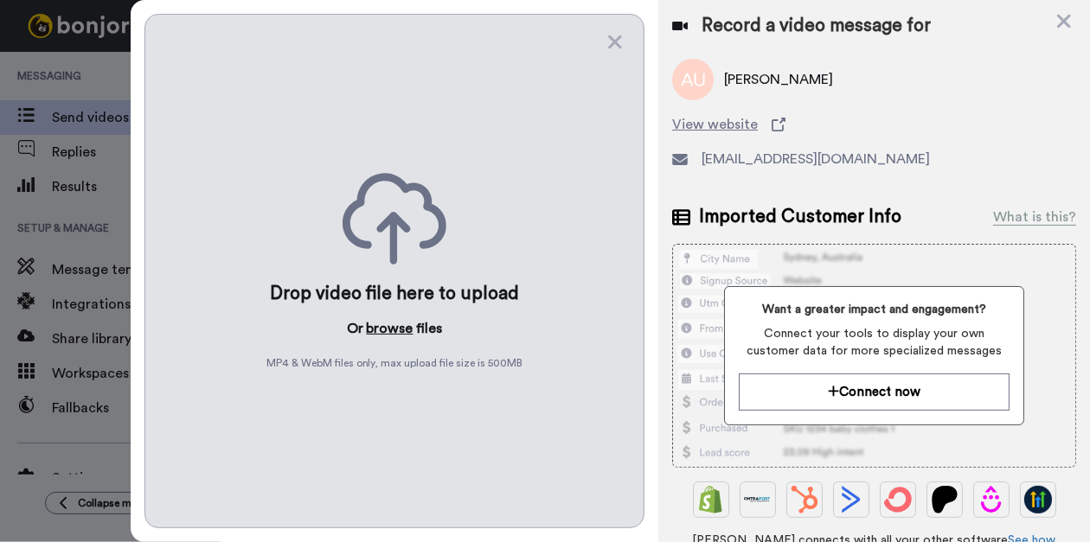
click at [377, 318] on button "browse" at bounding box center [390, 328] width 47 height 21
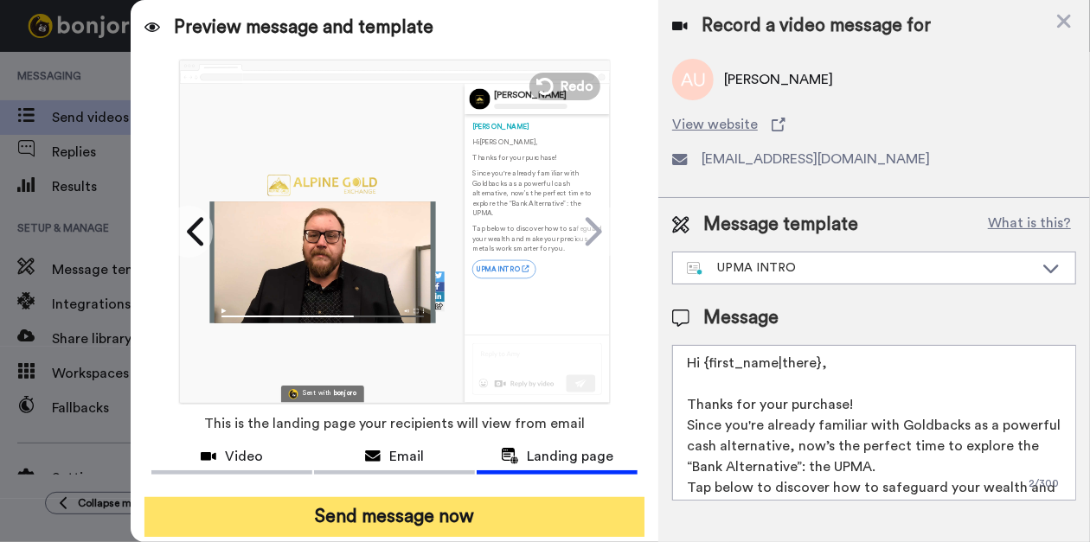
click at [395, 502] on button "Send message now" at bounding box center [394, 517] width 500 height 40
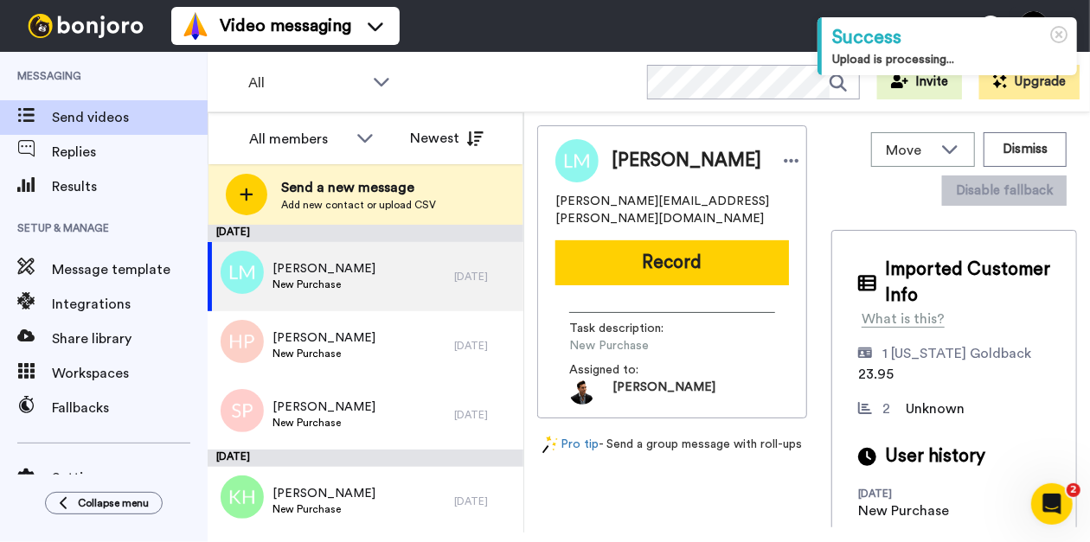
click at [390, 203] on span "Add new contact or upload CSV" at bounding box center [358, 205] width 155 height 14
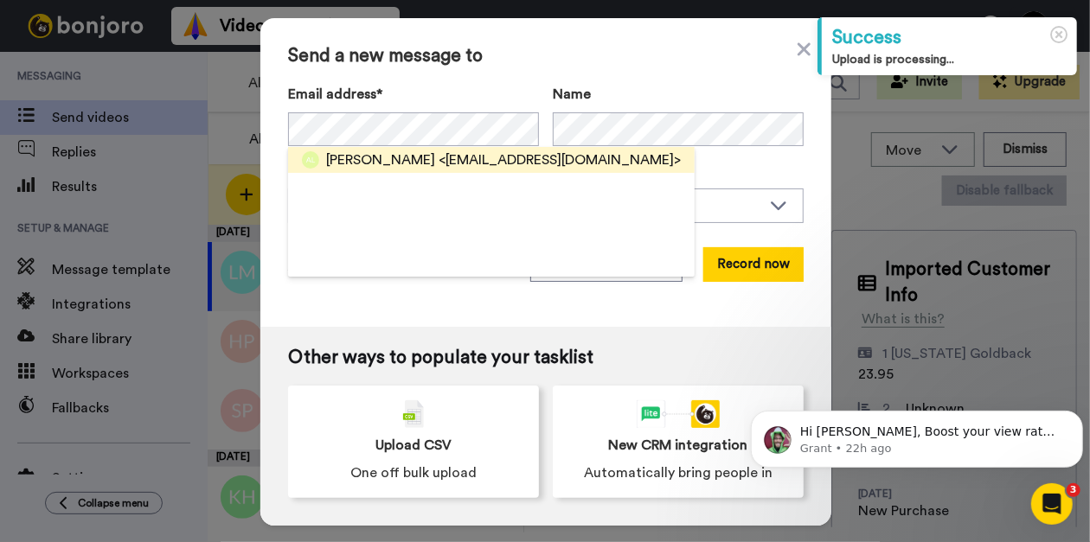
click at [406, 166] on span "[PERSON_NAME]" at bounding box center [380, 160] width 109 height 21
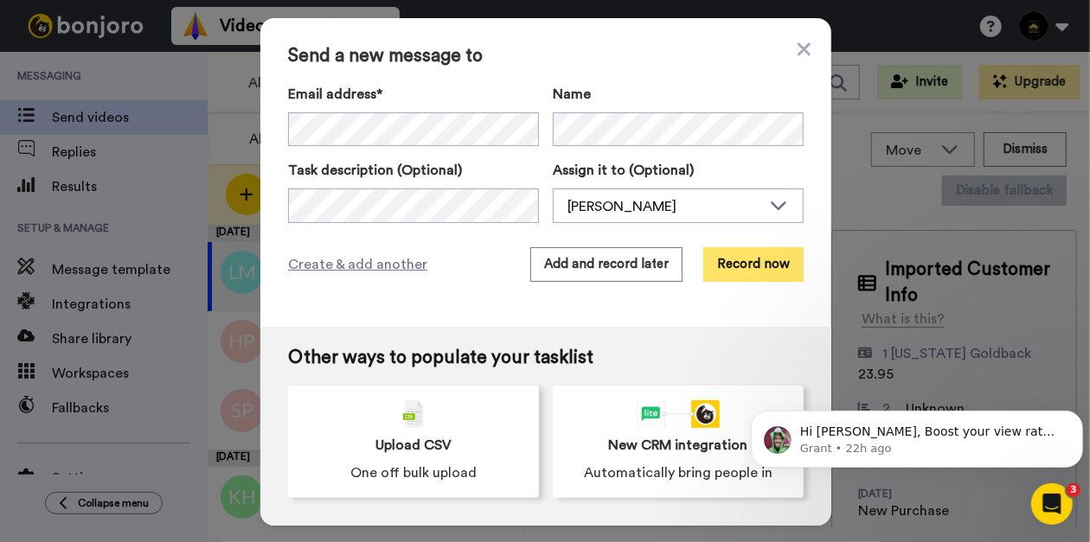
click at [745, 271] on button "Record now" at bounding box center [753, 264] width 100 height 35
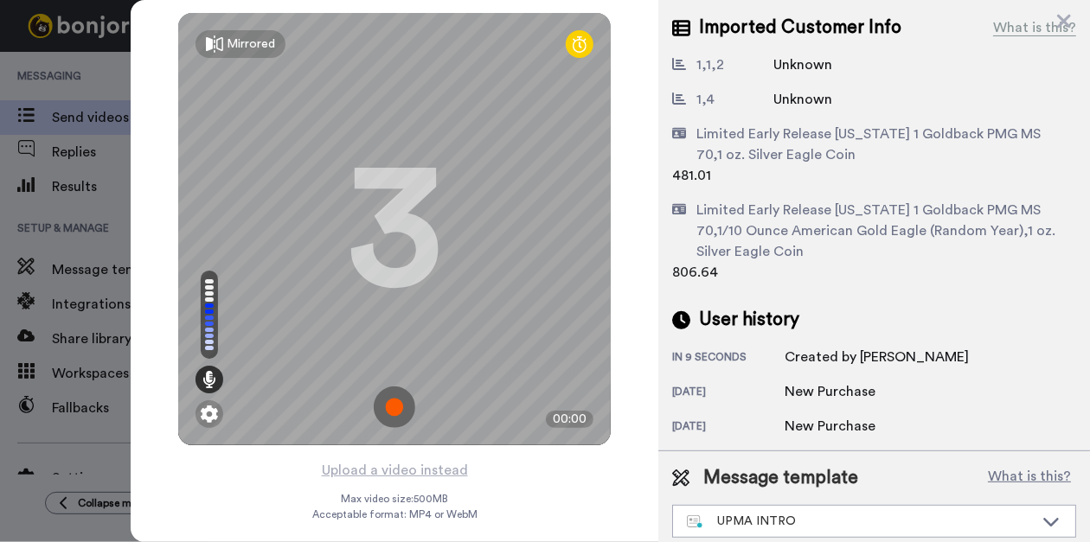
scroll to position [157, 0]
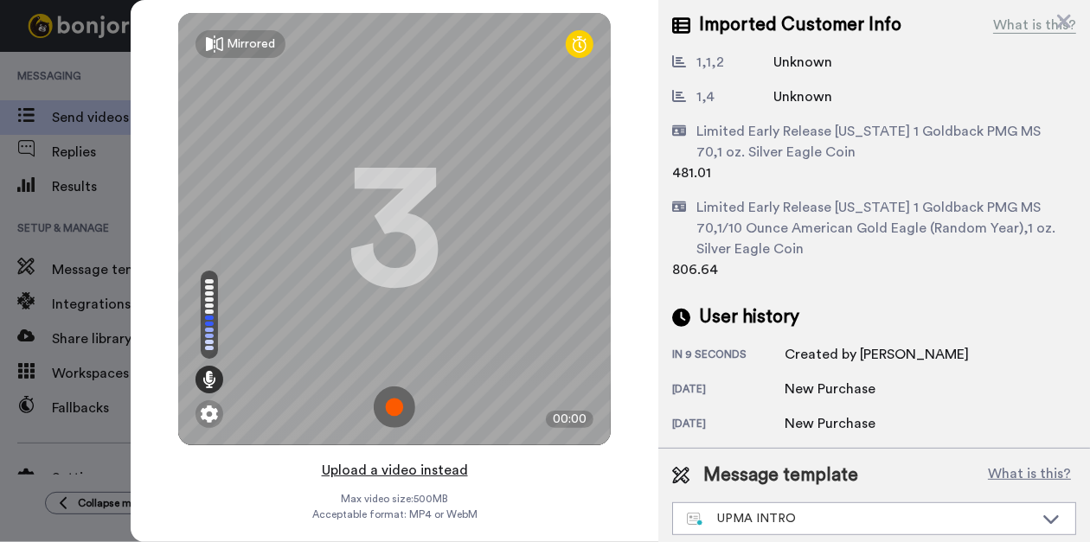
click at [423, 460] on button "Upload a video instead" at bounding box center [395, 470] width 157 height 22
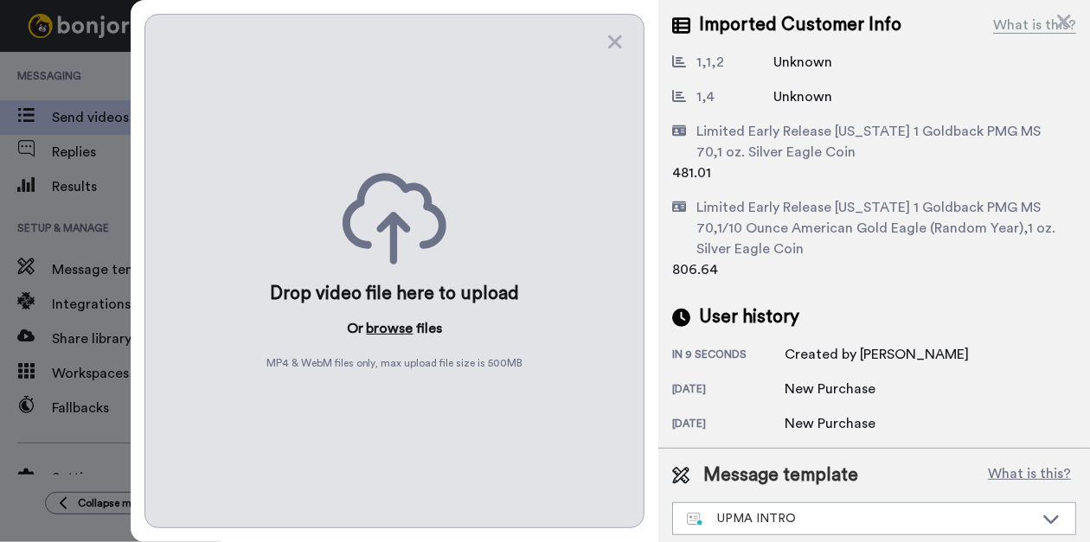
click at [394, 318] on button "browse" at bounding box center [390, 328] width 47 height 21
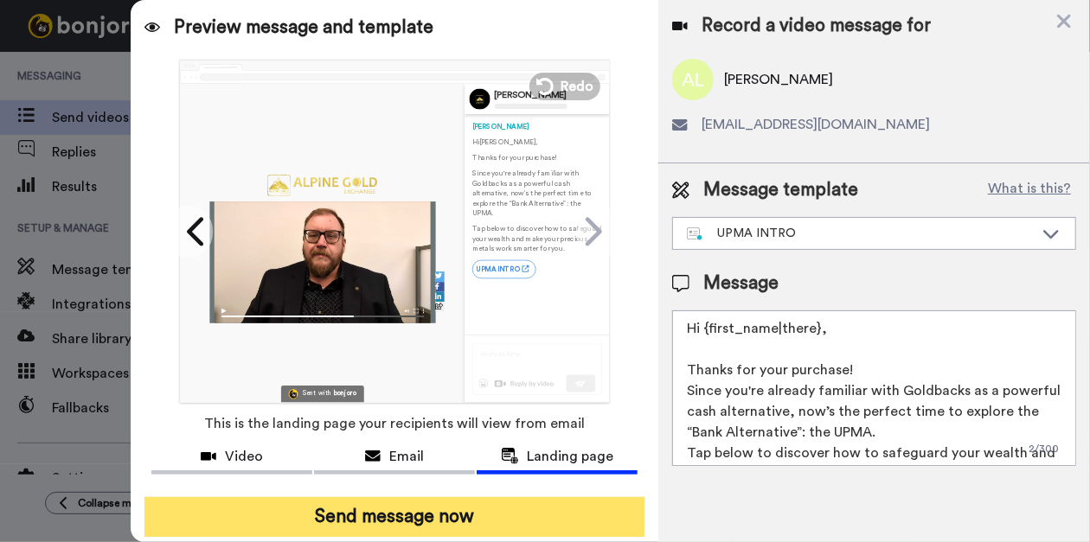
click at [432, 503] on button "Send message now" at bounding box center [394, 517] width 500 height 40
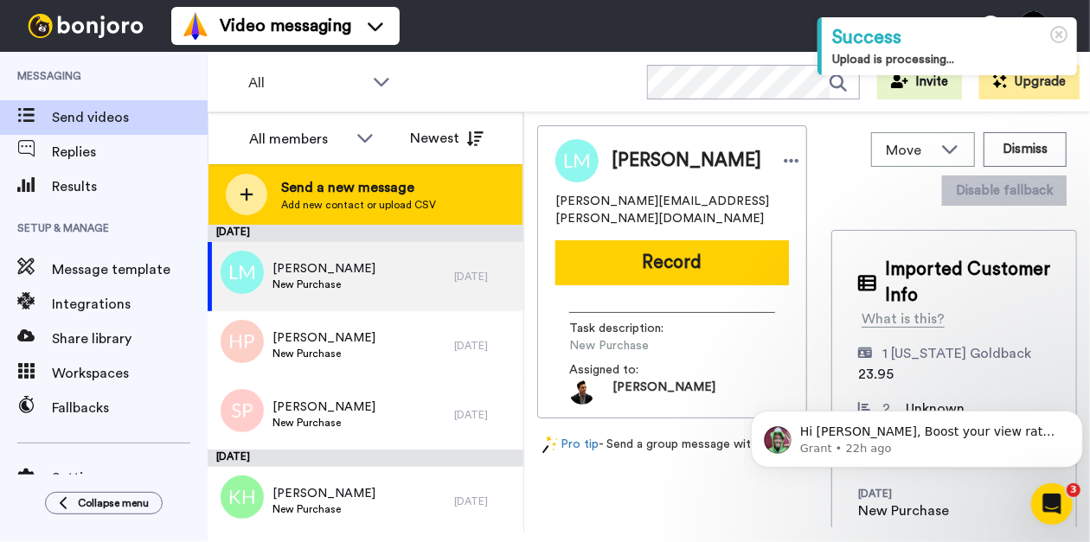
click at [367, 189] on span "Send a new message" at bounding box center [358, 187] width 155 height 21
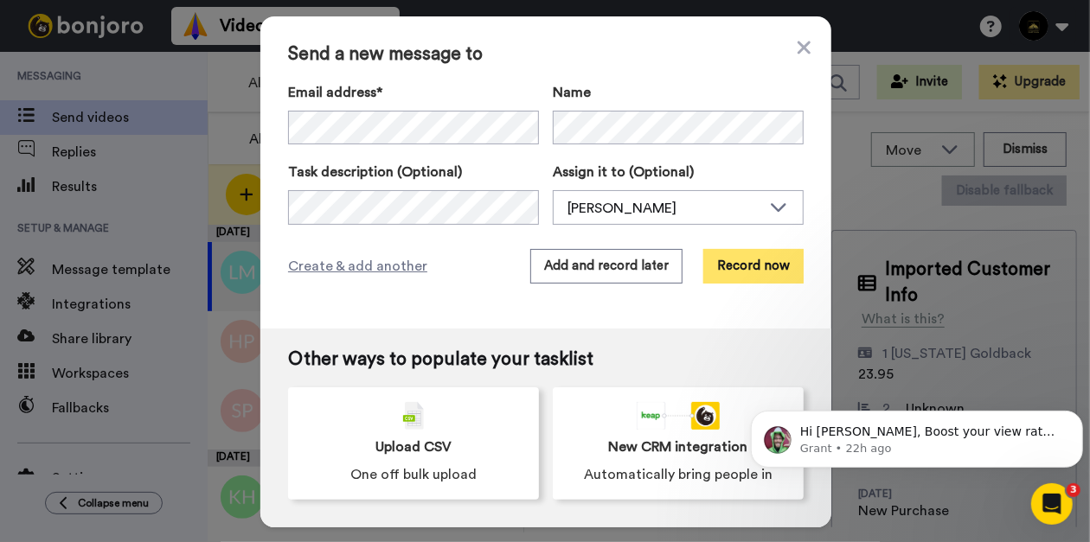
click at [739, 265] on button "Record now" at bounding box center [753, 266] width 100 height 35
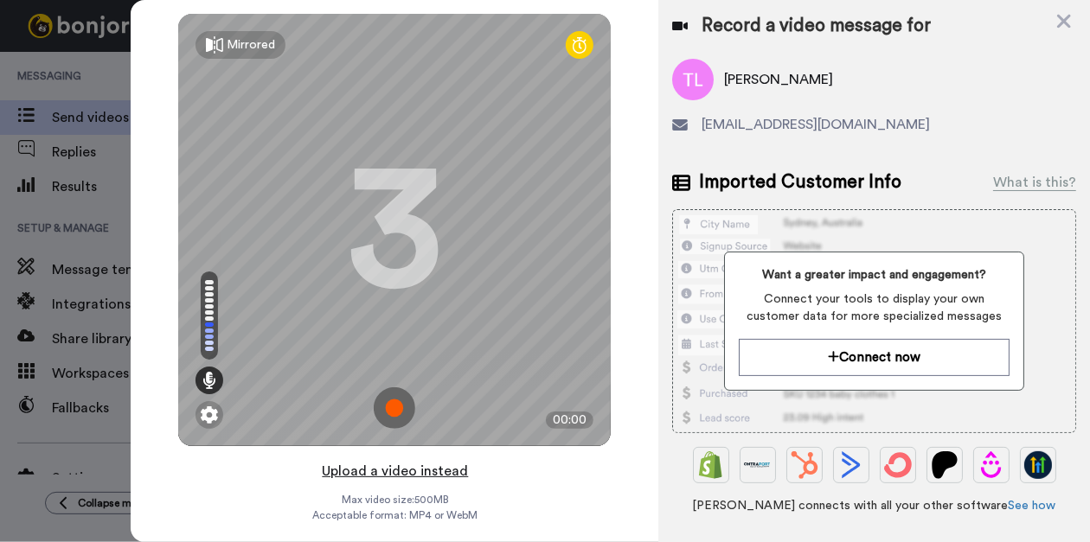
click at [435, 475] on button "Upload a video instead" at bounding box center [395, 471] width 157 height 22
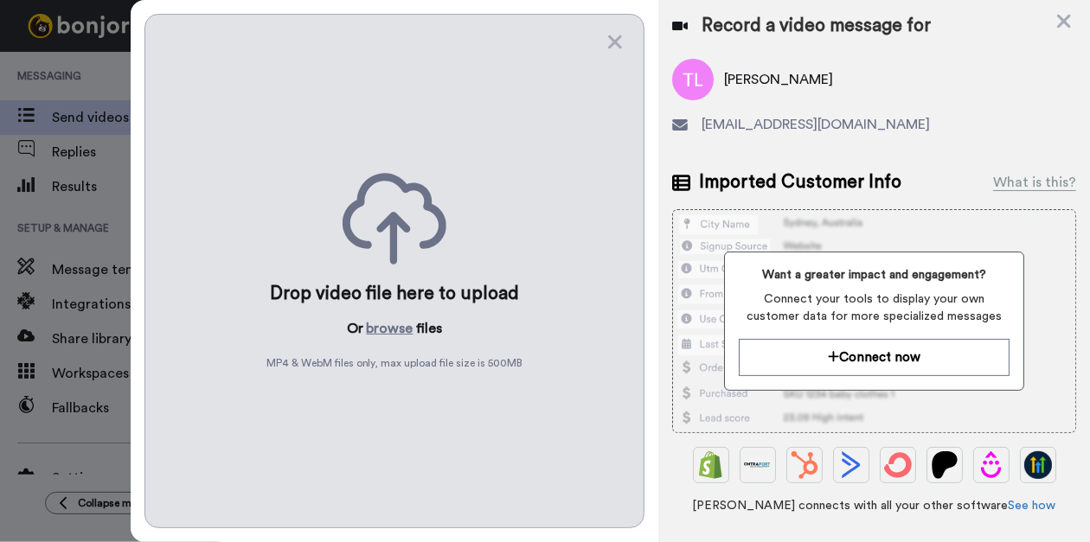
click at [386, 310] on div "Drop video file here to upload Or browse files MP4 & WebM files only, max uploa…" at bounding box center [394, 271] width 500 height 515
click at [387, 319] on button "browse" at bounding box center [390, 328] width 47 height 21
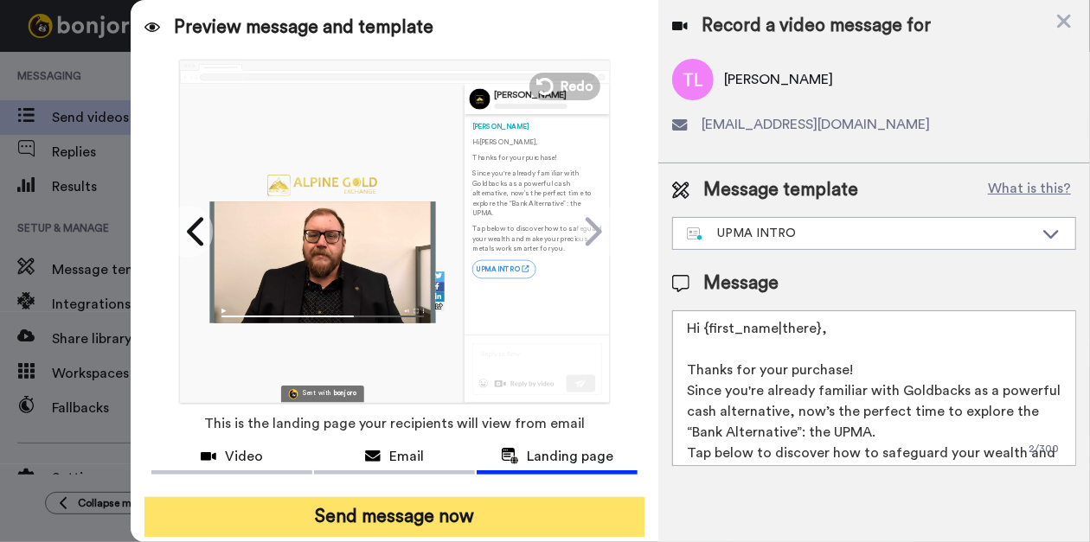
click at [408, 511] on button "Send message now" at bounding box center [394, 517] width 500 height 40
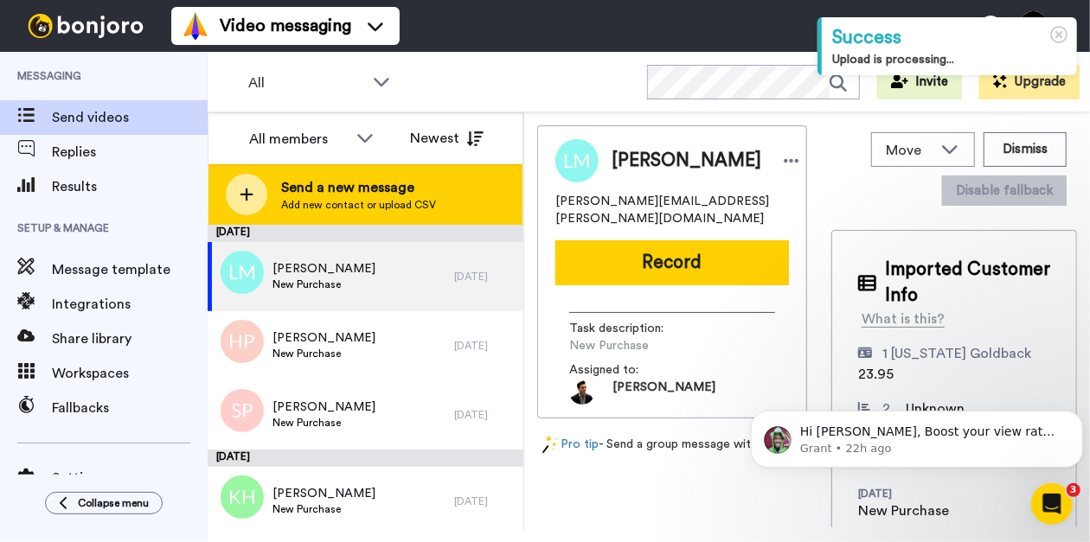
click at [367, 177] on span "Send a new message" at bounding box center [358, 187] width 155 height 21
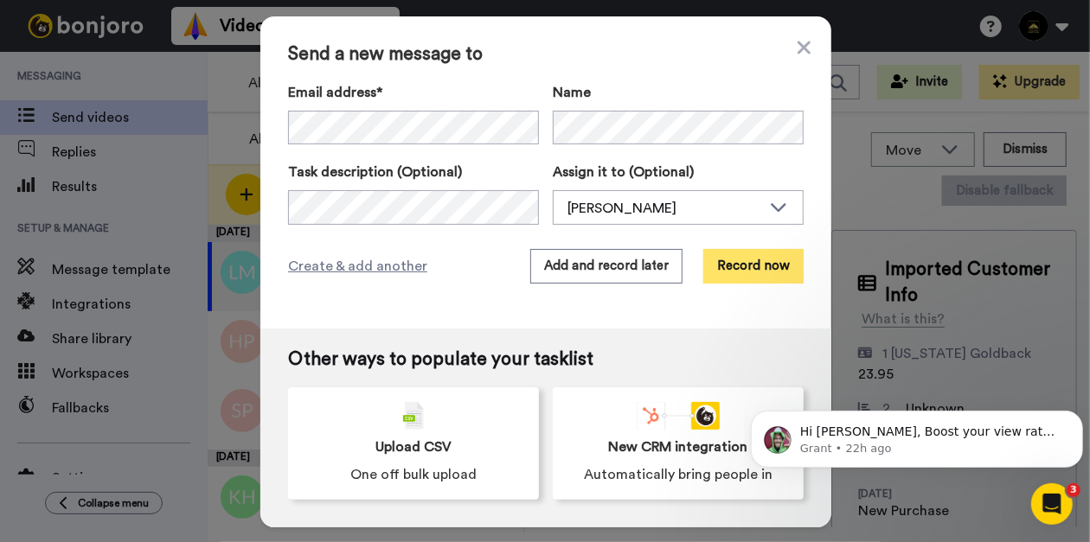
click at [752, 278] on button "Record now" at bounding box center [753, 266] width 100 height 35
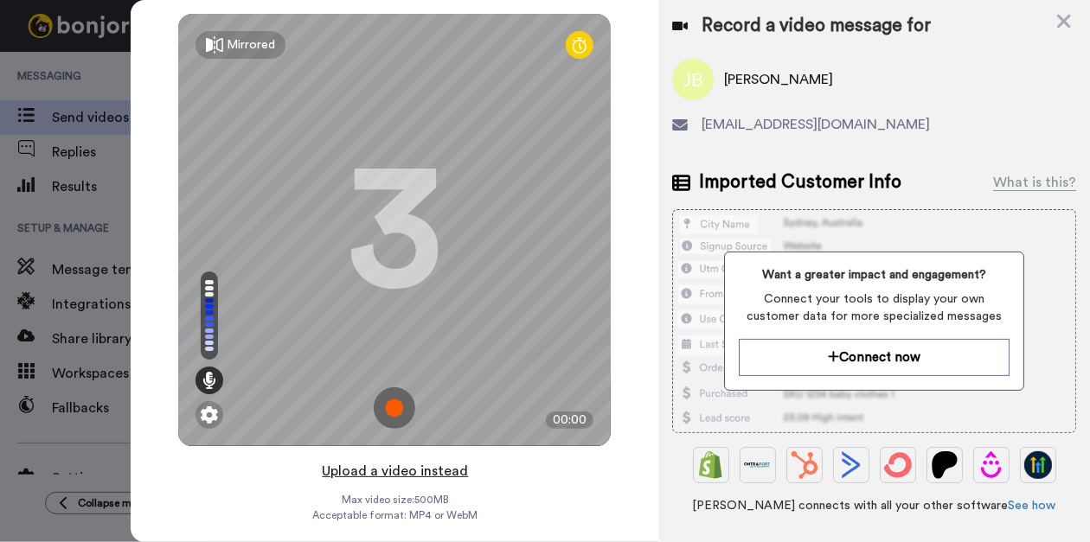
click at [403, 471] on button "Upload a video instead" at bounding box center [395, 471] width 157 height 22
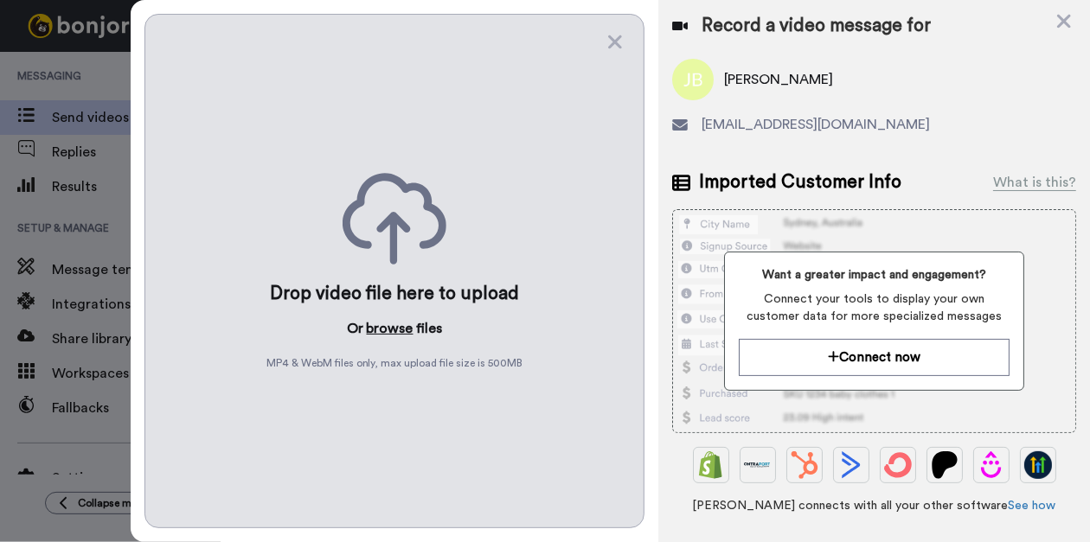
click at [374, 318] on button "browse" at bounding box center [390, 328] width 47 height 21
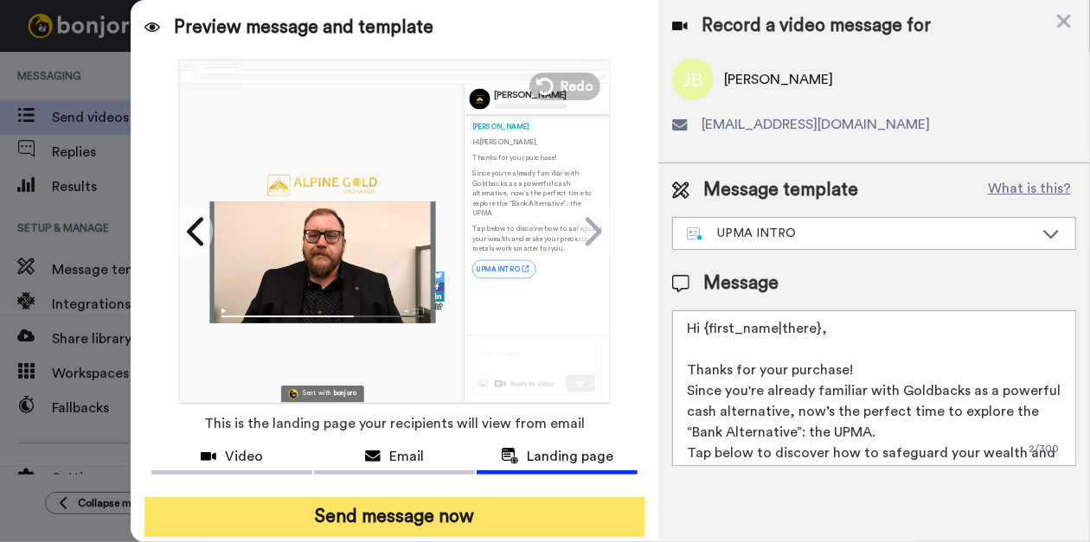
click at [365, 517] on button "Send message now" at bounding box center [394, 517] width 500 height 40
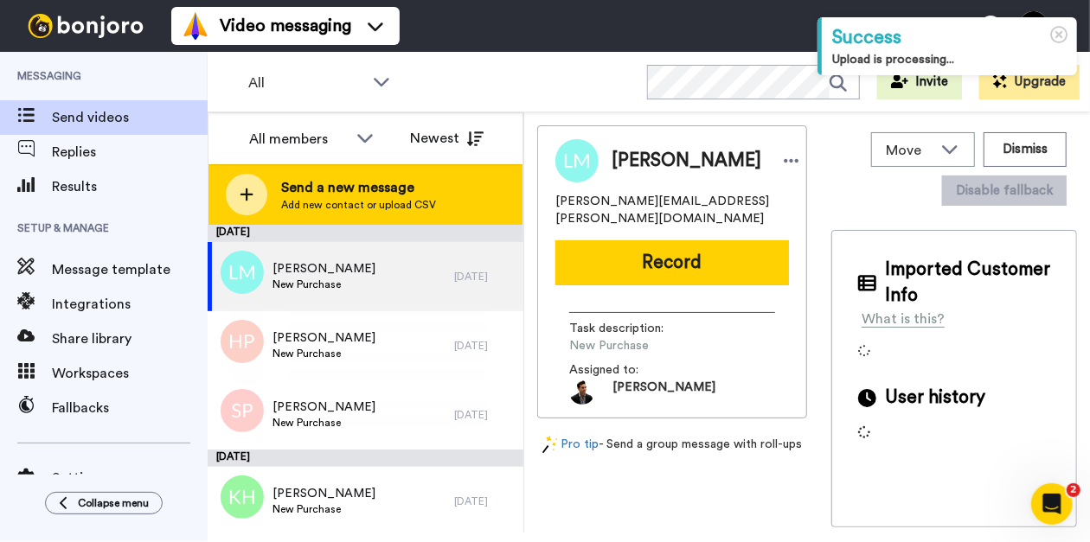
click at [426, 201] on span "Add new contact or upload CSV" at bounding box center [358, 205] width 155 height 14
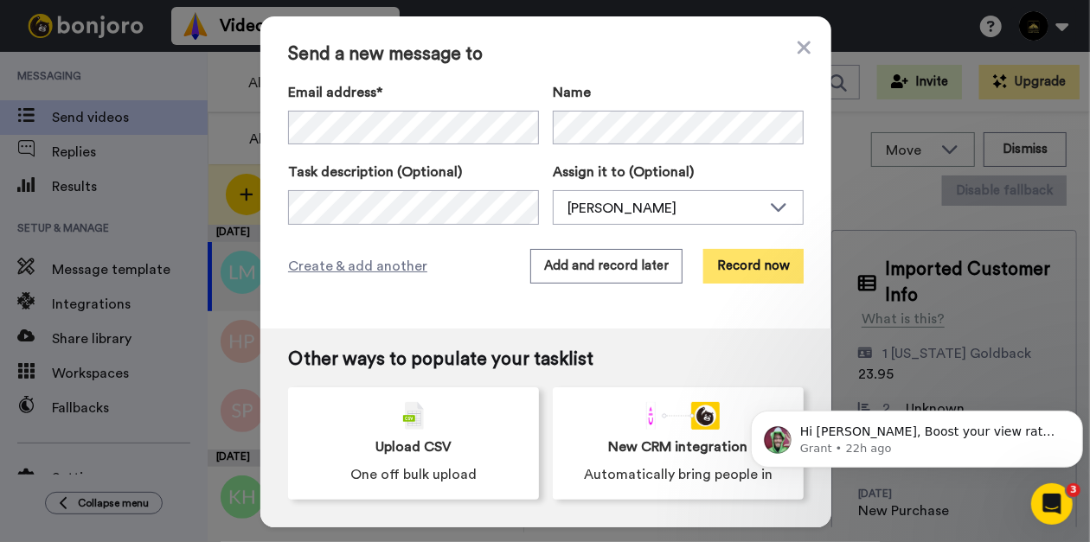
click at [749, 256] on button "Record now" at bounding box center [753, 266] width 100 height 35
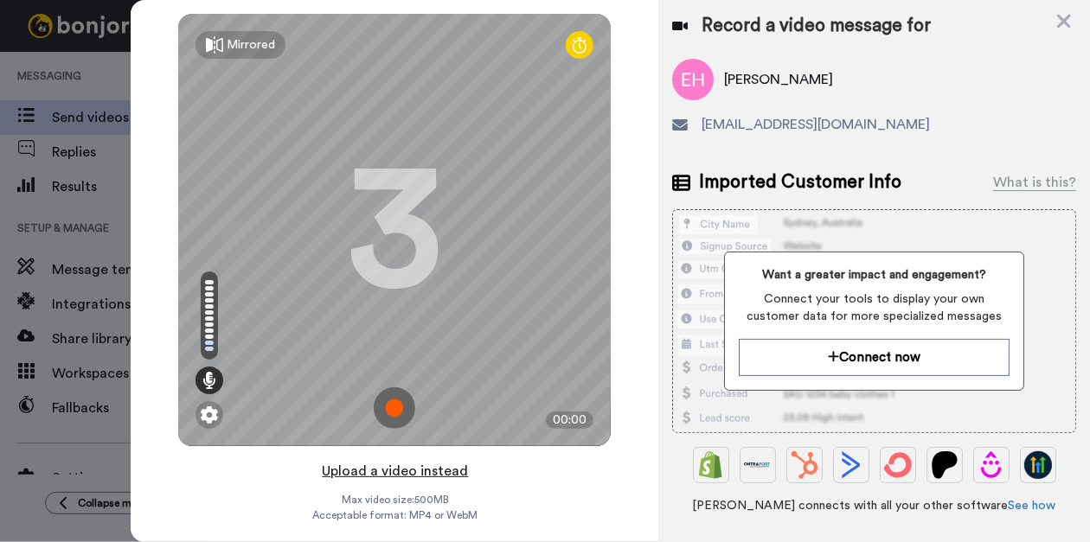
click at [412, 471] on button "Upload a video instead" at bounding box center [395, 471] width 157 height 22
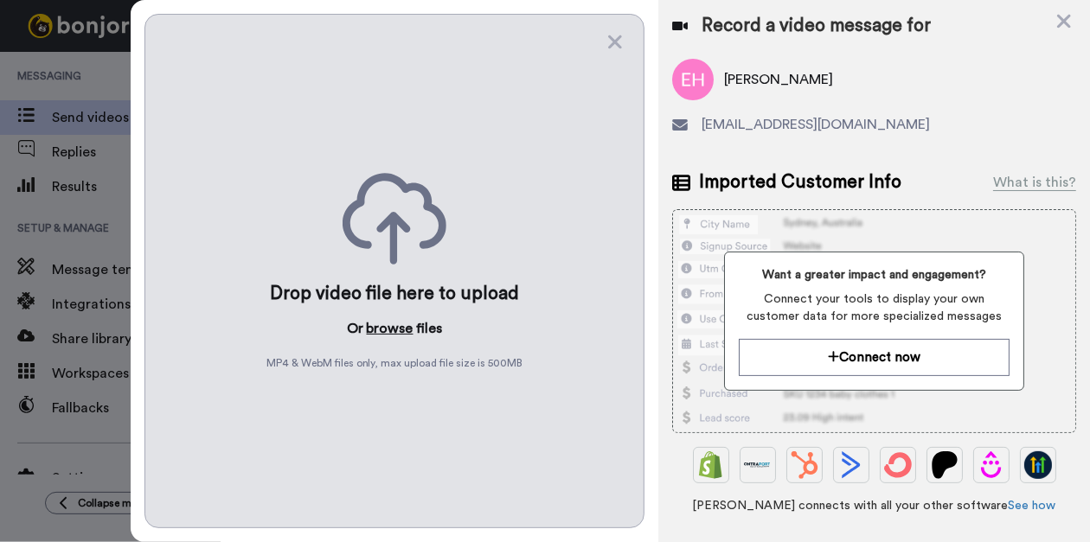
click at [393, 321] on button "browse" at bounding box center [390, 328] width 47 height 21
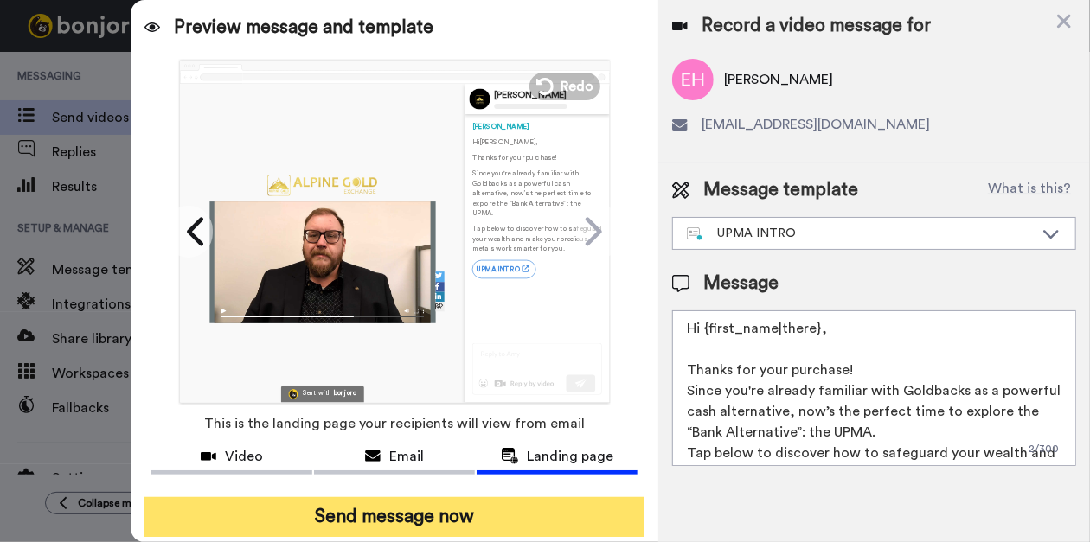
click at [336, 515] on button "Send message now" at bounding box center [394, 517] width 500 height 40
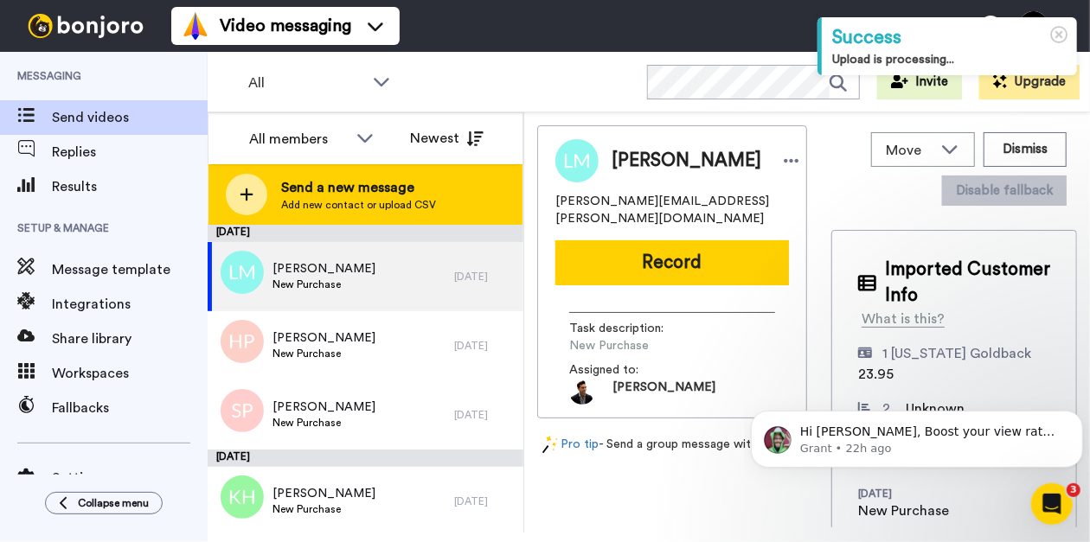
click at [414, 196] on span "Send a new message" at bounding box center [358, 187] width 155 height 21
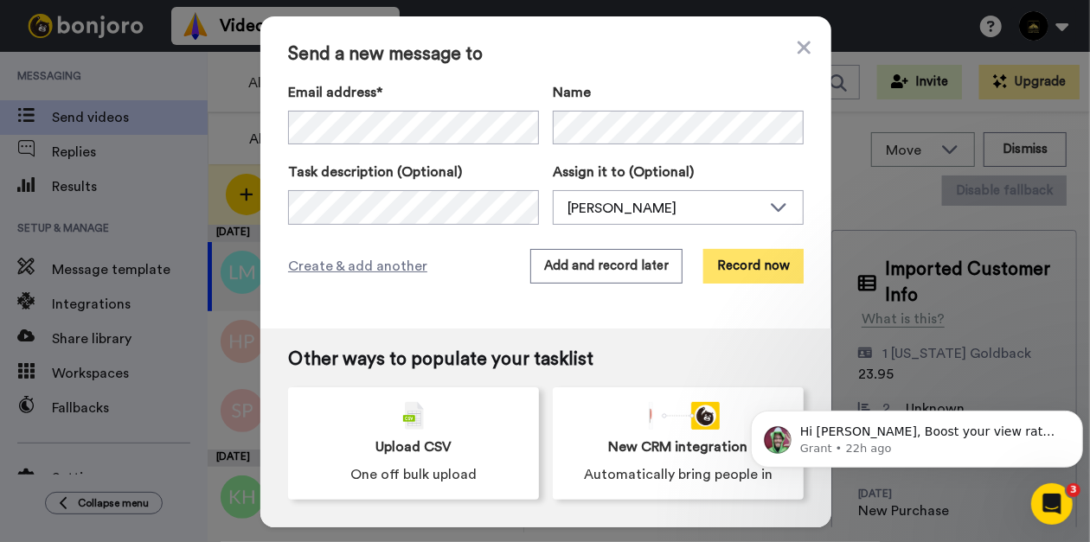
click at [758, 275] on button "Record now" at bounding box center [753, 266] width 100 height 35
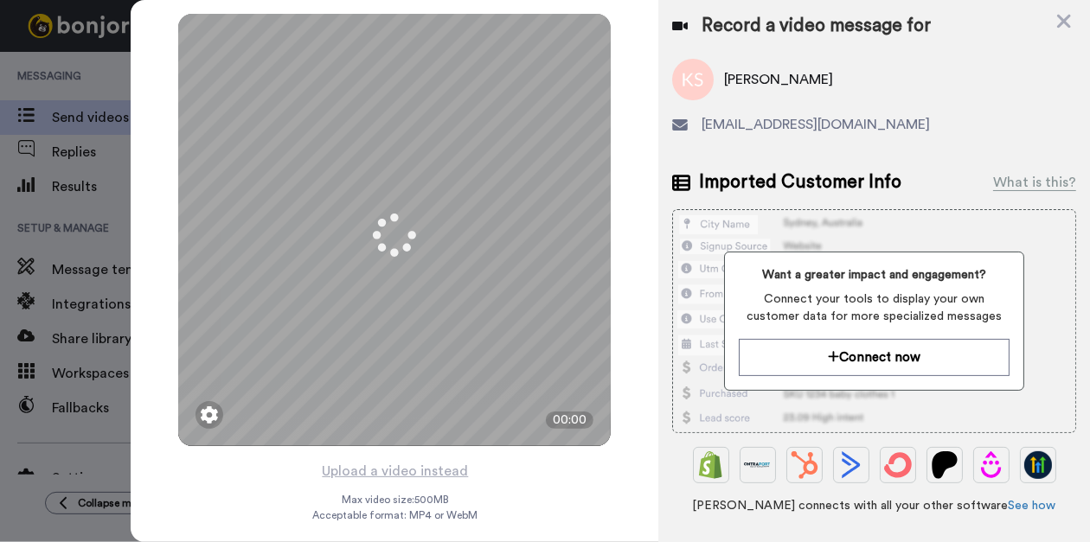
scroll to position [10, 0]
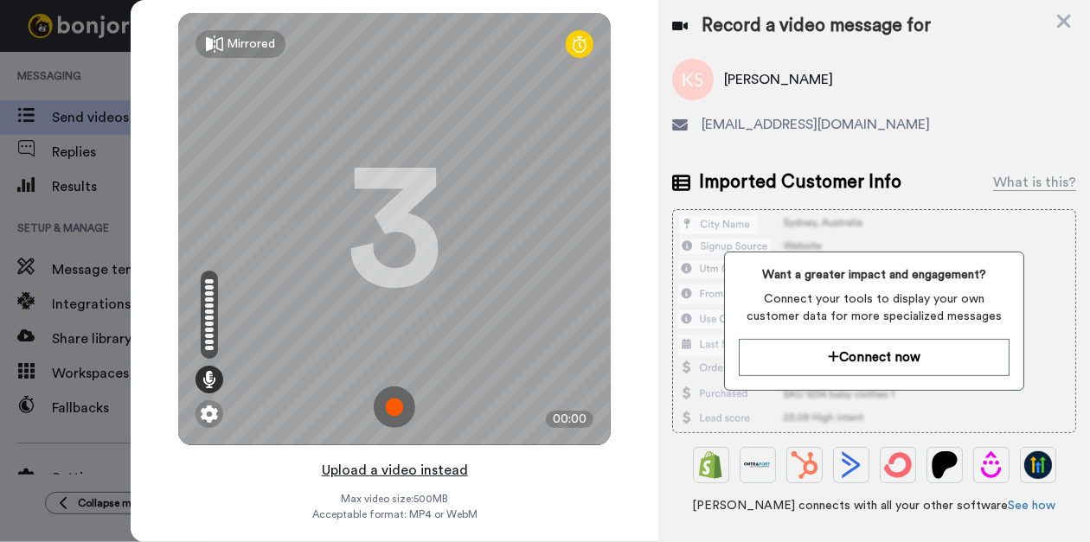
click at [426, 459] on button "Upload a video instead" at bounding box center [395, 470] width 157 height 22
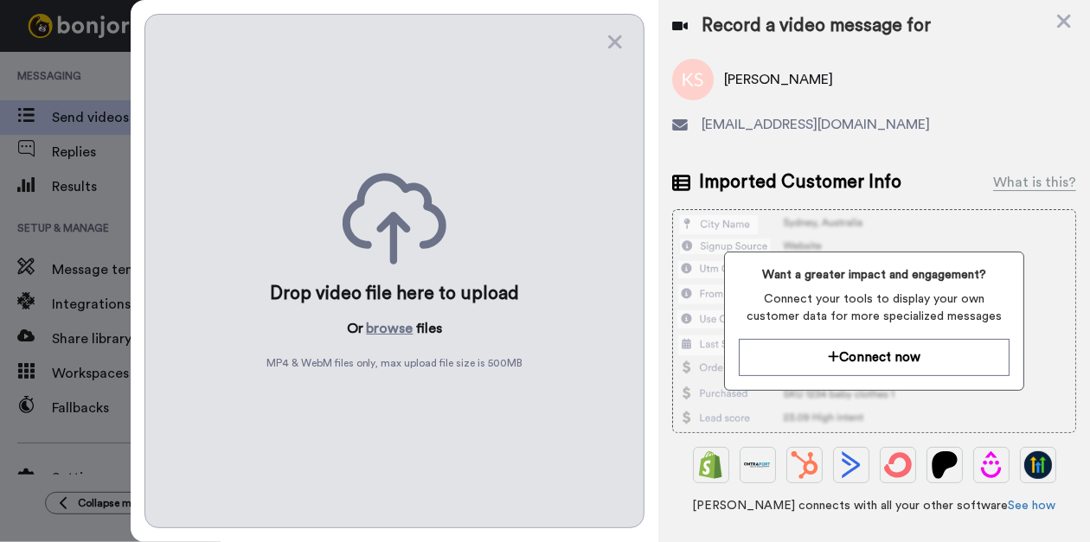
scroll to position [0, 0]
click at [382, 320] on button "browse" at bounding box center [390, 328] width 47 height 21
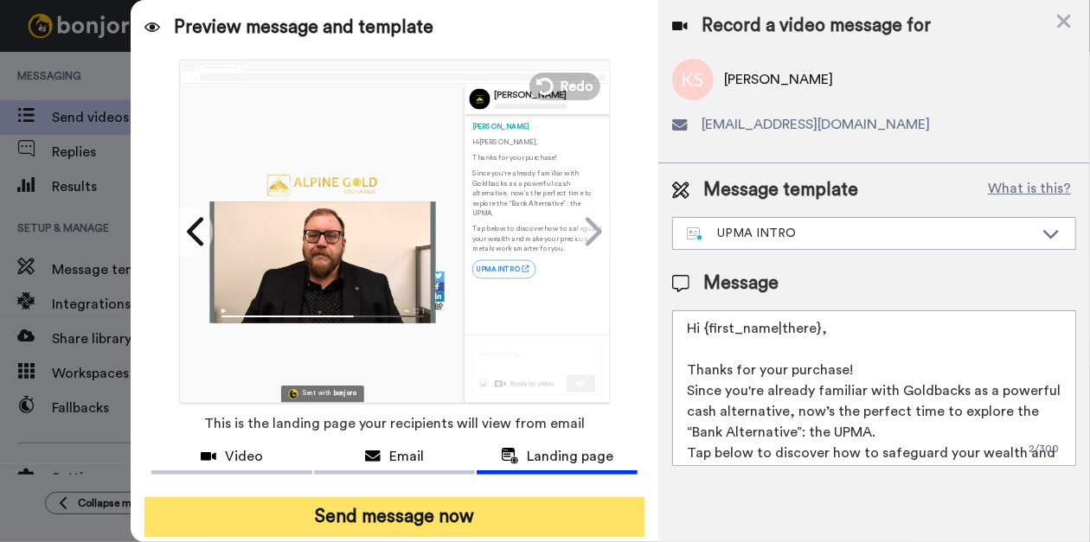
click at [387, 508] on button "Send message now" at bounding box center [394, 517] width 500 height 40
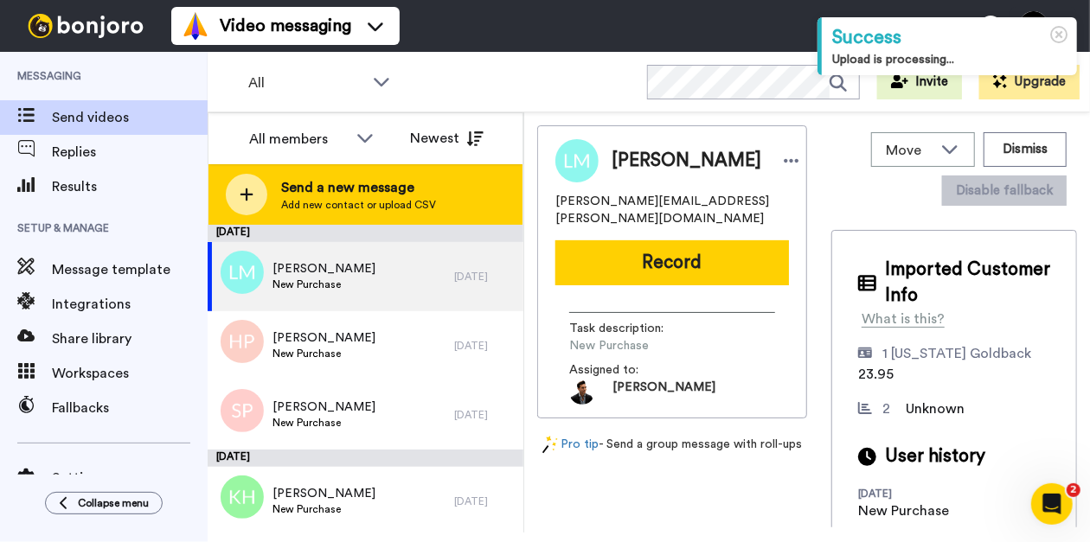
click at [390, 182] on span "Send a new message" at bounding box center [358, 187] width 155 height 21
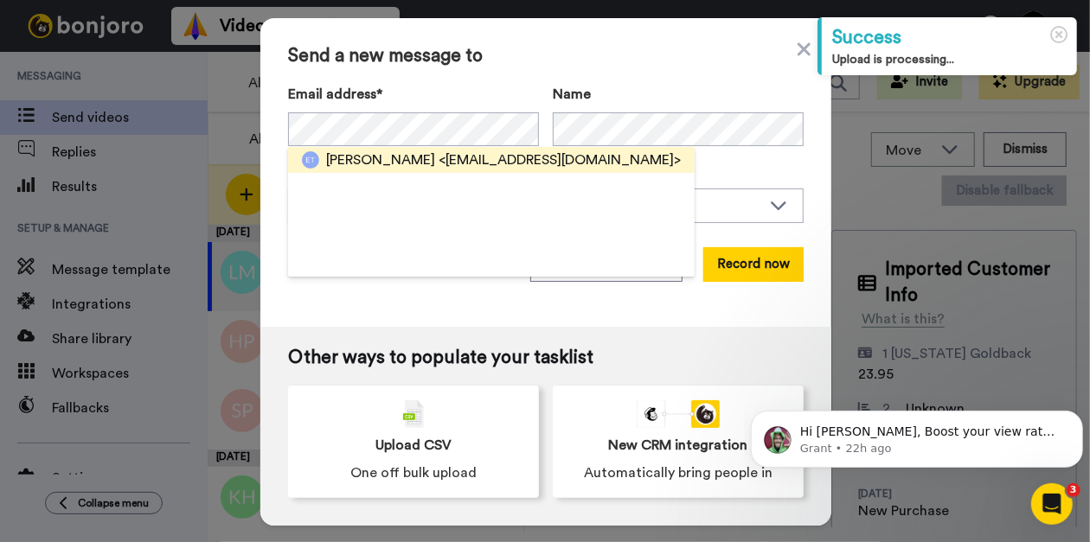
click at [383, 169] on span "[PERSON_NAME]" at bounding box center [380, 160] width 109 height 21
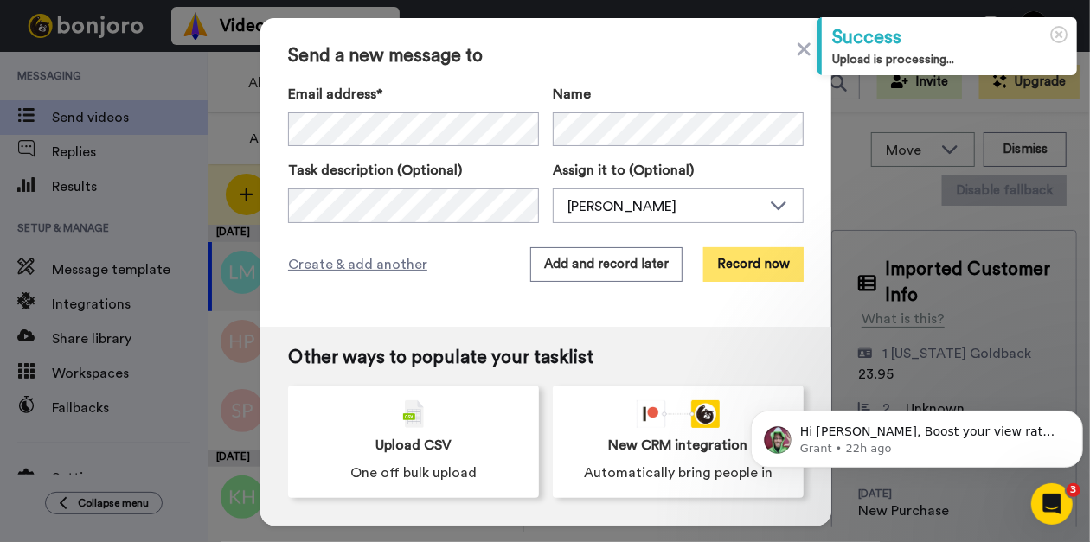
click at [760, 278] on button "Record now" at bounding box center [753, 264] width 100 height 35
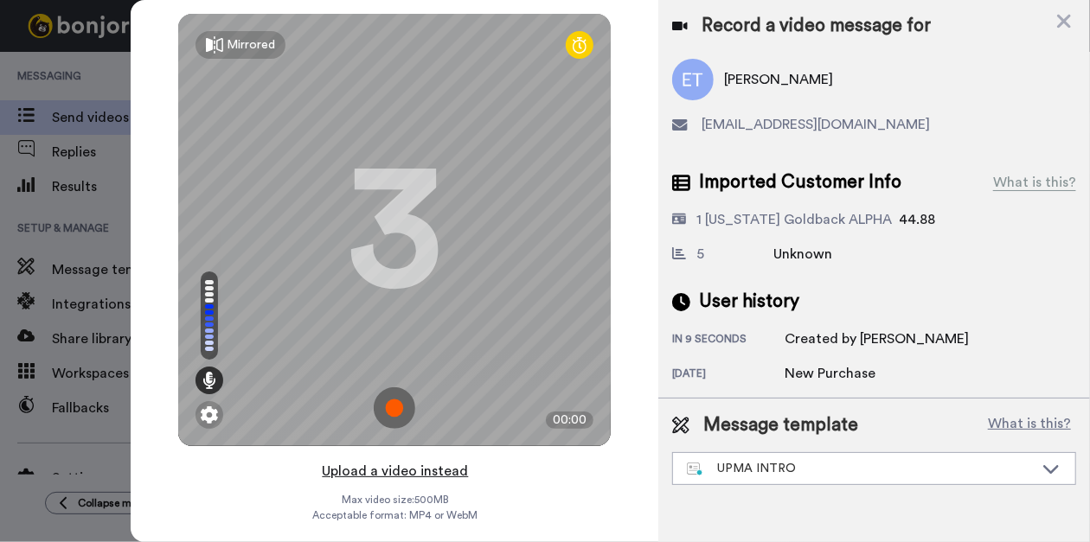
click at [383, 470] on button "Upload a video instead" at bounding box center [395, 471] width 157 height 22
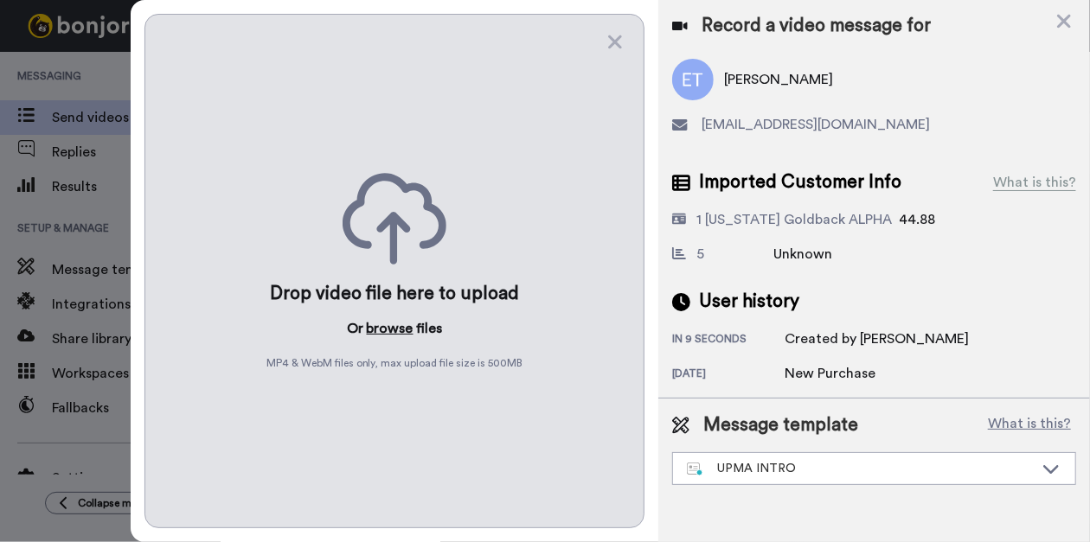
click at [410, 324] on button "browse" at bounding box center [390, 328] width 47 height 21
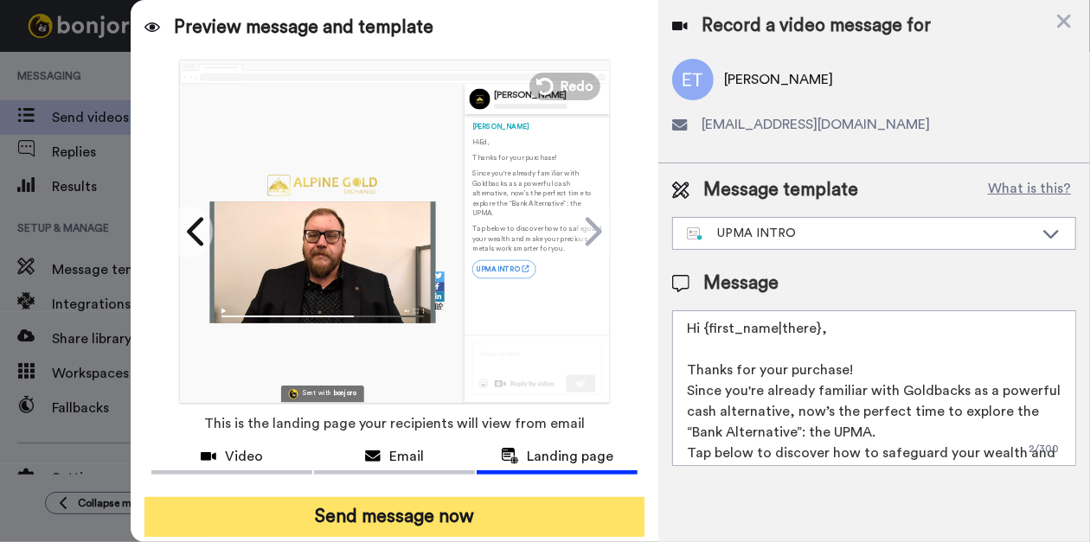
click at [584, 524] on button "Send message now" at bounding box center [394, 517] width 500 height 40
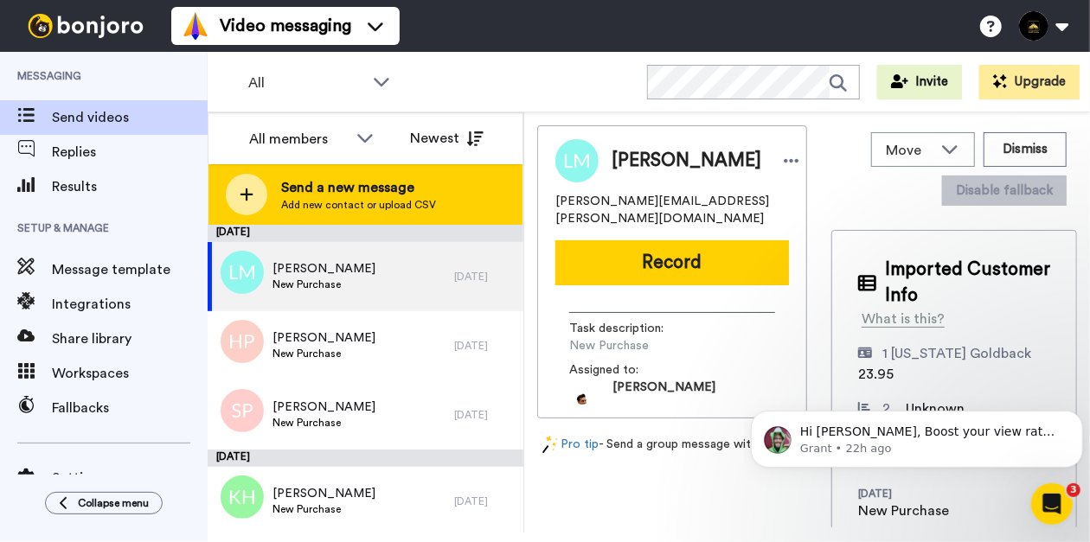
click at [363, 191] on span "Send a new message" at bounding box center [358, 187] width 155 height 21
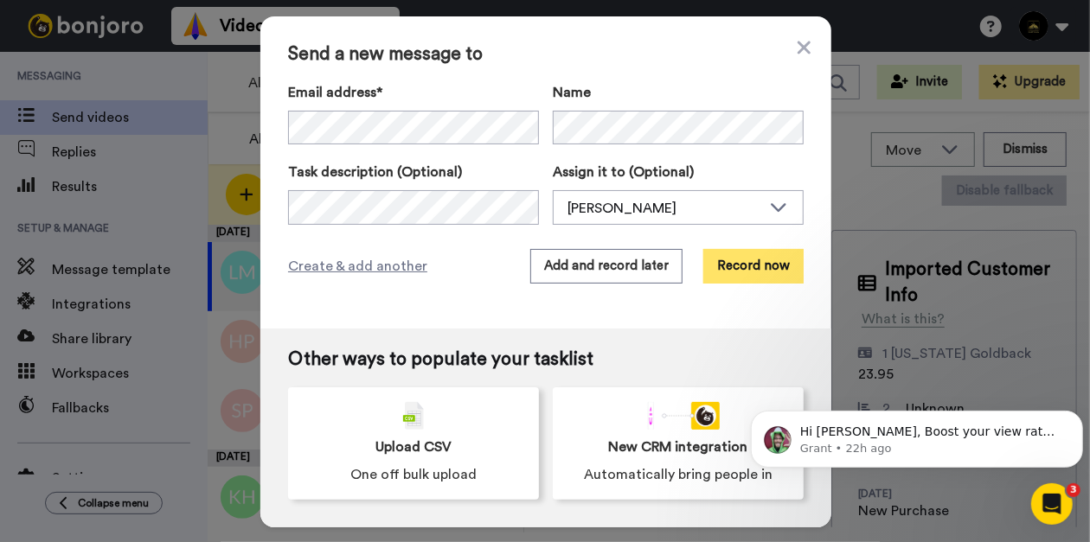
click at [739, 262] on button "Record now" at bounding box center [753, 266] width 100 height 35
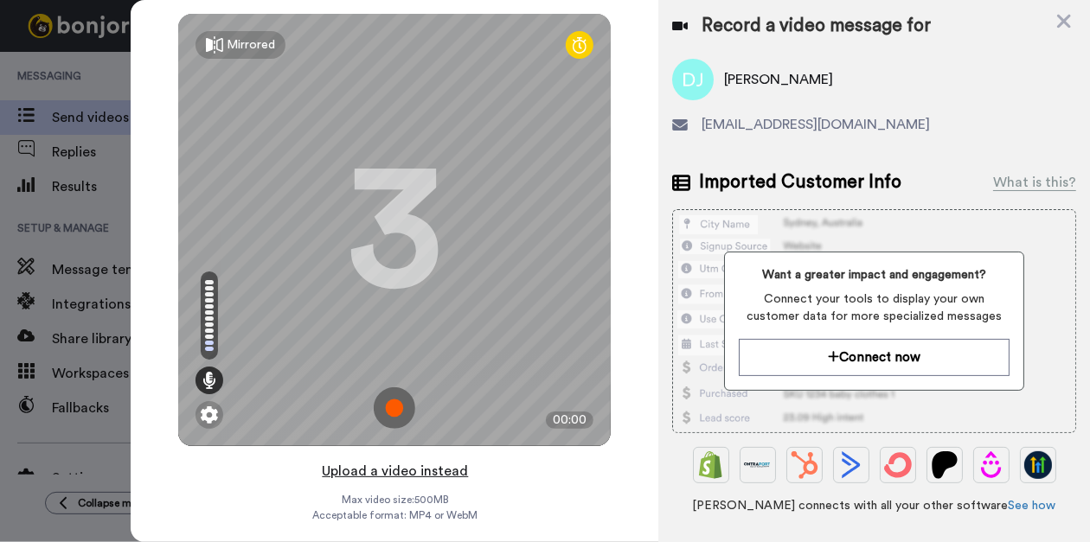
click at [366, 464] on button "Upload a video instead" at bounding box center [395, 471] width 157 height 22
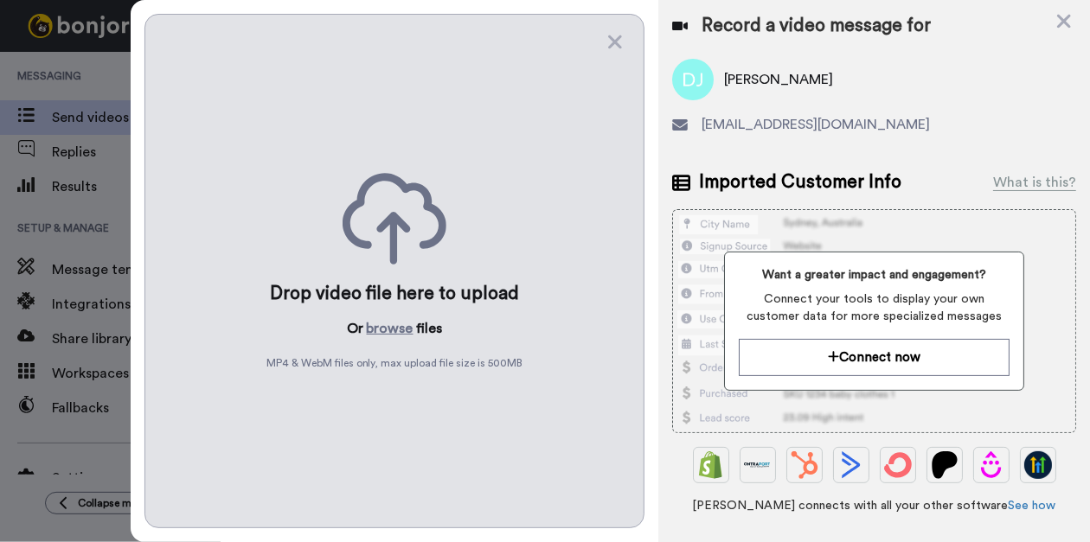
click at [420, 282] on div "Drop video file here to upload" at bounding box center [395, 294] width 250 height 24
click at [370, 327] on button "browse" at bounding box center [390, 328] width 47 height 21
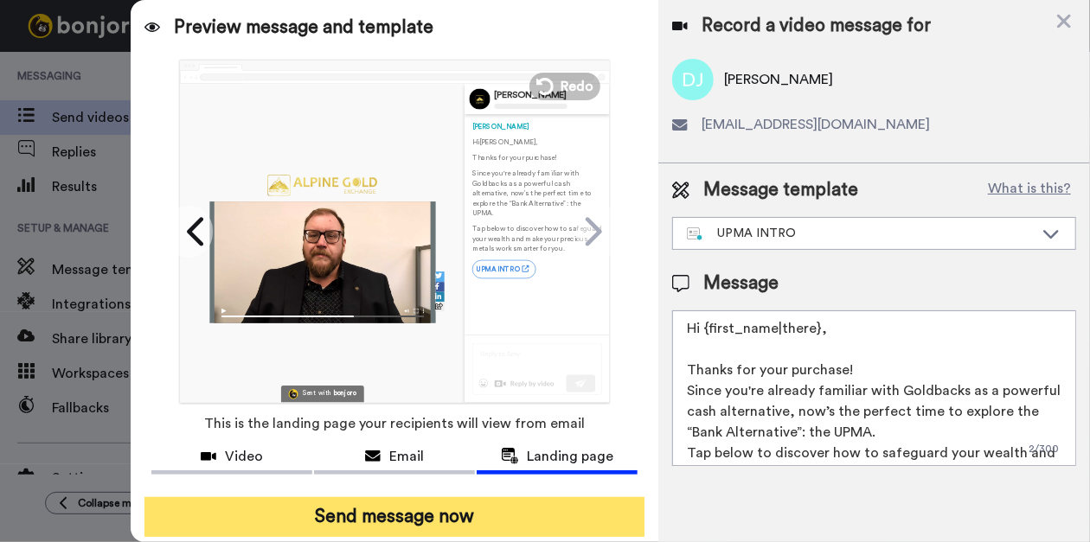
click at [445, 508] on button "Send message now" at bounding box center [394, 517] width 500 height 40
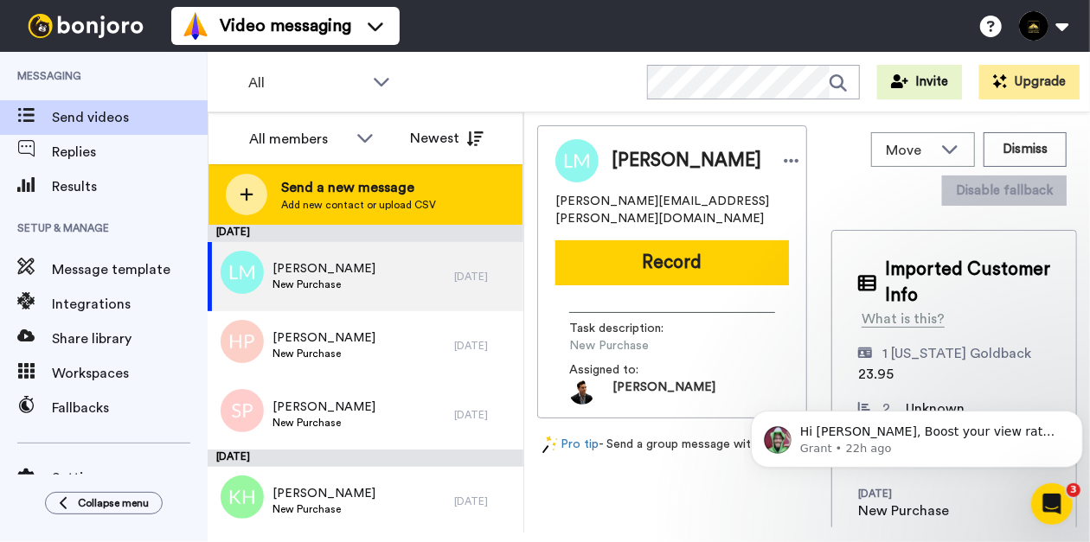
click at [275, 182] on div "Send a new message Add new contact or upload CSV" at bounding box center [365, 194] width 314 height 61
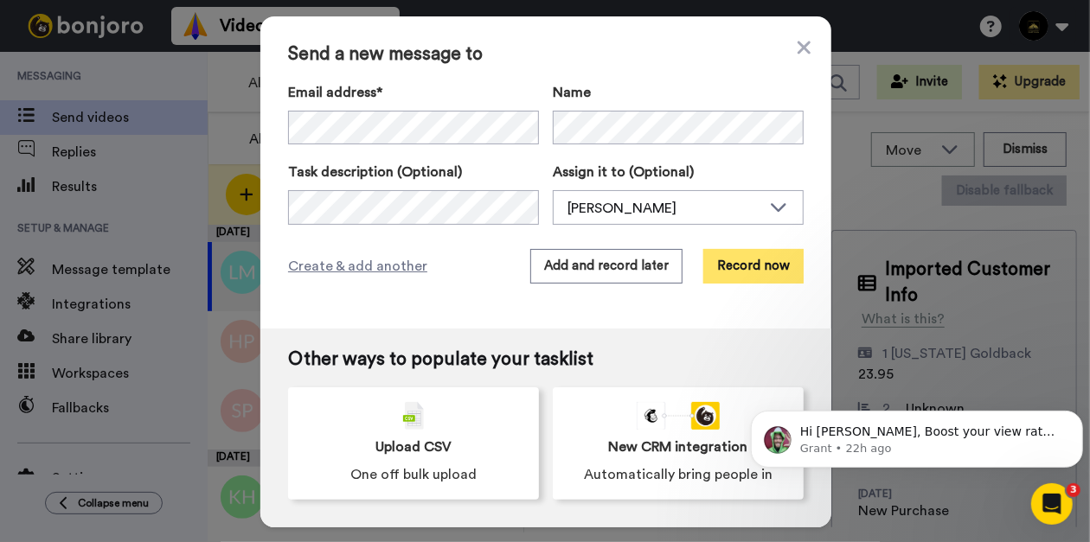
click at [718, 267] on button "Record now" at bounding box center [753, 266] width 100 height 35
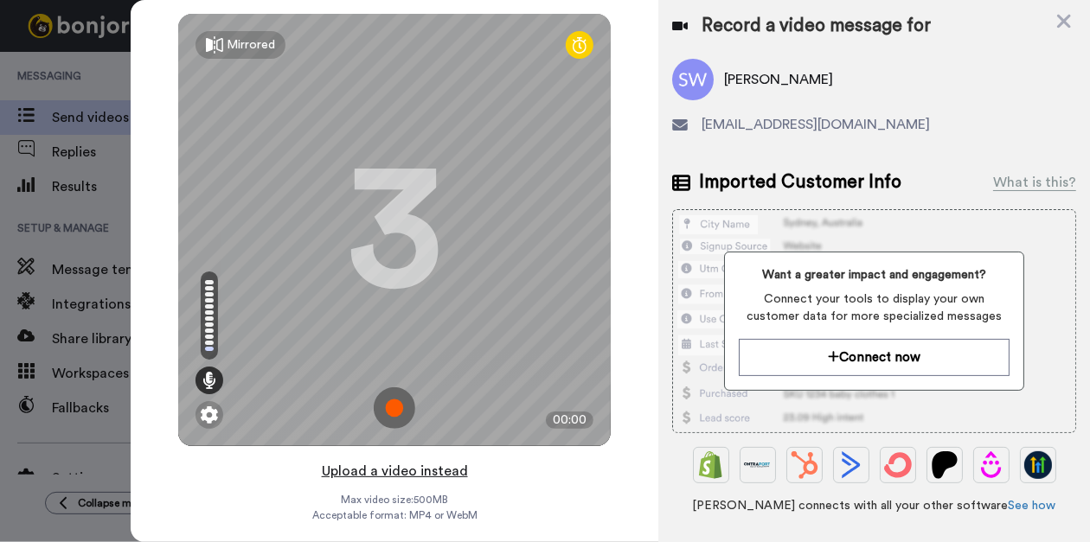
click at [375, 472] on button "Upload a video instead" at bounding box center [395, 471] width 157 height 22
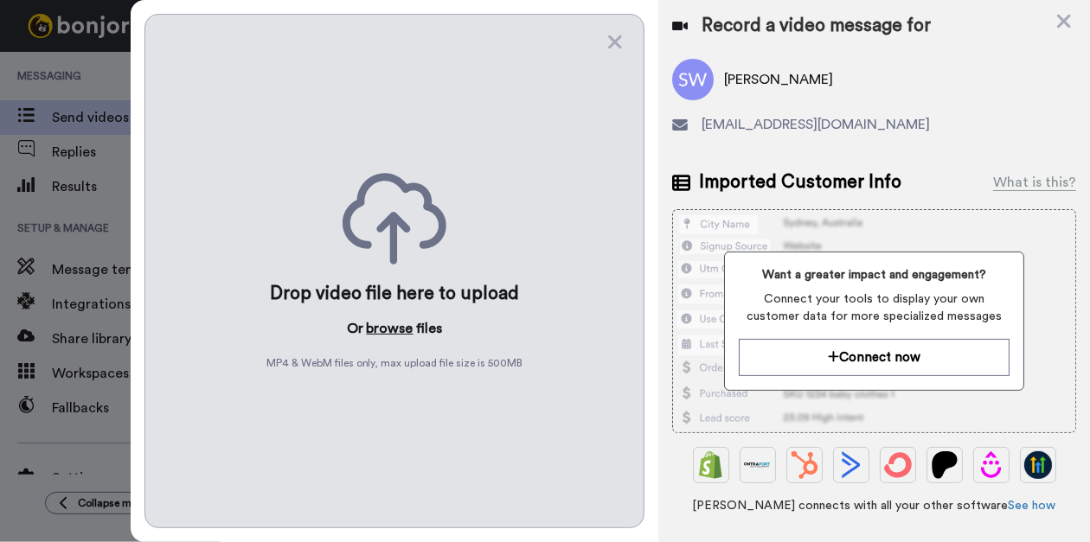
click at [385, 331] on button "browse" at bounding box center [390, 328] width 47 height 21
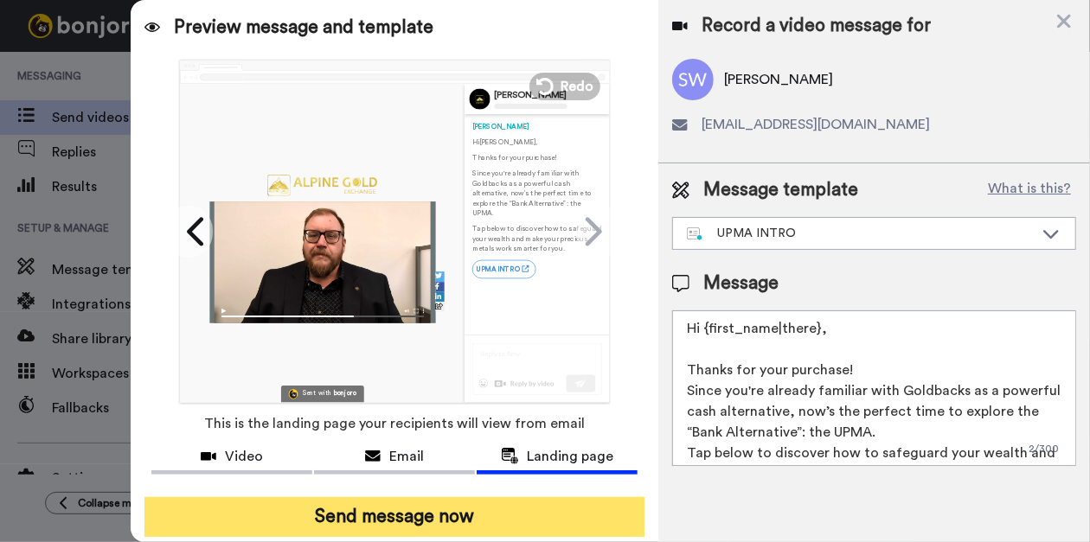
click at [379, 516] on button "Send message now" at bounding box center [394, 517] width 500 height 40
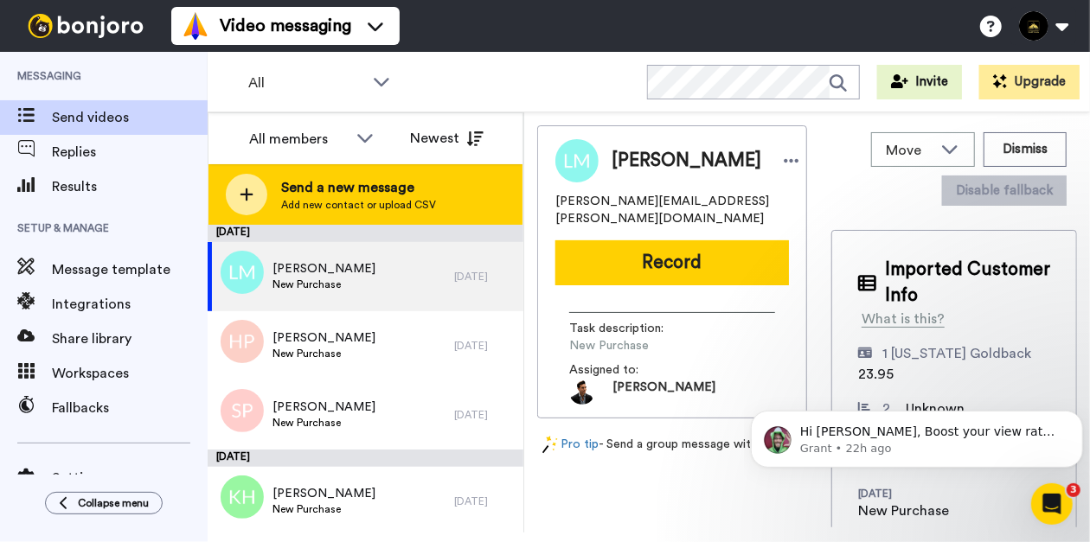
click at [303, 208] on span "Add new contact or upload CSV" at bounding box center [358, 205] width 155 height 14
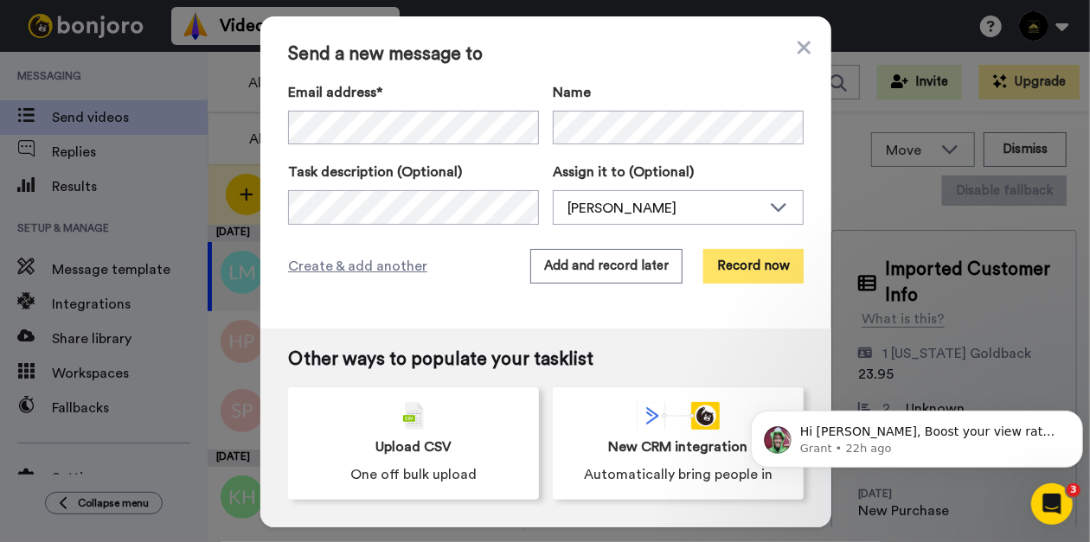
click at [719, 274] on button "Record now" at bounding box center [753, 266] width 100 height 35
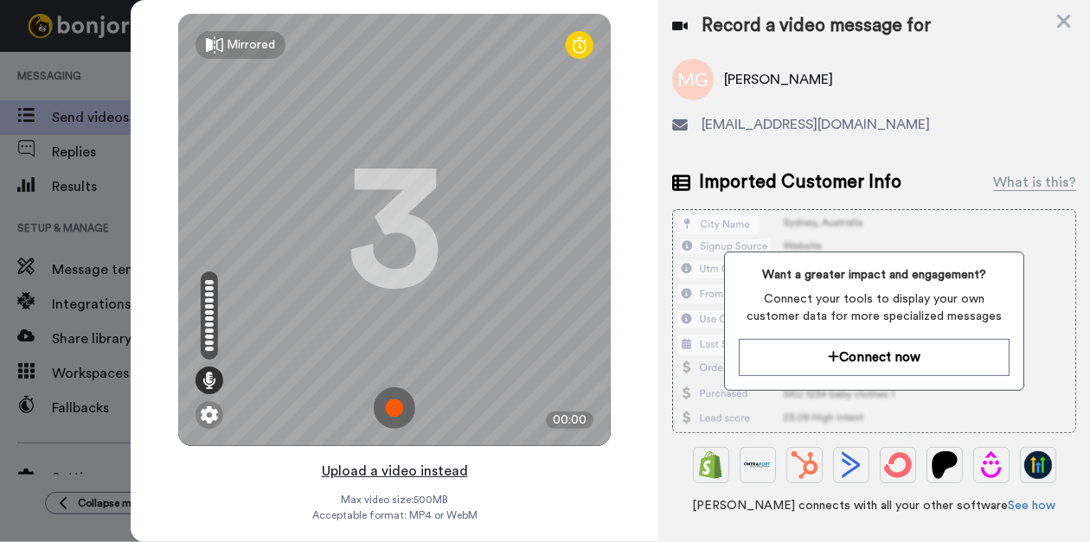
click at [370, 469] on button "Upload a video instead" at bounding box center [395, 471] width 157 height 22
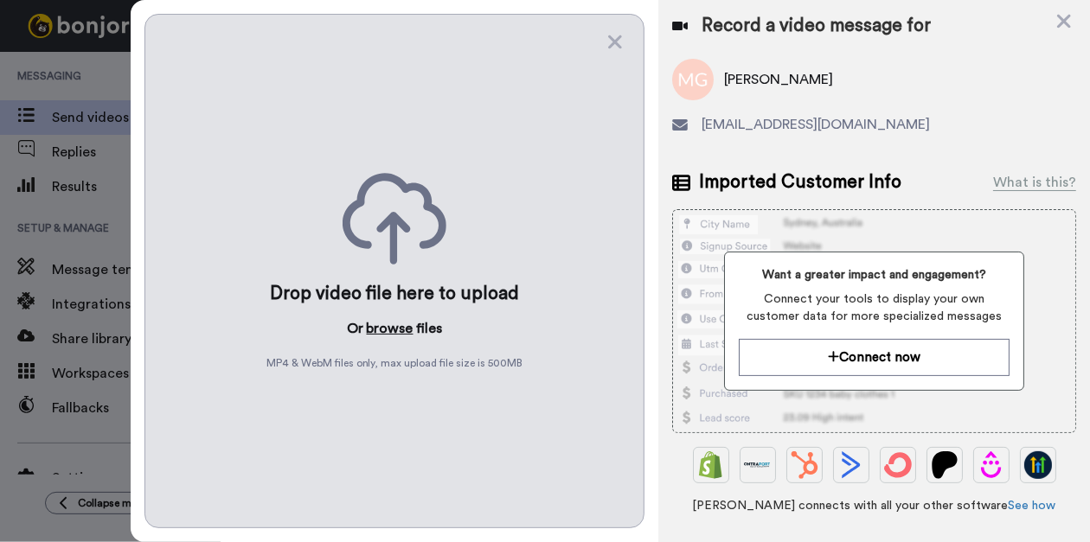
click at [383, 323] on button "browse" at bounding box center [390, 328] width 47 height 21
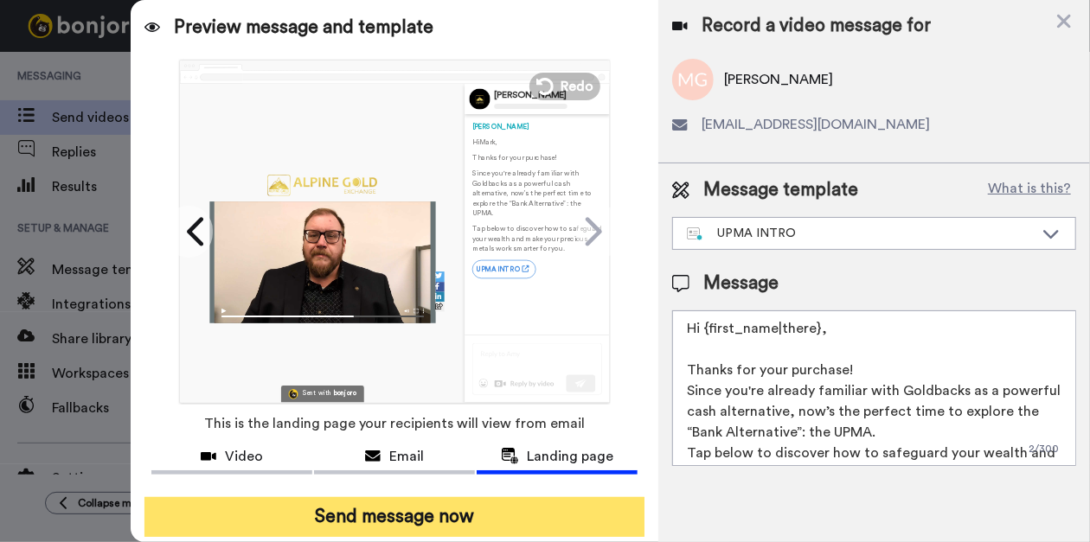
click at [379, 524] on button "Send message now" at bounding box center [394, 517] width 500 height 40
